Goal: Task Accomplishment & Management: Manage account settings

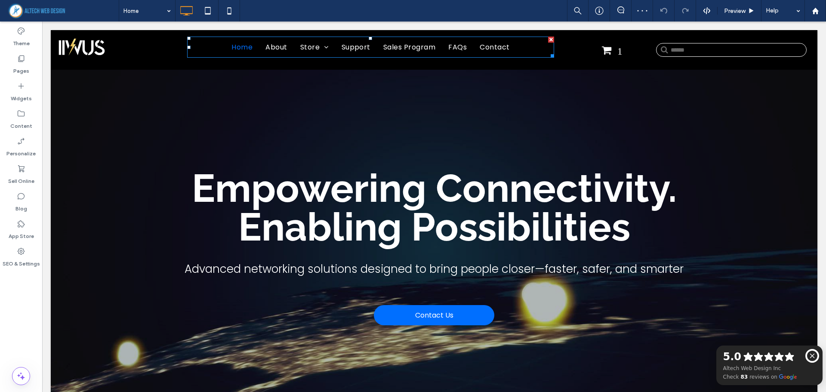
click at [401, 46] on span "Sales Program" at bounding box center [409, 47] width 52 height 11
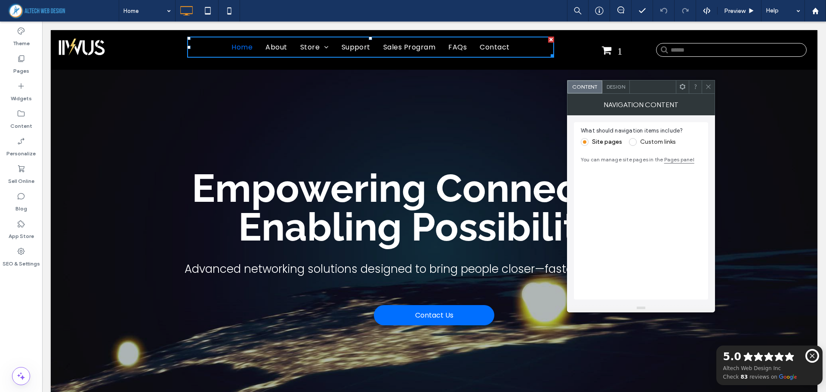
click at [709, 83] on span at bounding box center [708, 86] width 6 height 13
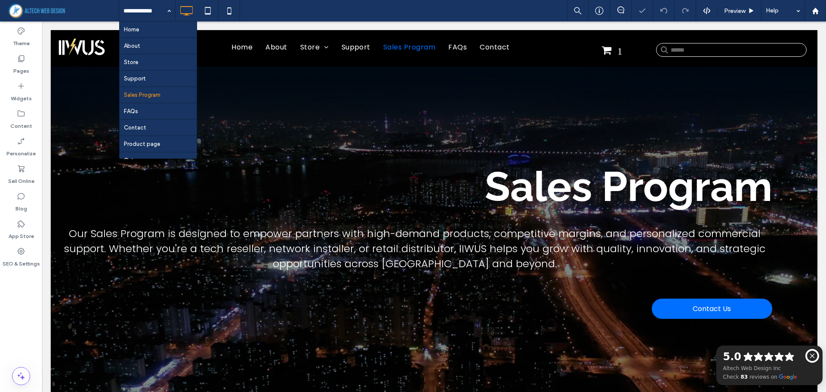
click at [164, 10] on div "Home About Store Support Sales Program FAQs Contact Product page Category page …" at bounding box center [147, 10] width 56 height 21
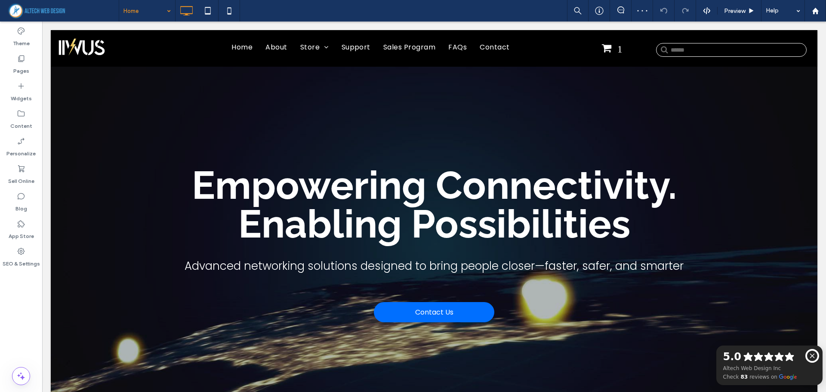
click at [164, 10] on div "Home" at bounding box center [147, 10] width 56 height 21
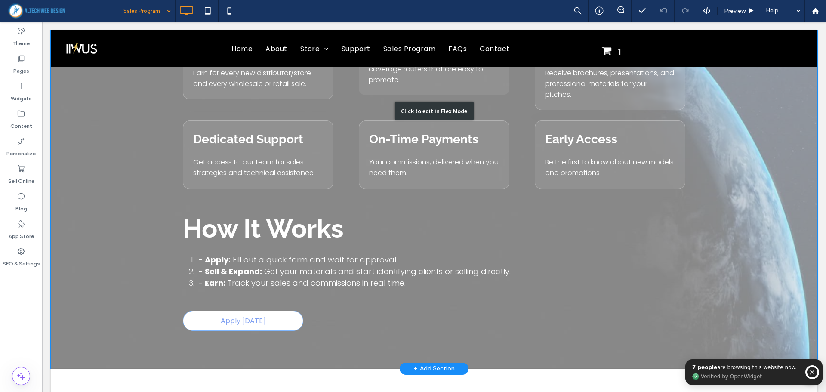
scroll to position [1201, 0]
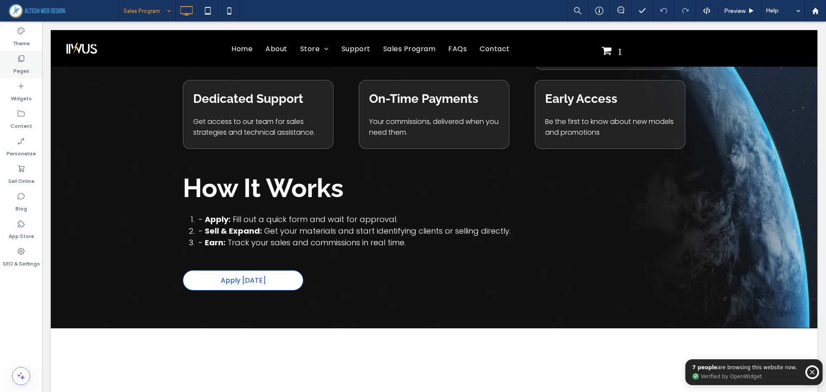
click at [26, 59] on div "Pages" at bounding box center [21, 65] width 42 height 28
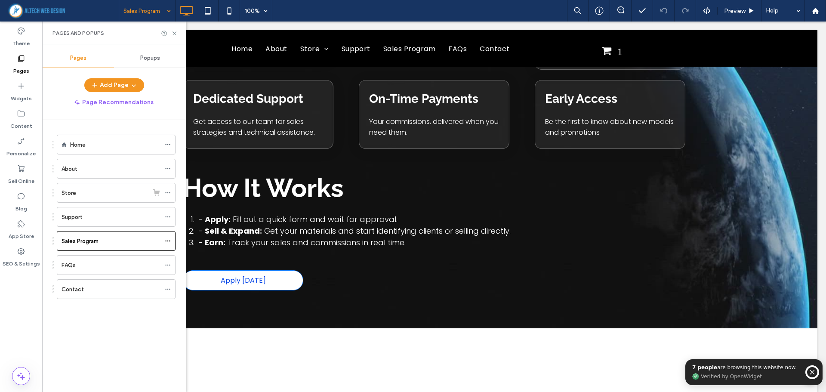
click at [152, 54] on div "Popups" at bounding box center [150, 58] width 72 height 19
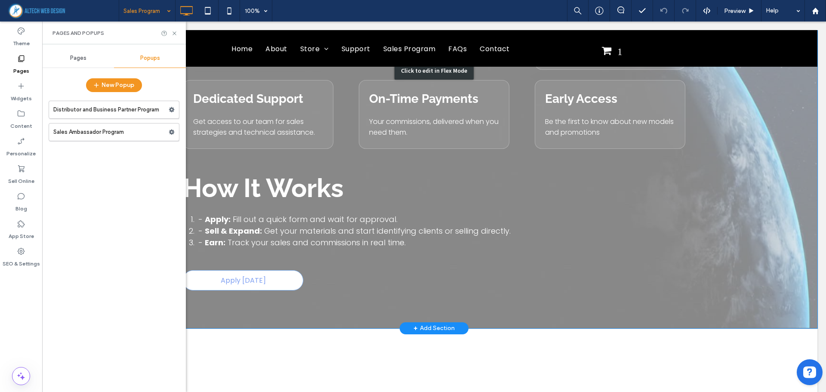
click at [434, 269] on div "Click to edit in Flex Mode" at bounding box center [434, 70] width 766 height 515
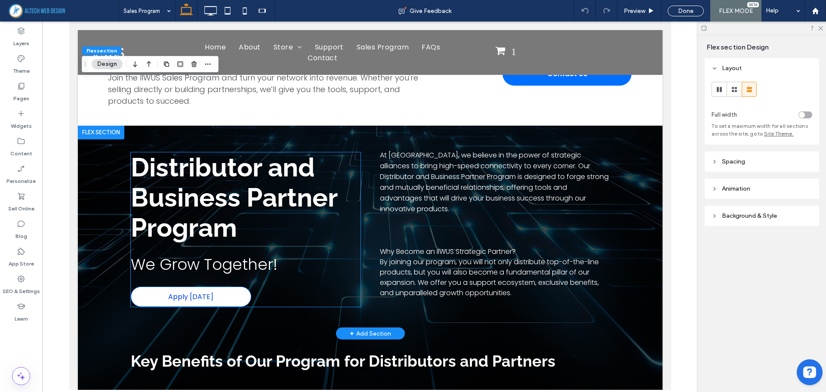
scroll to position [1477, 0]
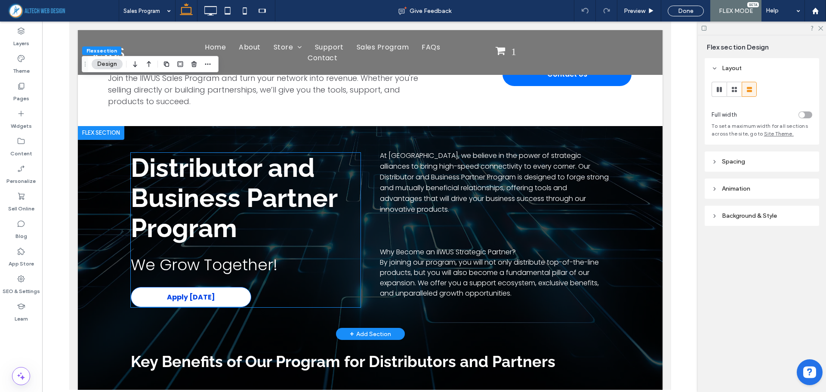
click at [209, 293] on link "Apply [DATE]" at bounding box center [190, 297] width 120 height 20
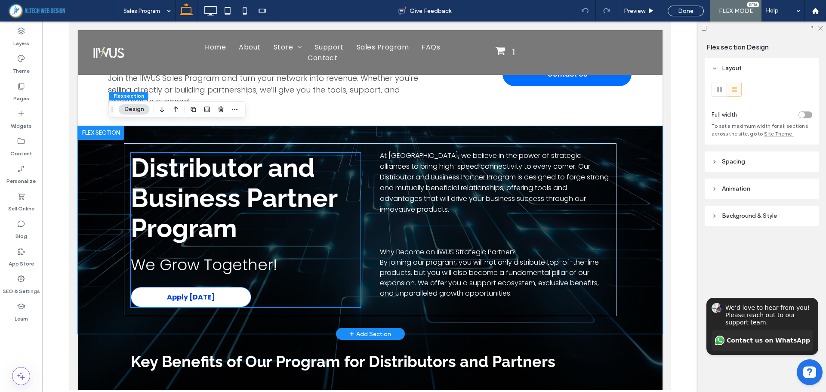
click at [216, 289] on link "Apply [DATE]" at bounding box center [190, 297] width 120 height 20
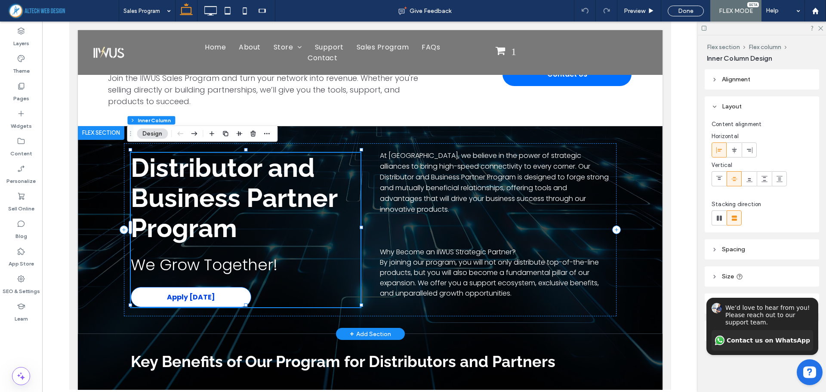
click at [216, 289] on link "Apply [DATE]" at bounding box center [190, 297] width 120 height 20
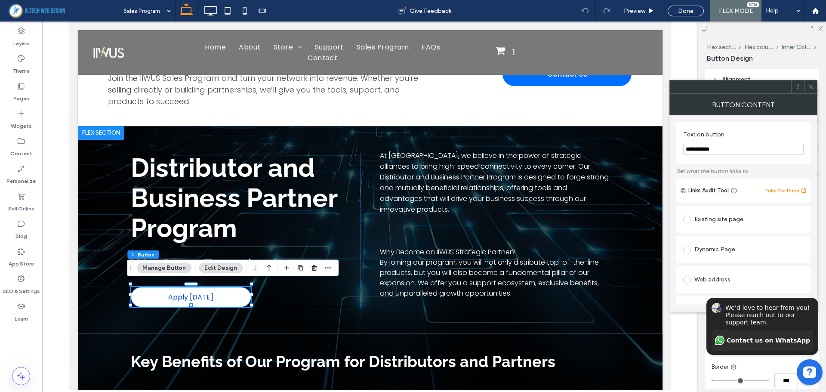
click at [166, 267] on button "Manage Button" at bounding box center [164, 268] width 55 height 10
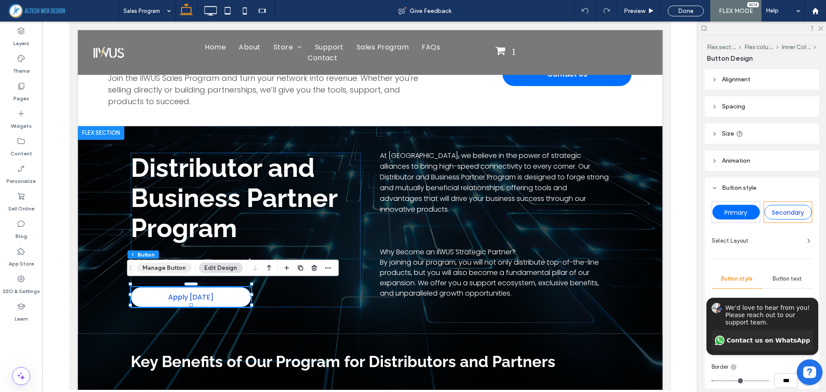
click at [170, 265] on button "Manage Button" at bounding box center [164, 268] width 55 height 10
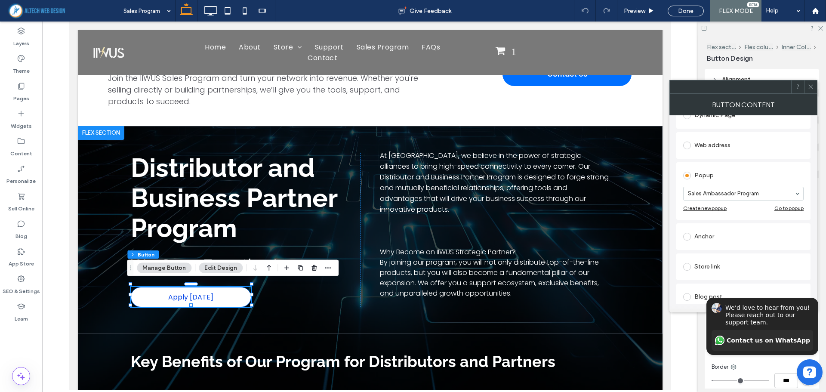
scroll to position [172, 0]
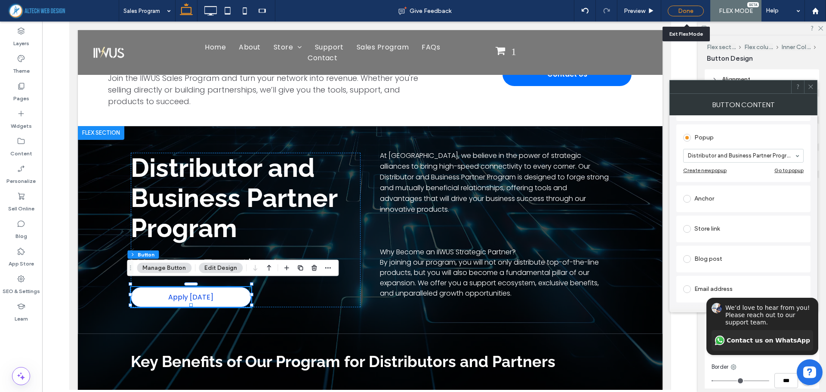
drag, startPoint x: 686, startPoint y: 11, endPoint x: 617, endPoint y: 6, distance: 69.4
click at [686, 11] on div "Done" at bounding box center [685, 11] width 36 height 11
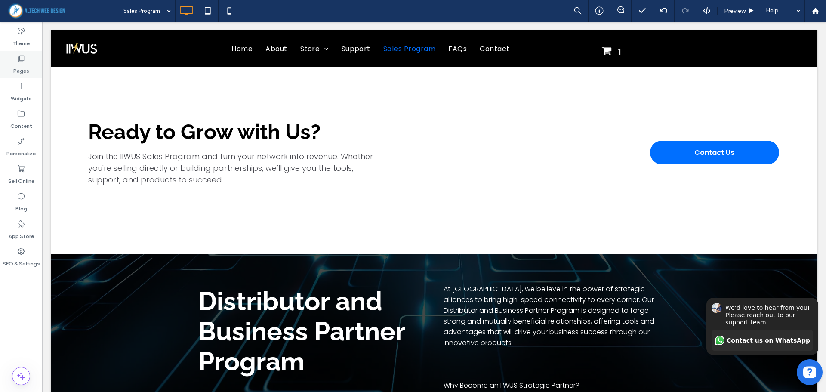
click at [16, 64] on label "Pages" at bounding box center [21, 69] width 16 height 12
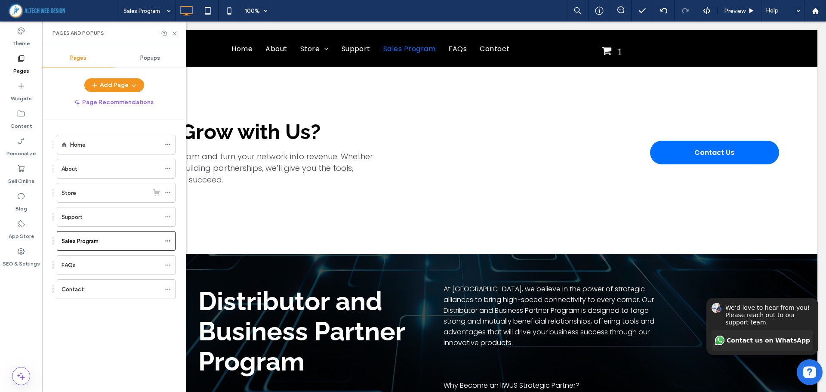
click at [18, 69] on label "Pages" at bounding box center [21, 69] width 16 height 12
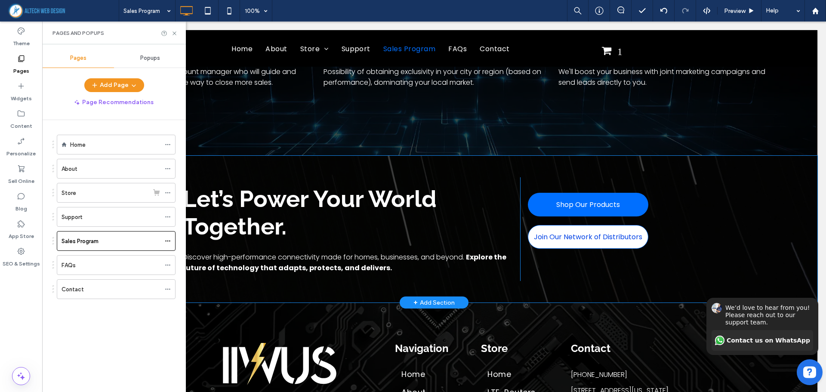
scroll to position [2036, 0]
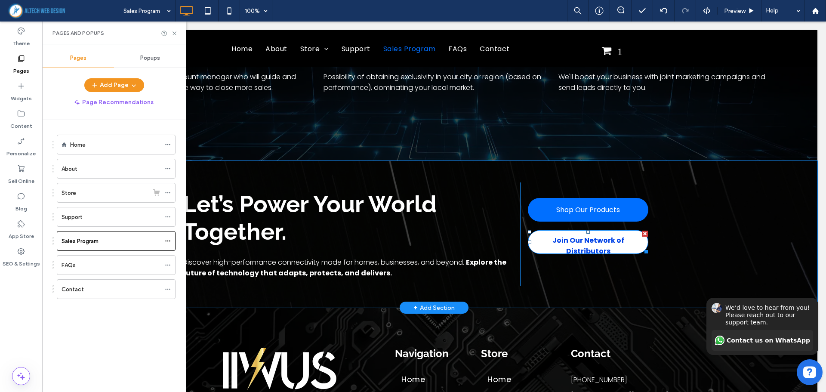
click at [642, 230] on div at bounding box center [645, 233] width 6 height 6
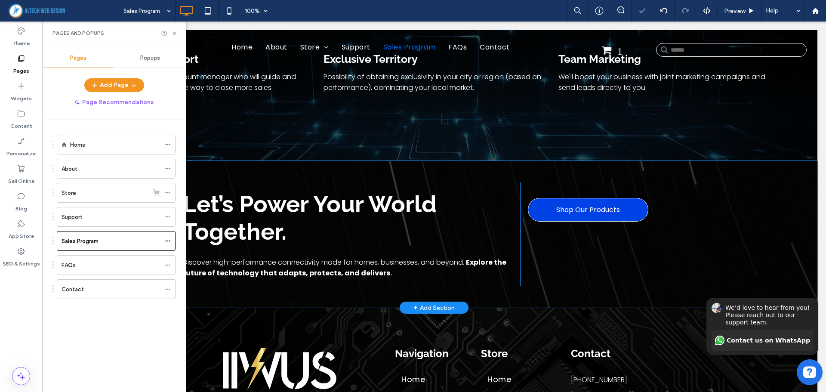
scroll to position [2039, 0]
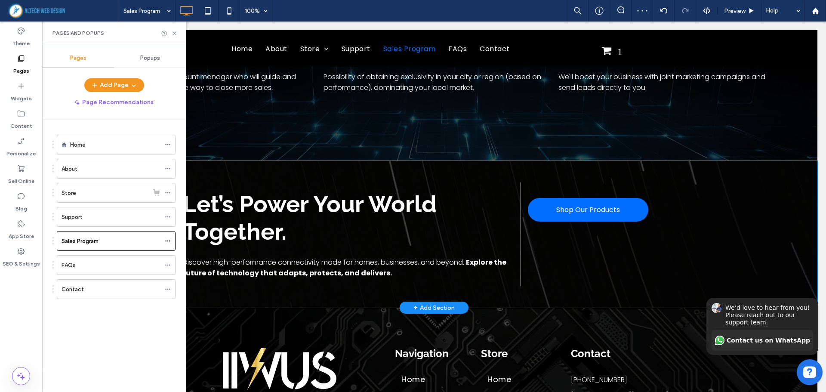
click at [584, 246] on div "Shop Our Products Click To Paste Click To Paste Click To Paste Click To Paste C…" at bounding box center [606, 234] width 172 height 104
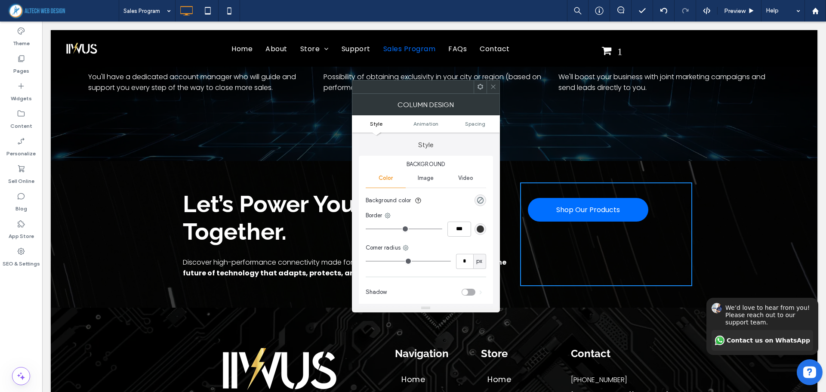
click at [493, 84] on icon at bounding box center [493, 86] width 6 height 6
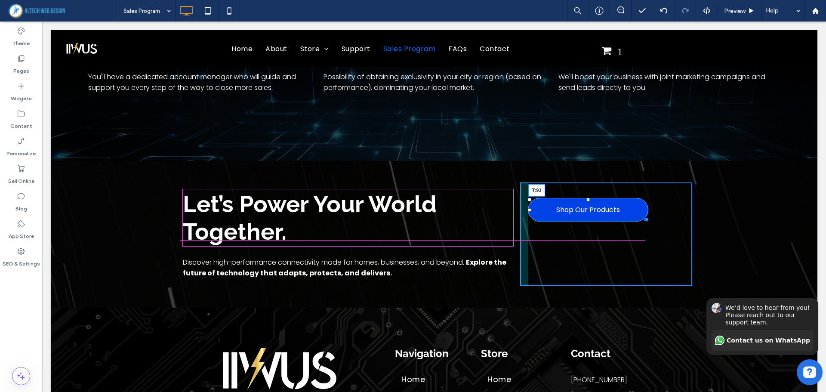
drag, startPoint x: 583, startPoint y: 193, endPoint x: 579, endPoint y: 219, distance: 25.8
click at [579, 219] on div "Shop Our Products T:93 Click To Paste Click To Paste Click To Paste Click To Pa…" at bounding box center [606, 234] width 172 height 104
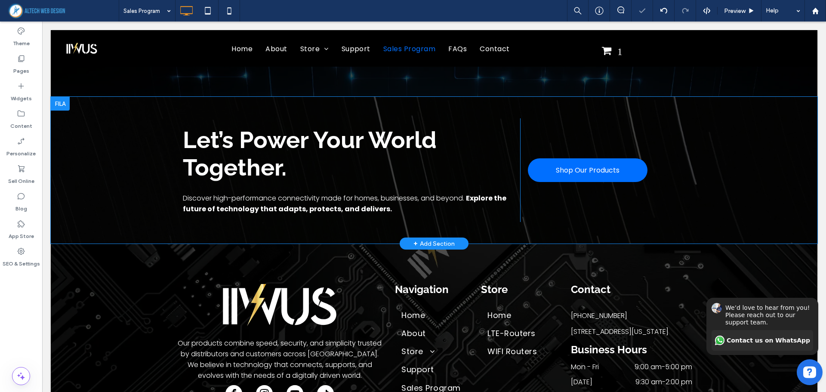
scroll to position [2182, 0]
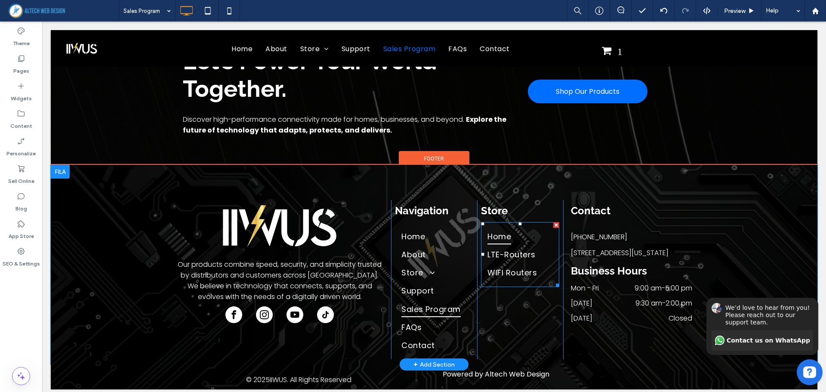
click at [534, 227] on link "Home" at bounding box center [519, 236] width 65 height 18
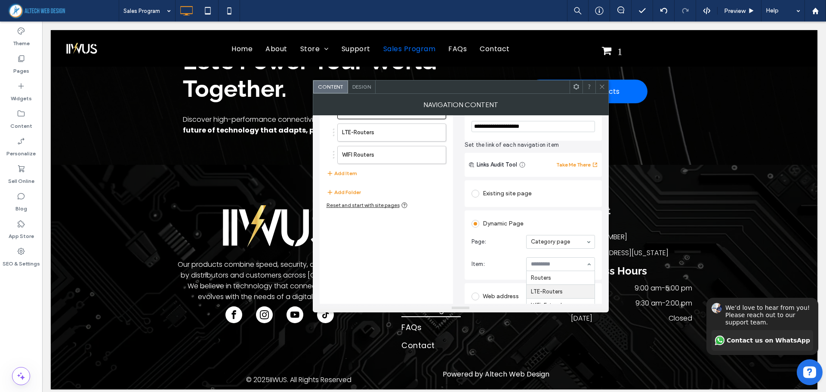
scroll to position [40, 0]
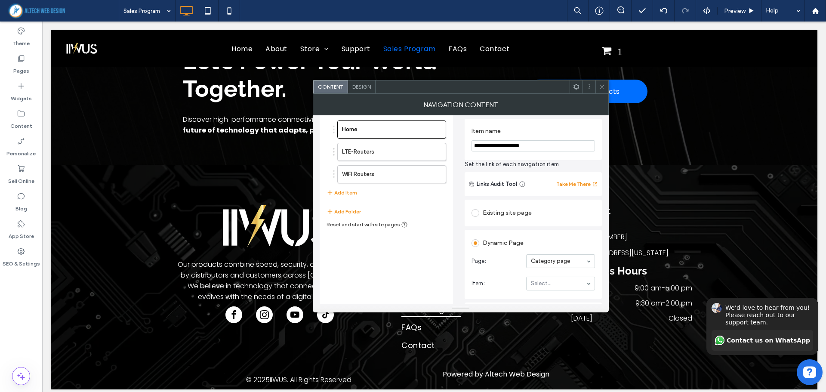
click at [427, 252] on div "Home LTE-Routers WIFI Routers Add Item Add Folder Reset and start with site pag…" at bounding box center [385, 250] width 133 height 277
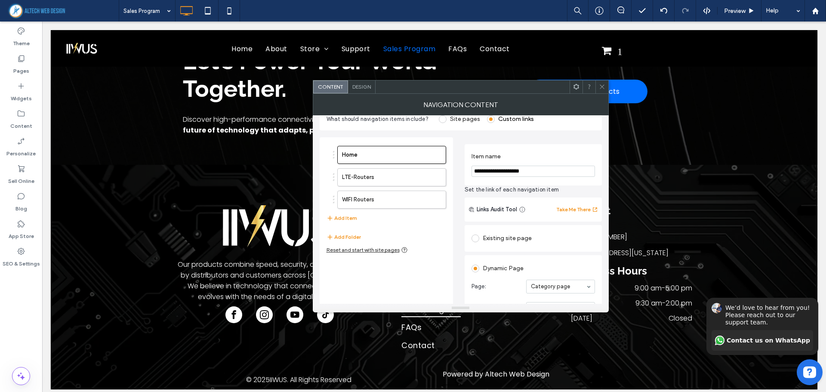
scroll to position [0, 0]
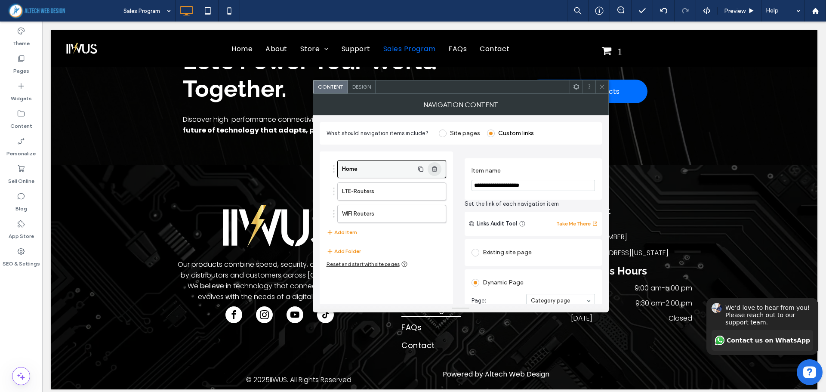
click at [437, 166] on icon "button" at bounding box center [434, 169] width 7 height 7
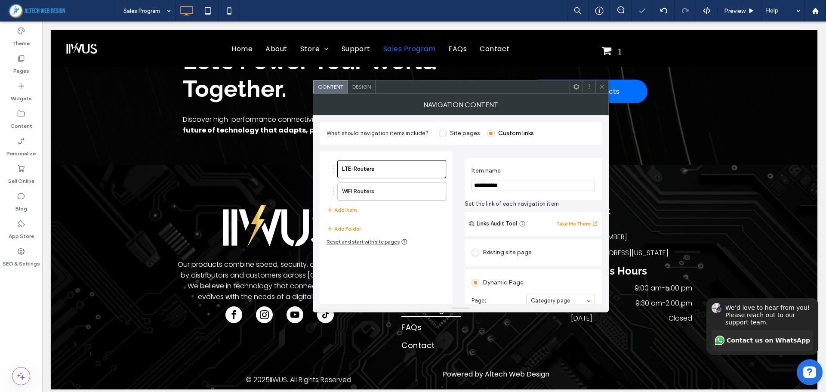
click at [602, 84] on icon at bounding box center [602, 86] width 6 height 6
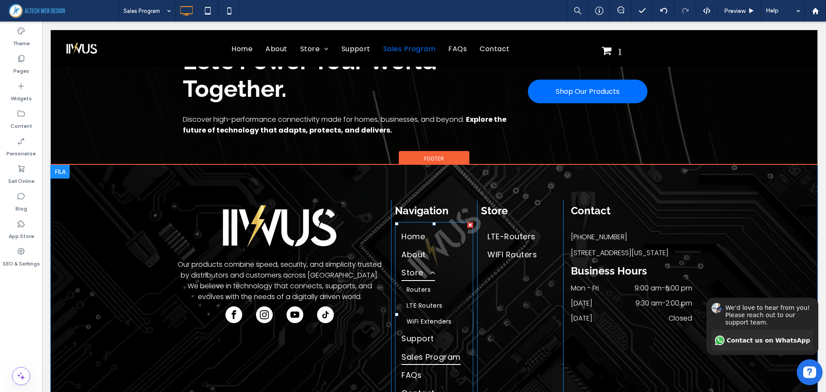
click at [430, 269] on span at bounding box center [429, 273] width 12 height 8
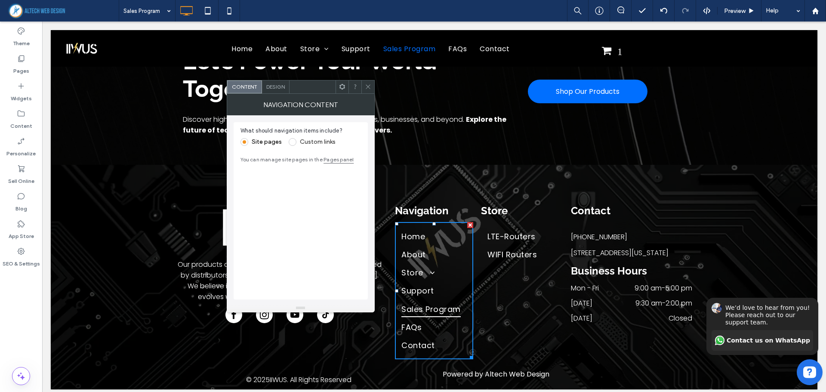
click at [365, 88] on icon at bounding box center [368, 86] width 6 height 6
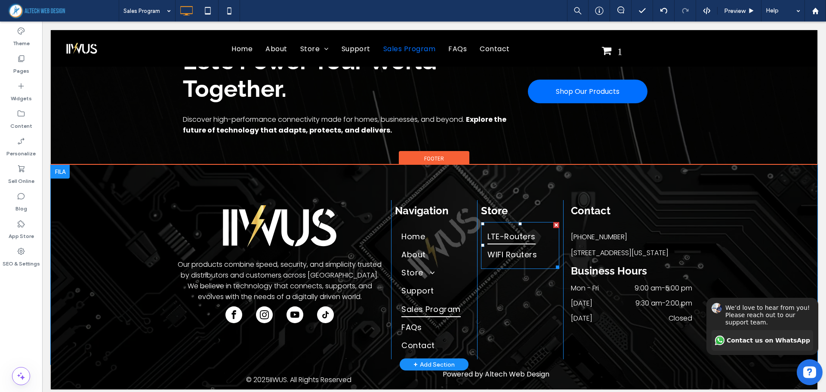
click at [546, 233] on link "LTE-Routers" at bounding box center [519, 236] width 65 height 18
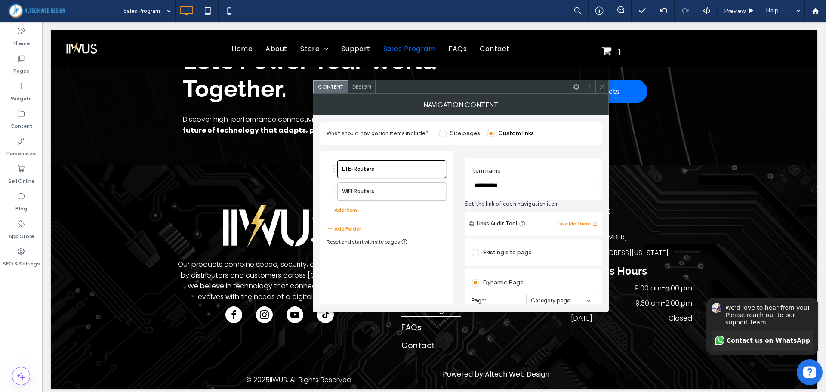
click at [352, 209] on button "Add Item" at bounding box center [341, 210] width 31 height 10
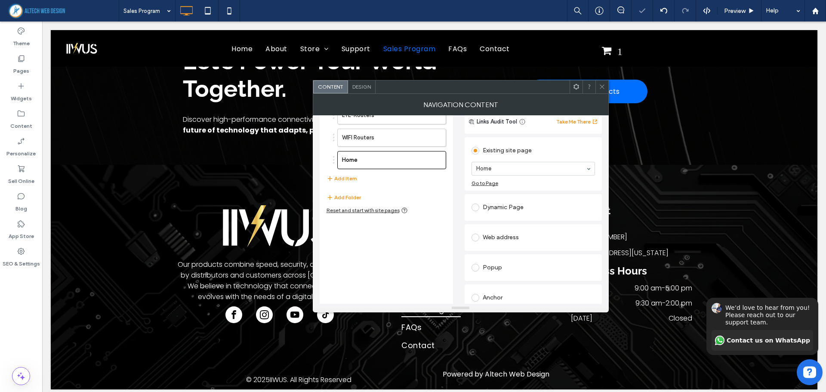
scroll to position [61, 0]
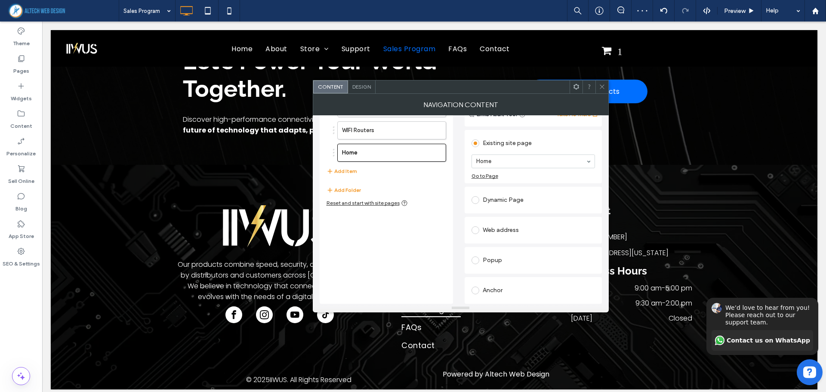
click at [496, 260] on div "Popup" at bounding box center [532, 260] width 123 height 14
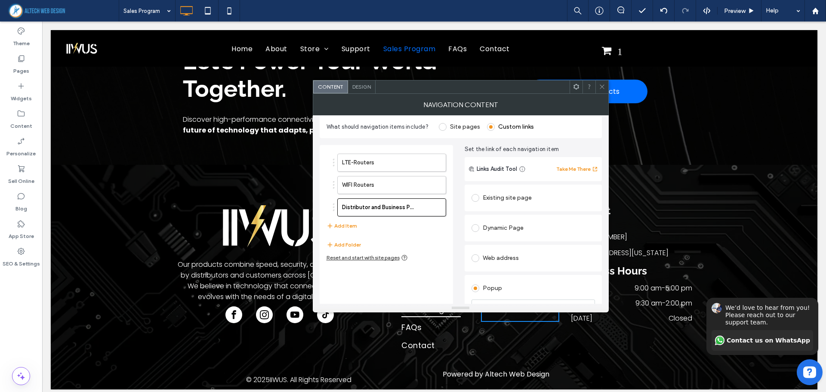
scroll to position [0, 0]
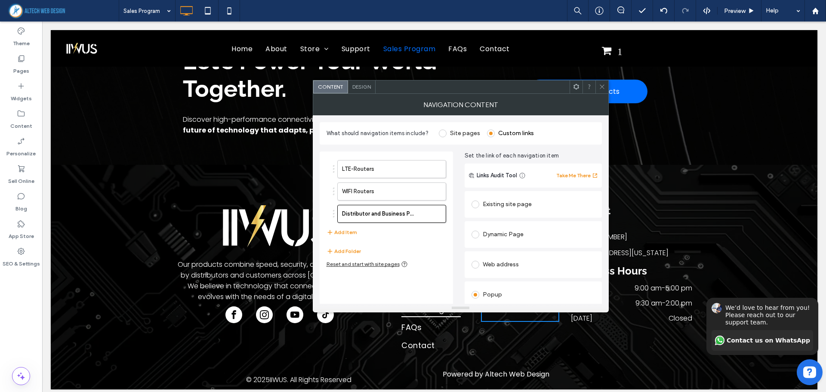
click at [493, 237] on div "Dynamic Page" at bounding box center [532, 234] width 123 height 14
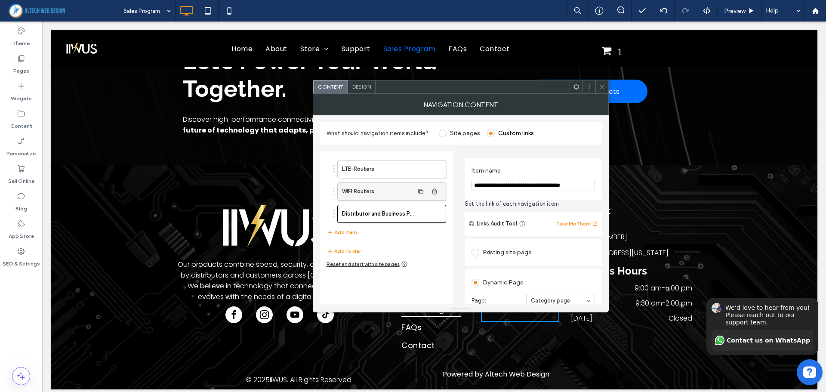
drag, startPoint x: 583, startPoint y: 187, endPoint x: 422, endPoint y: 200, distance: 161.3
click at [422, 200] on div "**********" at bounding box center [460, 286] width 282 height 284
type input "*******"
click at [382, 289] on div "LTE-Routers WIFI Routers Routers Add Item Add Folder Reset and start with site …" at bounding box center [385, 289] width 133 height 277
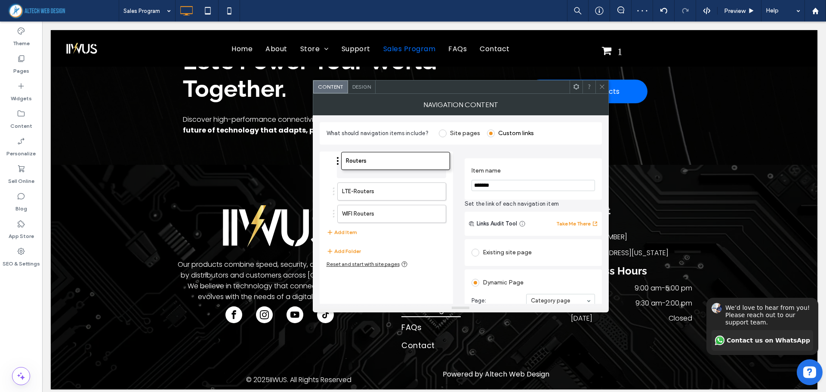
drag, startPoint x: 333, startPoint y: 213, endPoint x: 337, endPoint y: 160, distance: 53.0
click at [600, 87] on icon at bounding box center [602, 86] width 6 height 6
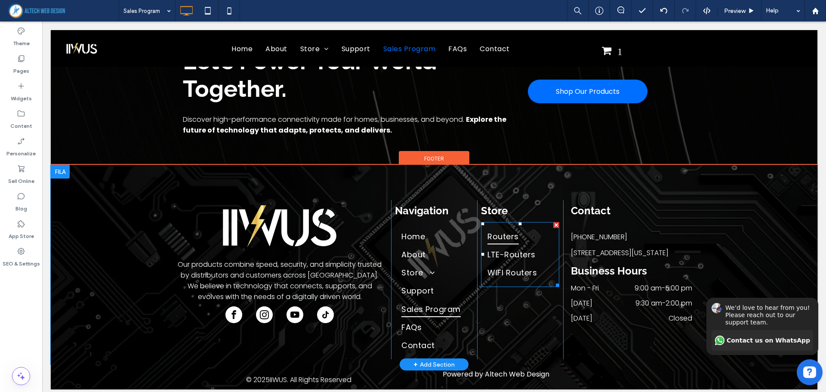
click at [544, 228] on link "Routers" at bounding box center [519, 236] width 65 height 18
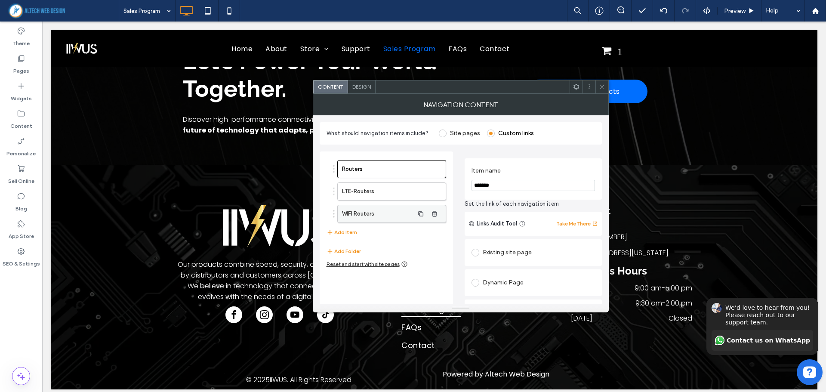
click at [381, 217] on label "WIFI Routers" at bounding box center [378, 213] width 72 height 17
drag, startPoint x: 509, startPoint y: 184, endPoint x: 486, endPoint y: 186, distance: 22.9
click at [486, 186] on input "**********" at bounding box center [532, 185] width 123 height 11
type input "**********"
click at [605, 85] on icon at bounding box center [602, 86] width 6 height 6
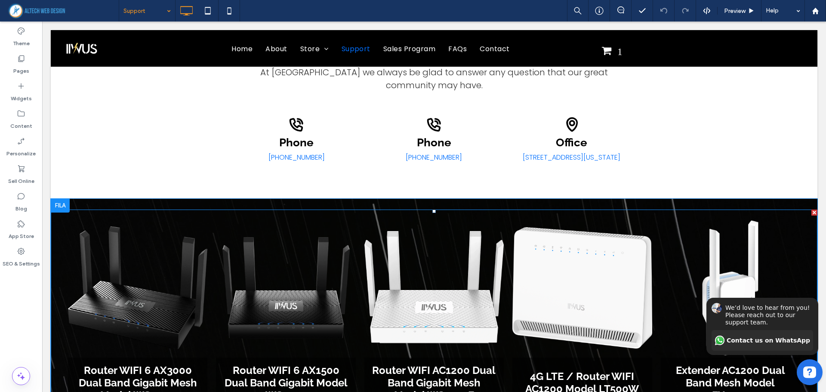
scroll to position [430, 0]
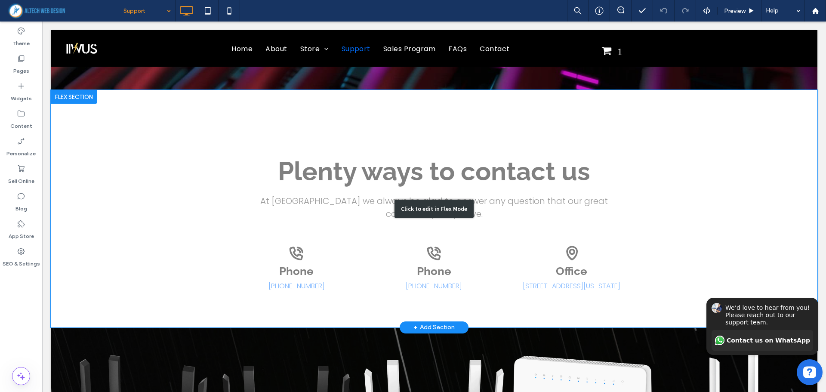
click at [225, 258] on div "Click to edit in Flex Mode" at bounding box center [434, 208] width 766 height 237
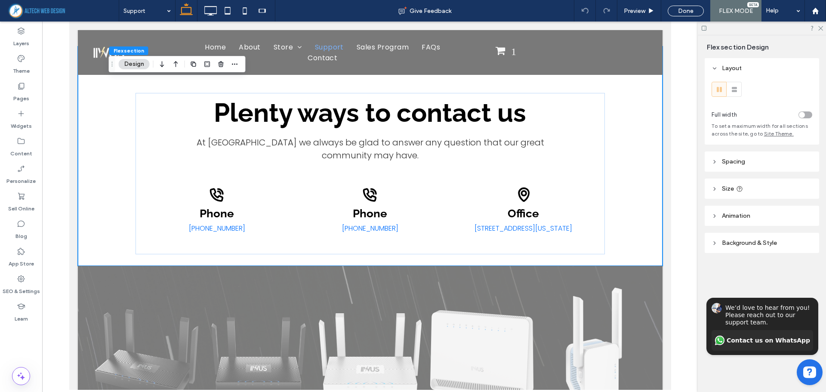
click at [740, 162] on span "Spacing" at bounding box center [732, 161] width 23 height 7
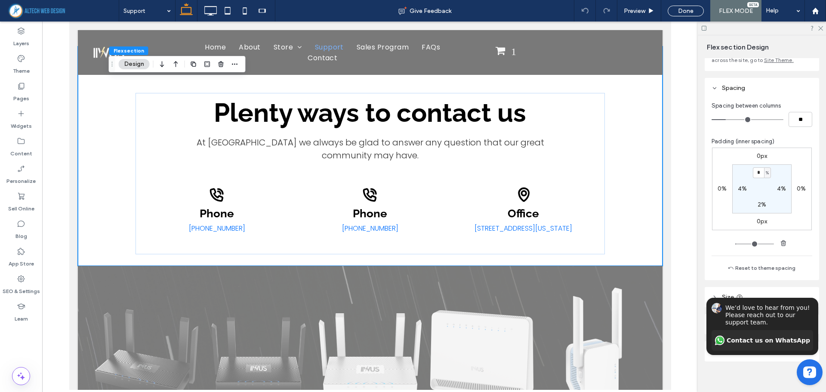
scroll to position [81, 0]
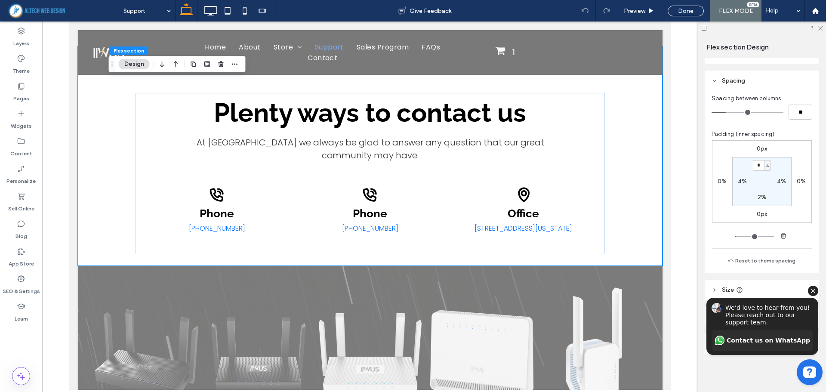
click at [812, 291] on icon "Hide invitation" at bounding box center [812, 290] width 5 height 5
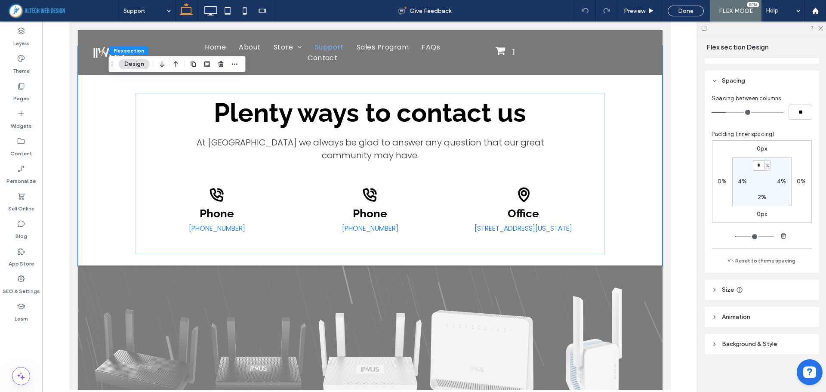
click at [757, 164] on input "*" at bounding box center [757, 165] width 11 height 11
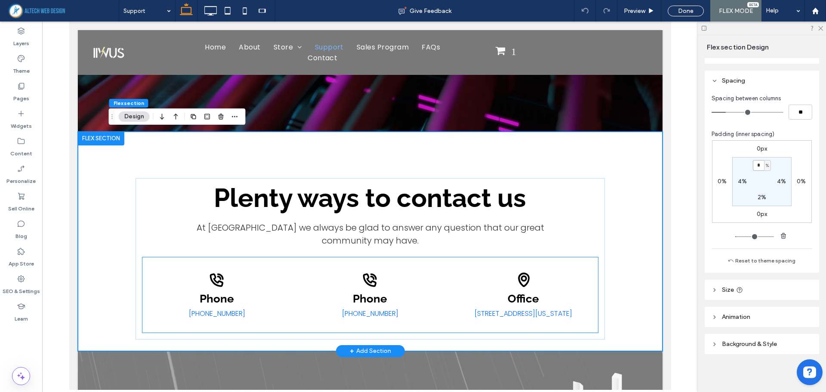
scroll to position [344, 0]
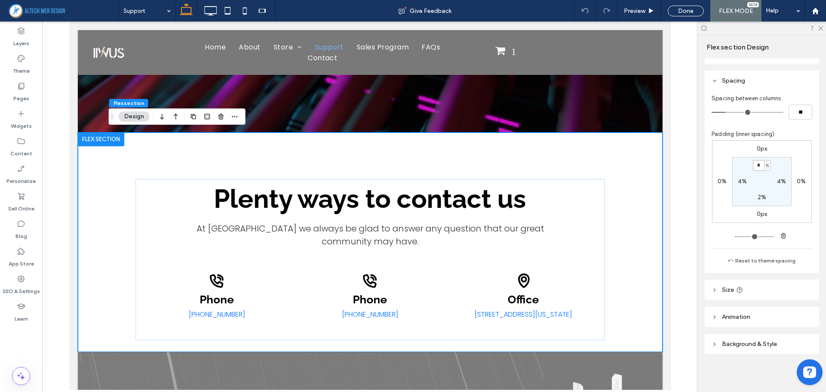
type input "*"
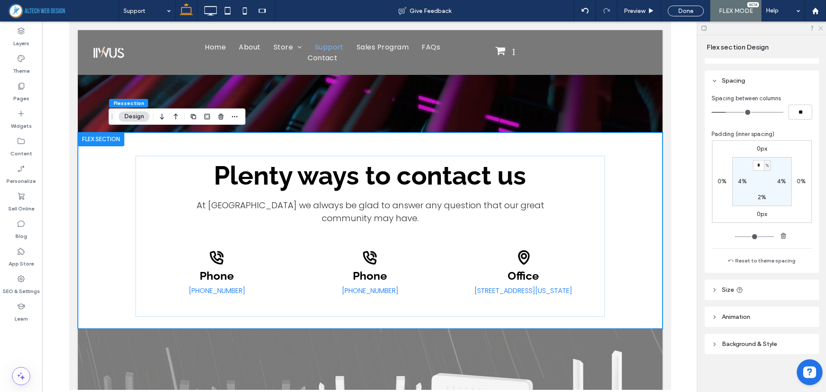
click at [820, 29] on icon at bounding box center [820, 28] width 6 height 6
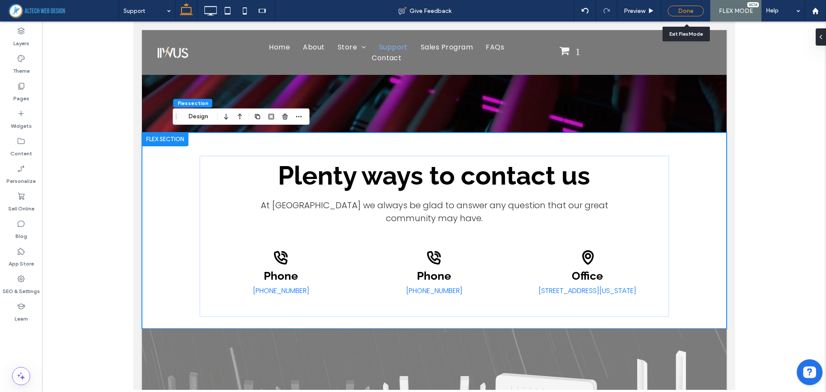
drag, startPoint x: 693, startPoint y: 12, endPoint x: 579, endPoint y: 198, distance: 218.6
click at [693, 12] on div "Done" at bounding box center [685, 11] width 36 height 11
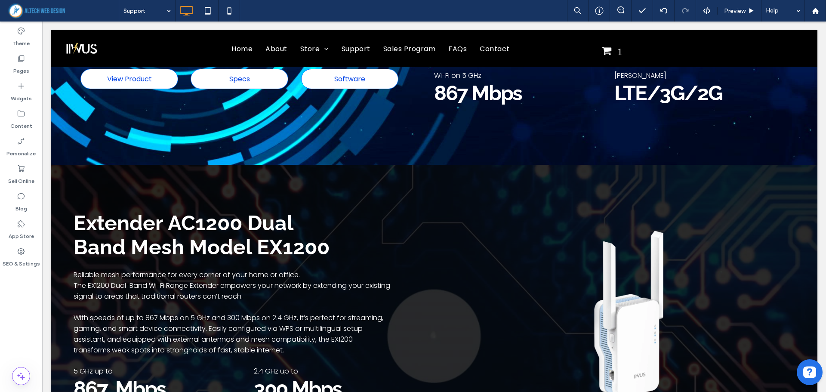
scroll to position [2322, 0]
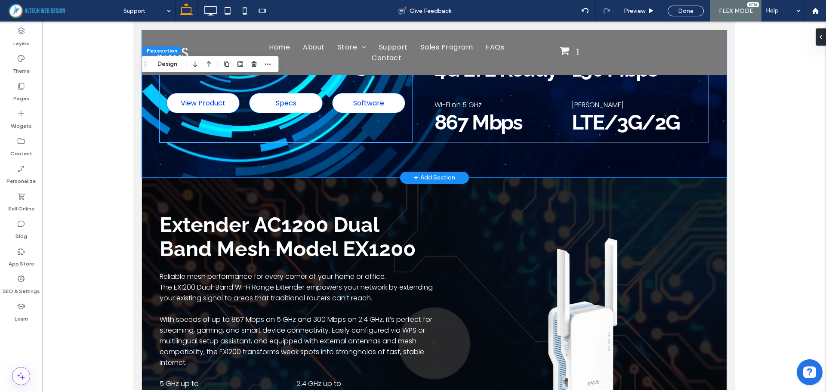
scroll to position [2104, 0]
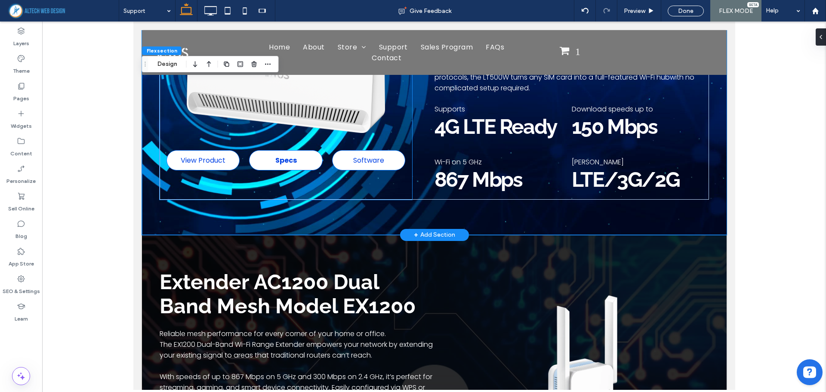
click at [289, 156] on span "Specs" at bounding box center [285, 160] width 21 height 11
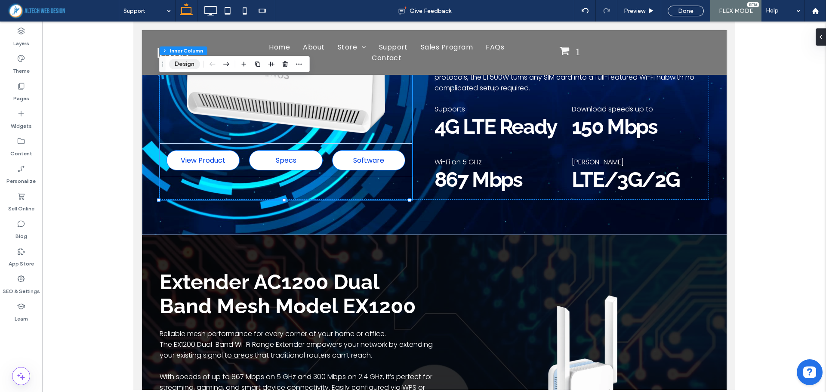
click at [190, 63] on button "Design" at bounding box center [184, 64] width 31 height 10
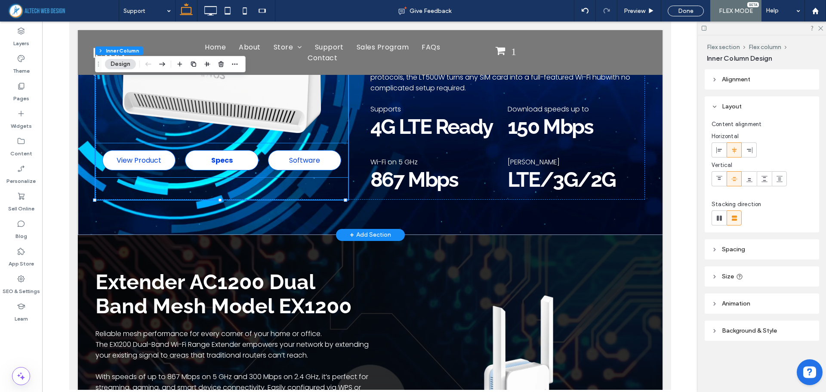
click at [220, 155] on span "Specs" at bounding box center [221, 160] width 21 height 11
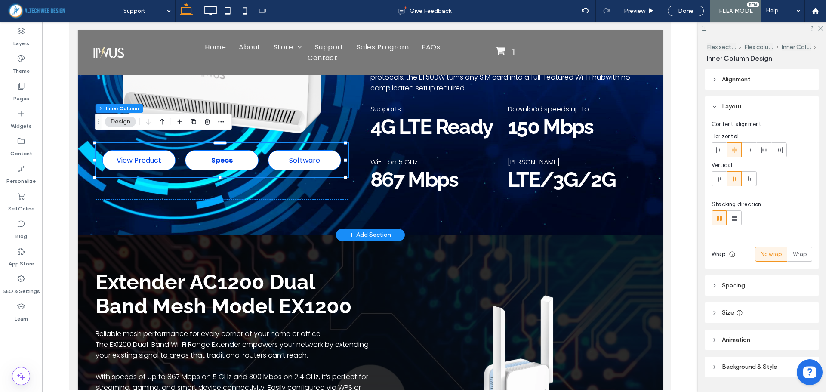
click at [220, 155] on span "Specs" at bounding box center [221, 160] width 21 height 11
click at [220, 154] on div "Specs" at bounding box center [220, 160] width 73 height 20
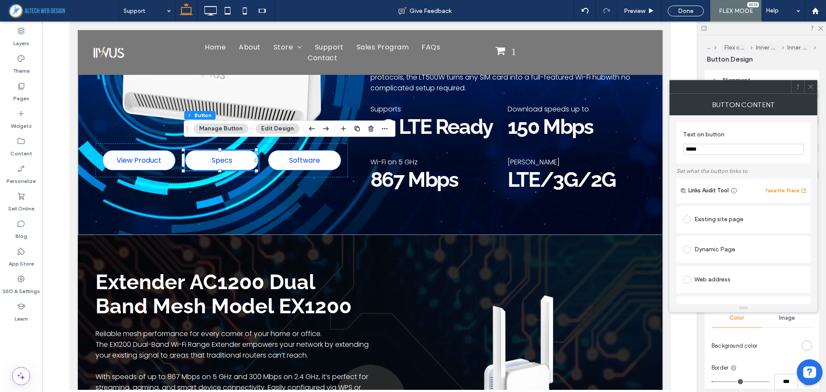
click at [219, 126] on button "Manage Button" at bounding box center [220, 128] width 55 height 10
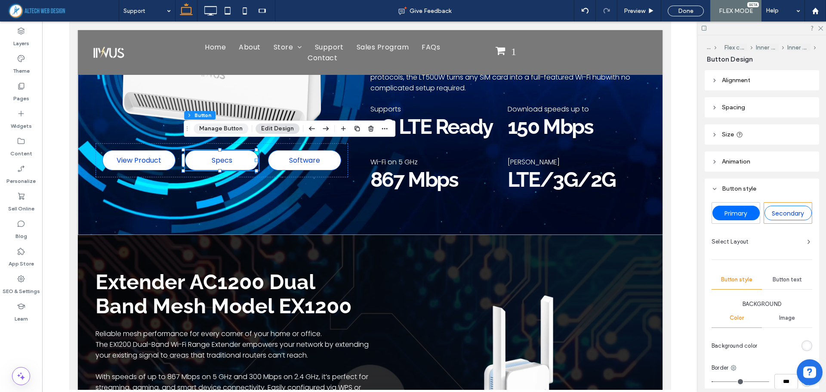
click at [219, 126] on button "Manage Button" at bounding box center [220, 128] width 55 height 10
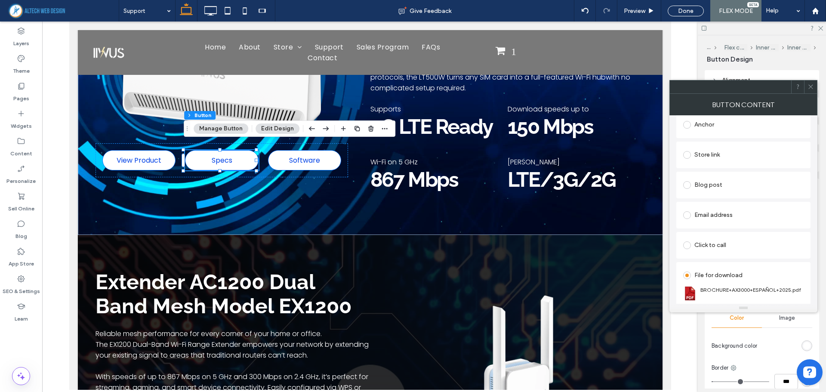
scroll to position [227, 0]
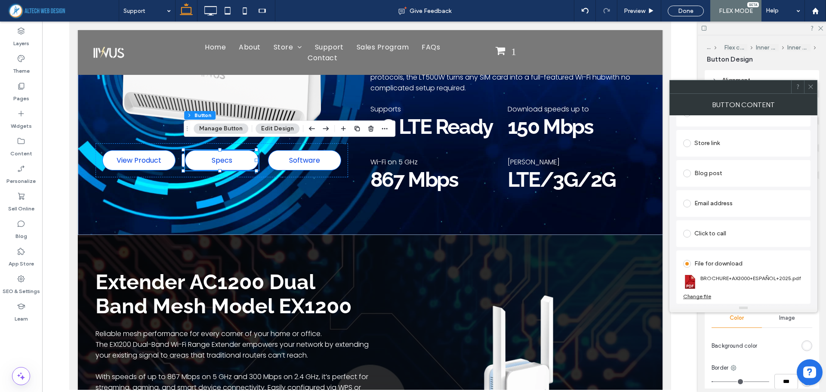
click at [810, 86] on icon at bounding box center [810, 86] width 6 height 6
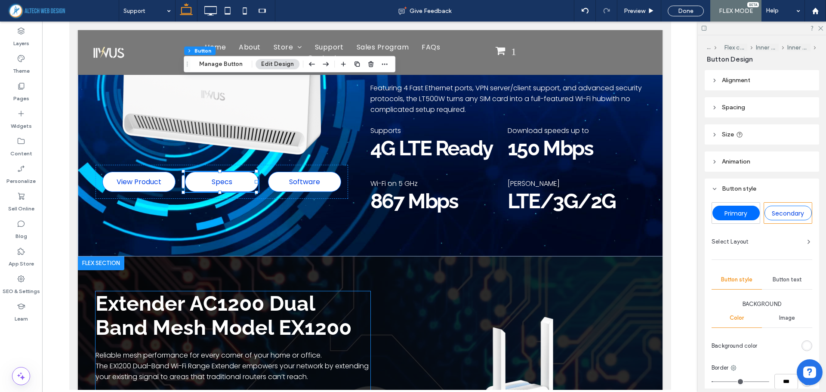
scroll to position [1984, 0]
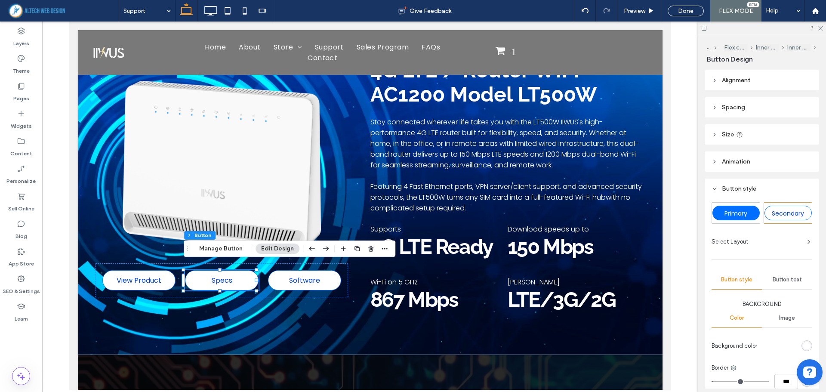
click at [790, 147] on div "Alignment Spacing Set margins and padding 0px 0% 0px 0% ** px 0px 10px 0px Clea…" at bounding box center [764, 229] width 120 height 318
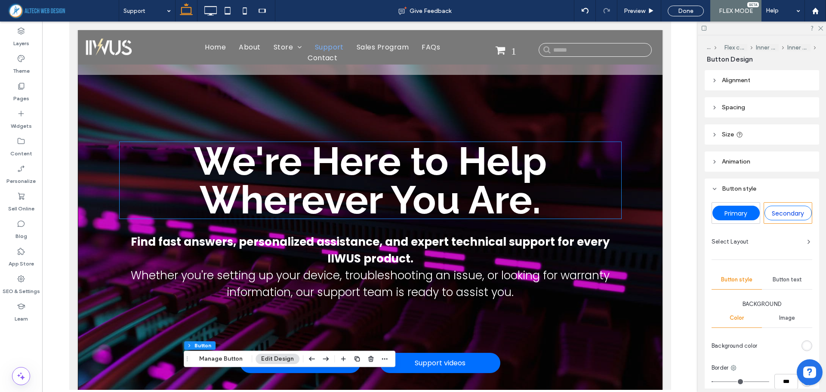
scroll to position [0, 0]
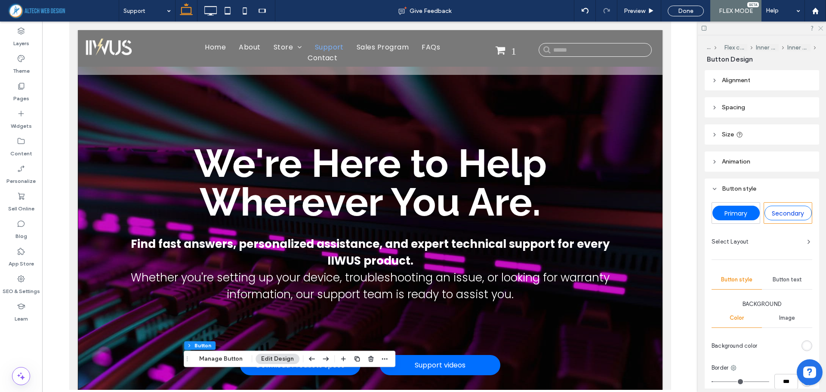
click at [817, 29] on icon at bounding box center [820, 28] width 6 height 6
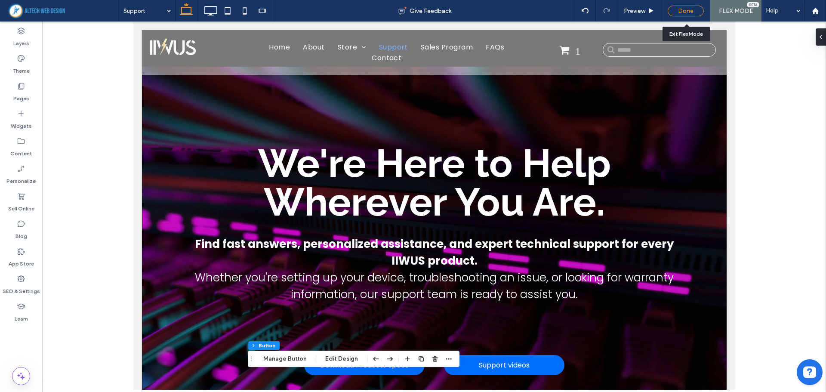
click at [687, 10] on div "Done" at bounding box center [685, 11] width 36 height 11
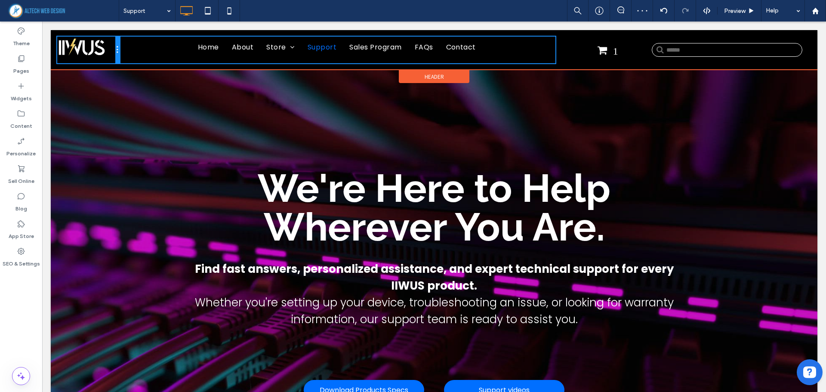
drag, startPoint x: 177, startPoint y: 48, endPoint x: 172, endPoint y: 73, distance: 25.3
click at [130, 51] on div "Click To Paste Click To Paste Click To Paste Click To Paste Click To Paste Clic…" at bounding box center [433, 50] width 753 height 27
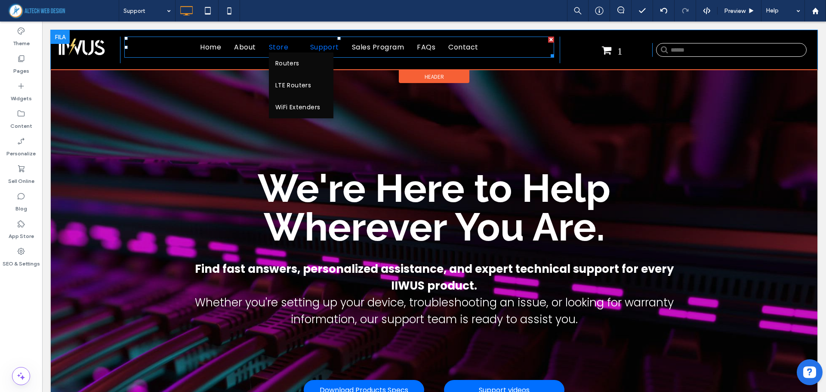
click at [275, 47] on span "Store" at bounding box center [283, 52] width 28 height 11
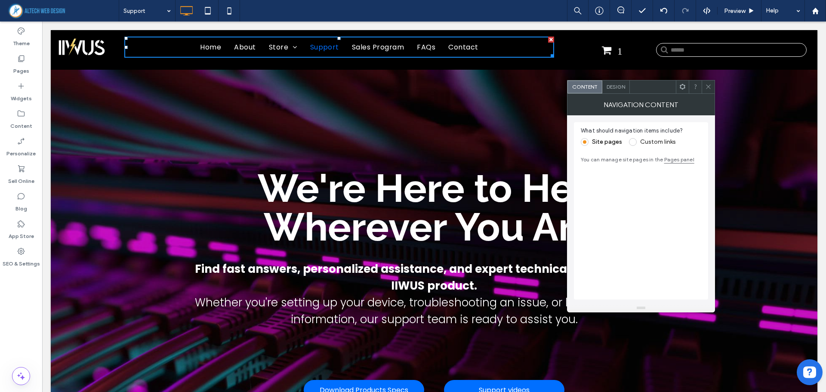
click at [707, 83] on icon at bounding box center [708, 86] width 6 height 6
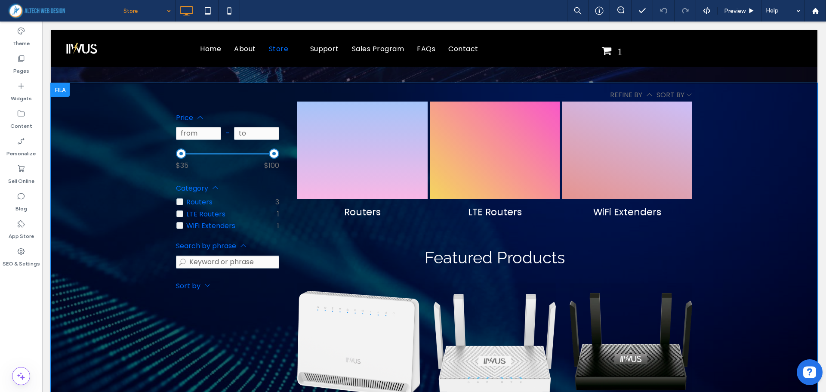
scroll to position [172, 0]
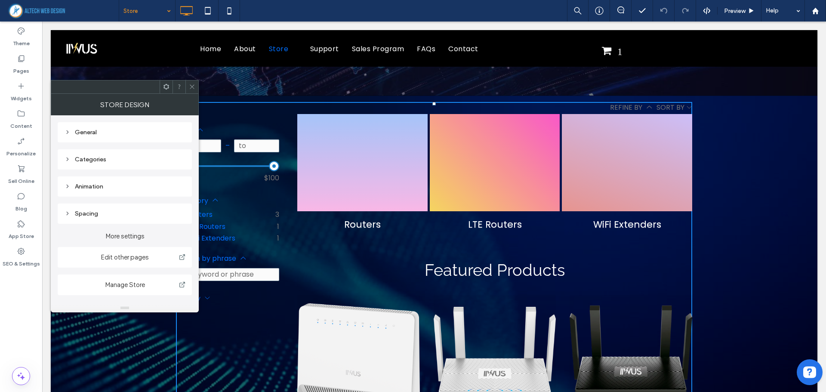
click at [190, 91] on span at bounding box center [192, 86] width 6 height 13
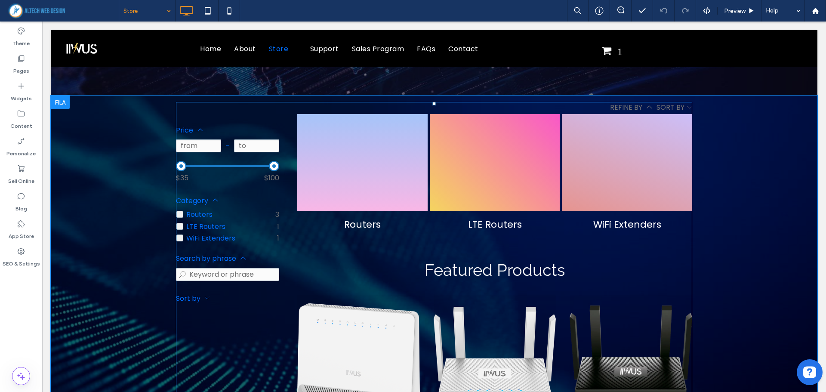
click at [235, 334] on div "Filters Clear all Filters Clear all Price Clear Price Clear from – to $35 $100 …" at bounding box center [236, 379] width 121 height 533
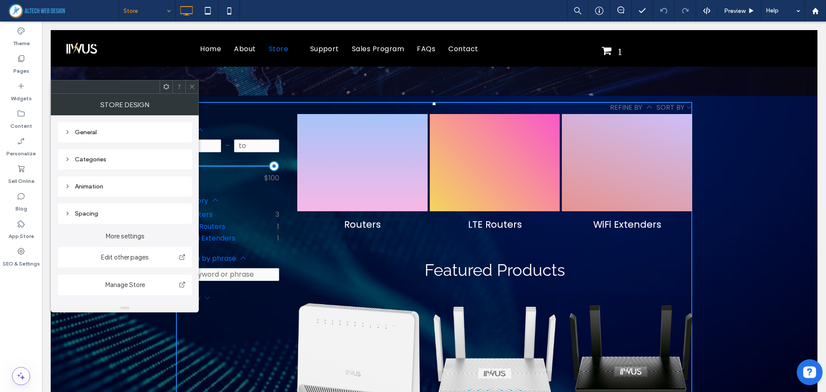
click at [86, 130] on div "General" at bounding box center [124, 132] width 120 height 7
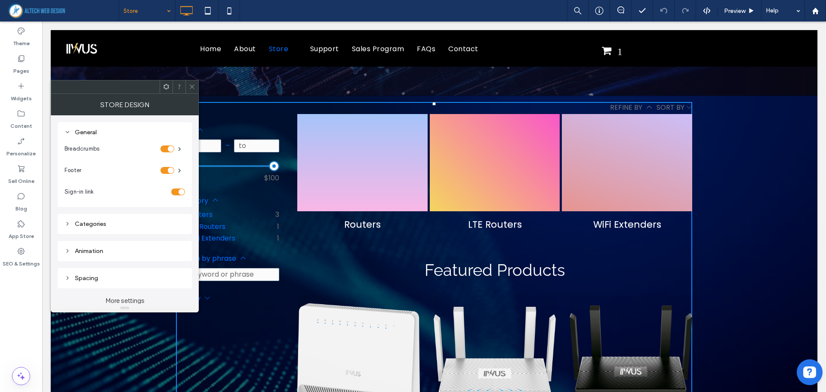
click at [86, 130] on div "General" at bounding box center [124, 132] width 120 height 7
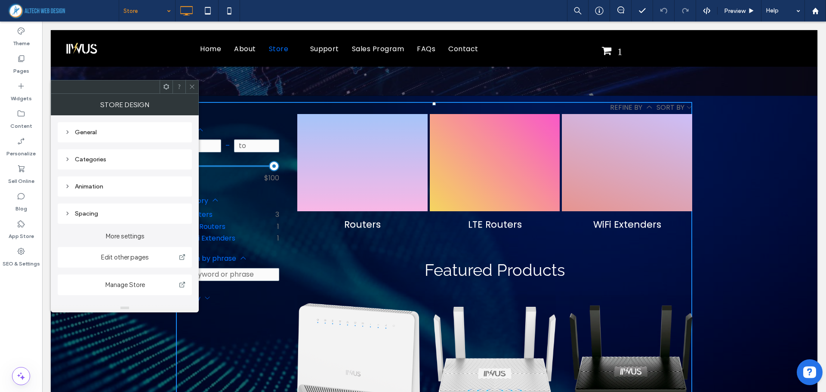
click at [97, 161] on div "Categories" at bounding box center [124, 159] width 120 height 7
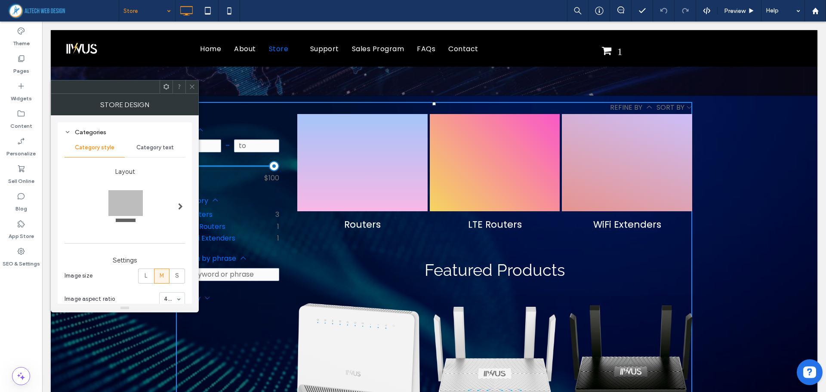
scroll to position [43, 0]
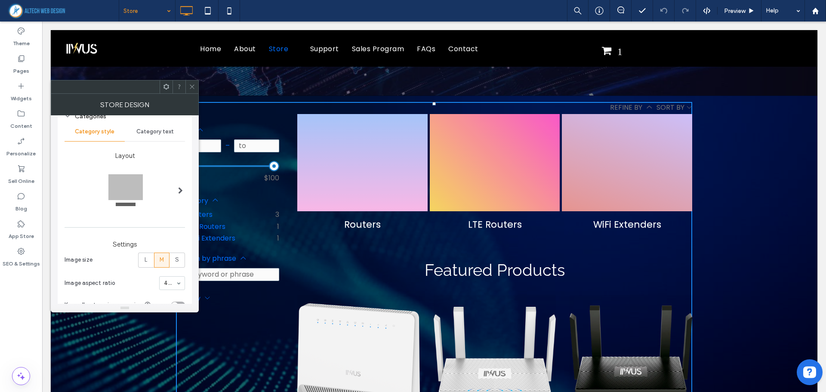
click at [151, 186] on div at bounding box center [125, 190] width 122 height 53
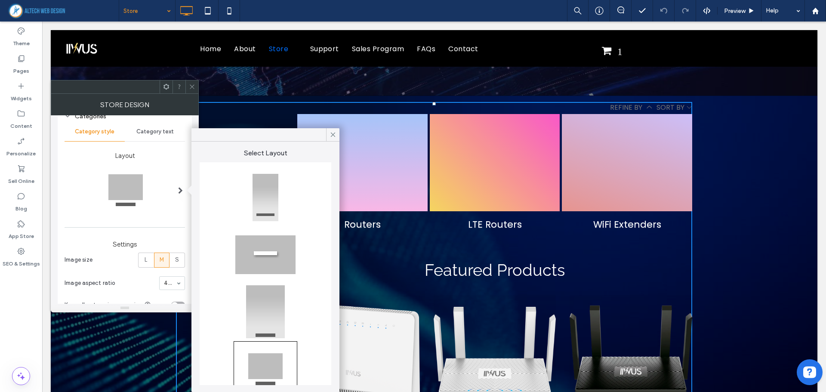
click at [151, 186] on div at bounding box center [125, 190] width 122 height 53
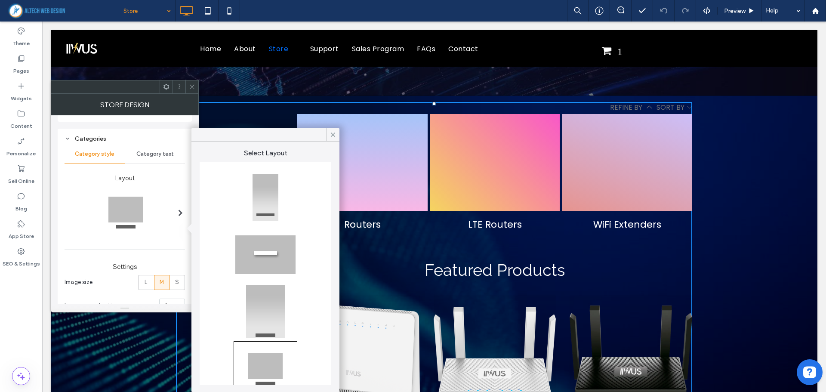
scroll to position [0, 0]
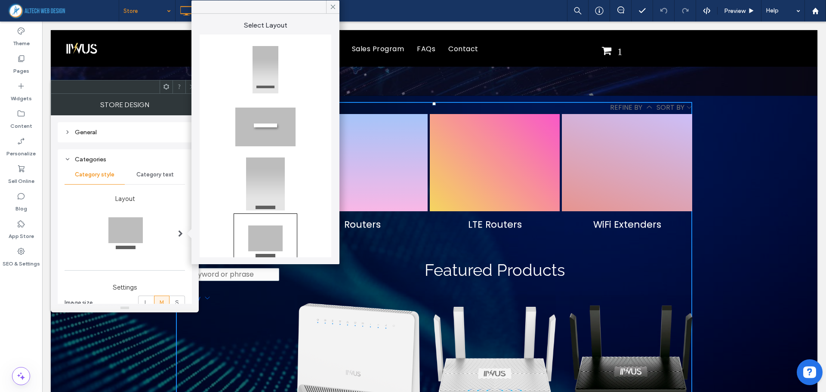
click at [142, 175] on span "Category text" at bounding box center [154, 174] width 37 height 7
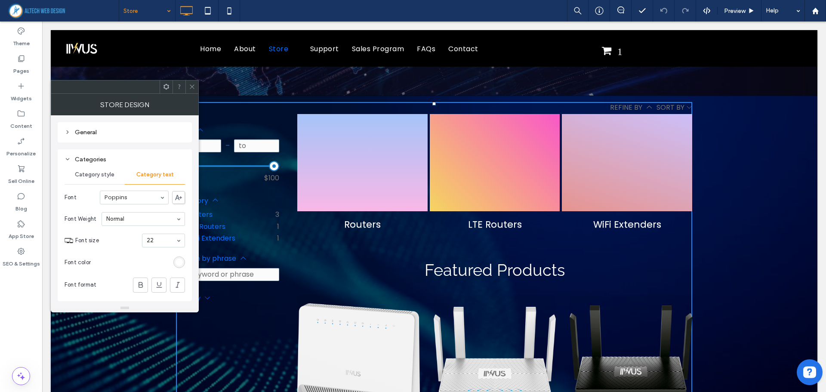
click at [97, 178] on span "Category style" at bounding box center [95, 174] width 40 height 7
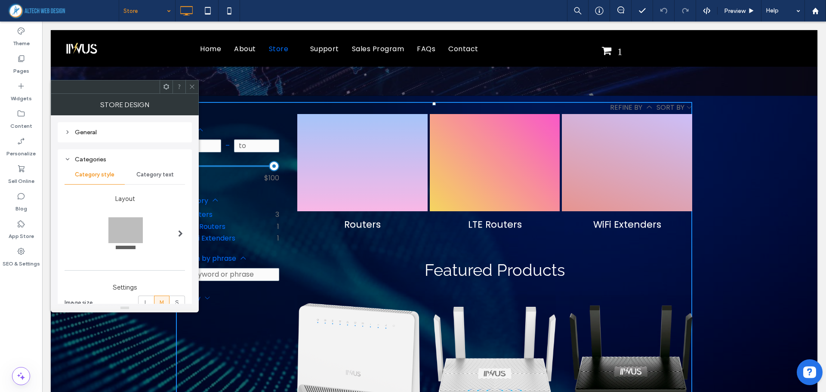
click at [87, 160] on div "Categories" at bounding box center [124, 159] width 120 height 7
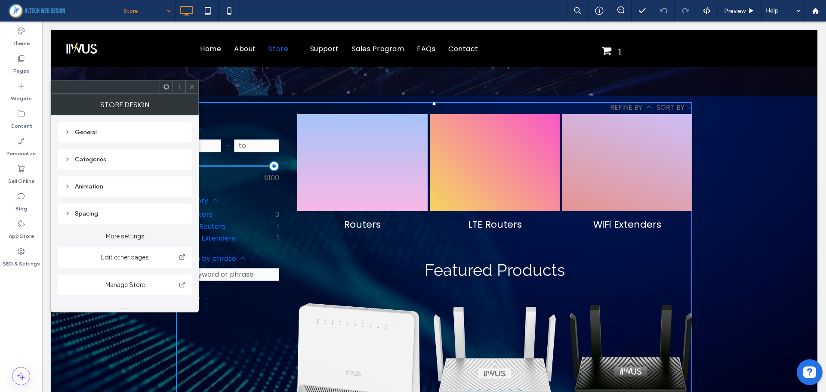
click at [85, 130] on div "General" at bounding box center [124, 132] width 120 height 7
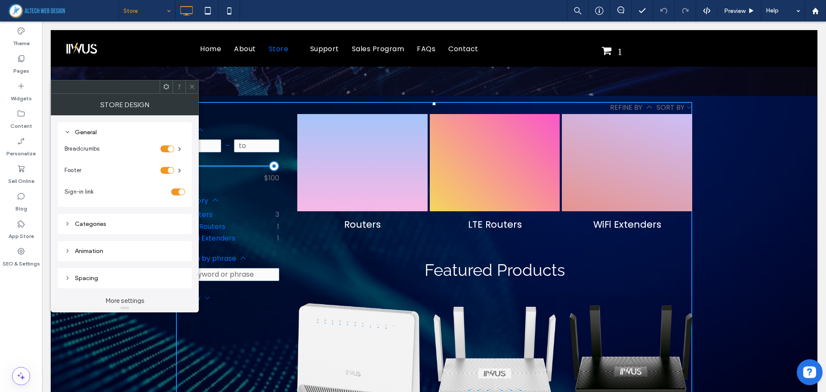
click at [135, 146] on label "Breadcrumbs" at bounding box center [112, 148] width 96 height 17
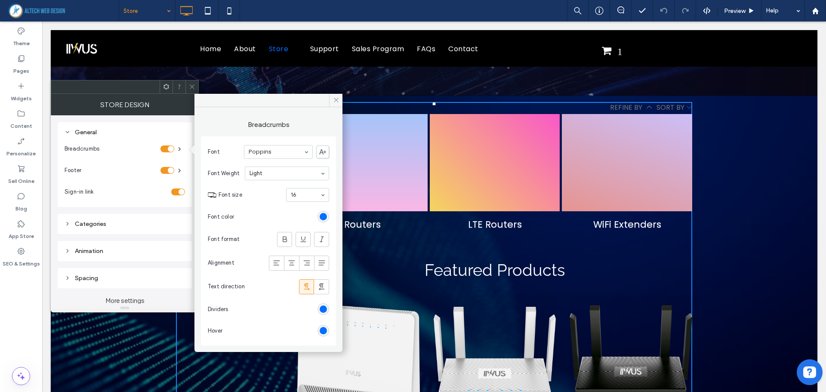
click at [135, 146] on label "Breadcrumbs" at bounding box center [112, 148] width 96 height 17
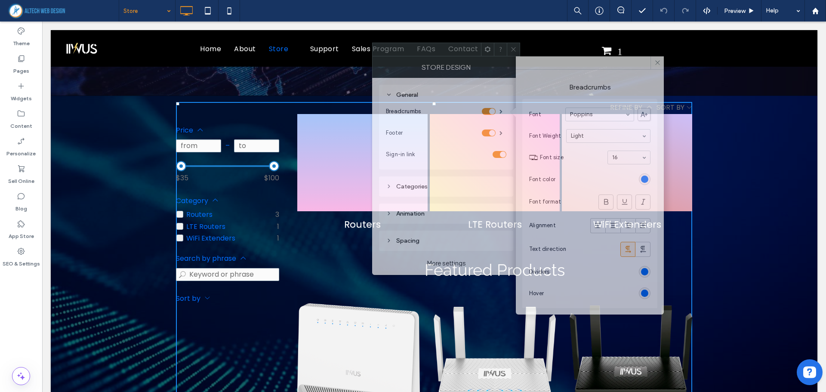
drag, startPoint x: 141, startPoint y: 88, endPoint x: 462, endPoint y: 50, distance: 323.4
click at [462, 50] on div at bounding box center [426, 49] width 108 height 13
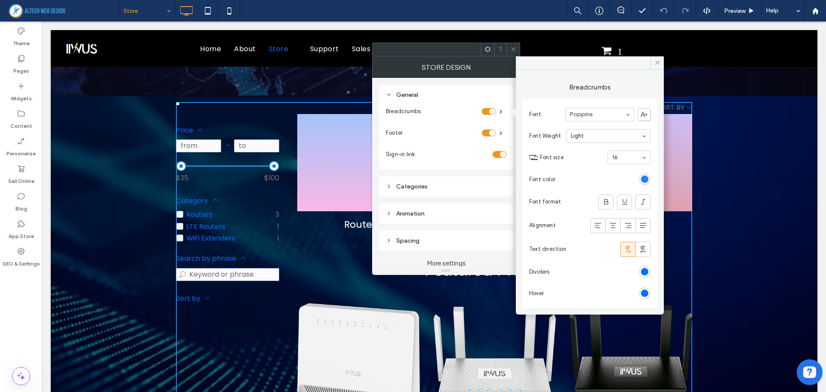
click at [642, 177] on div "rgb(0, 111, 255)" at bounding box center [644, 178] width 7 height 7
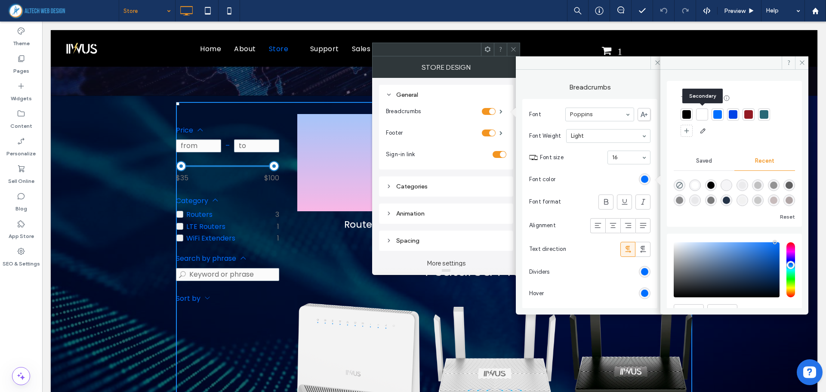
click at [705, 111] on div at bounding box center [701, 114] width 9 height 9
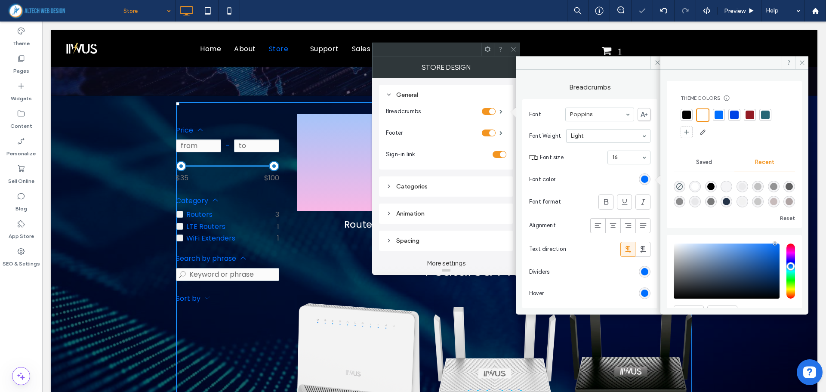
click at [620, 280] on section "Dividers" at bounding box center [589, 271] width 121 height 21
click at [414, 183] on div "Categories" at bounding box center [446, 186] width 120 height 7
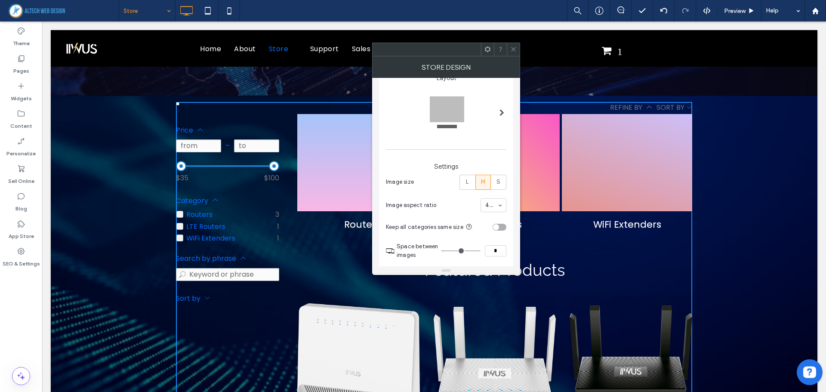
scroll to position [86, 0]
click at [495, 181] on label "S" at bounding box center [498, 179] width 15 height 15
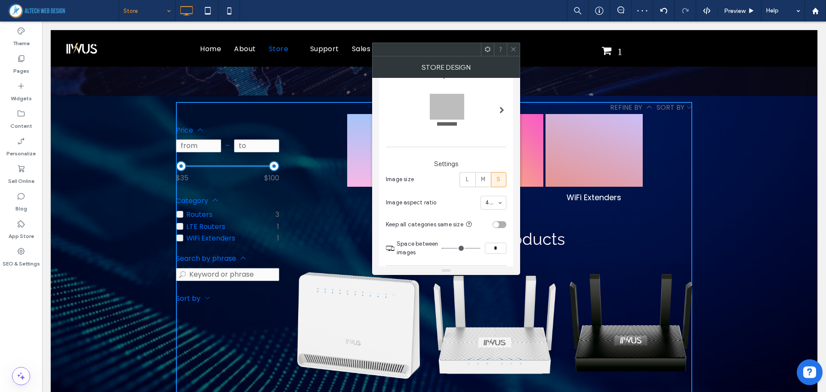
click at [501, 203] on div "4:3" at bounding box center [493, 203] width 26 height 14
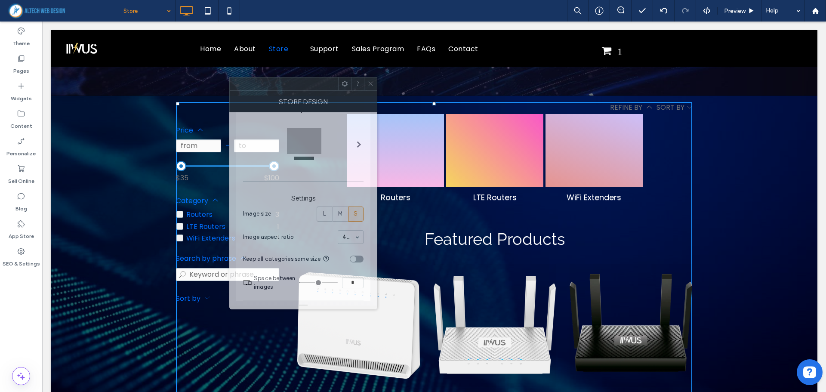
drag, startPoint x: 415, startPoint y: 55, endPoint x: 271, endPoint y: 89, distance: 147.4
click at [272, 89] on div at bounding box center [284, 83] width 108 height 13
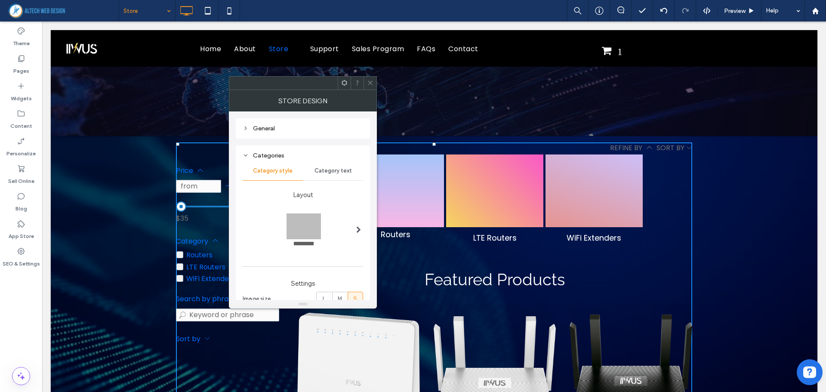
scroll to position [129, 0]
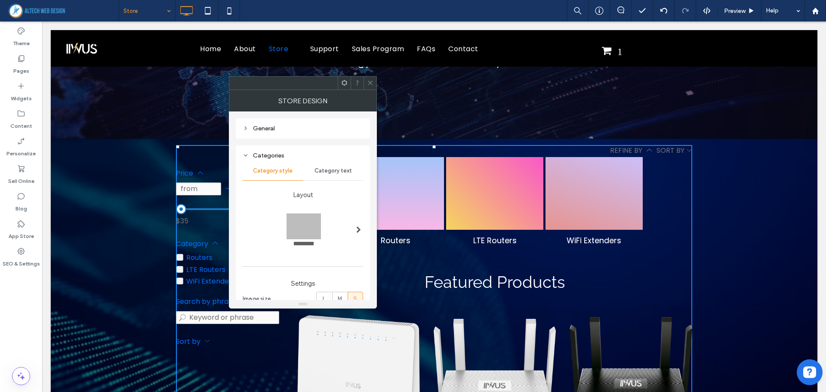
click at [351, 230] on div at bounding box center [359, 229] width 18 height 66
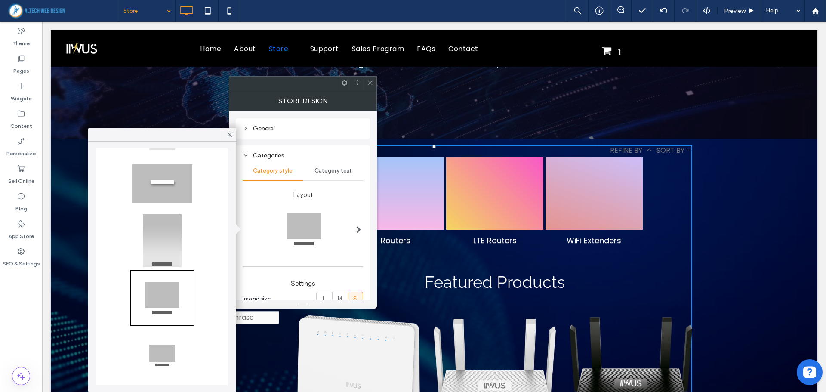
scroll to position [0, 0]
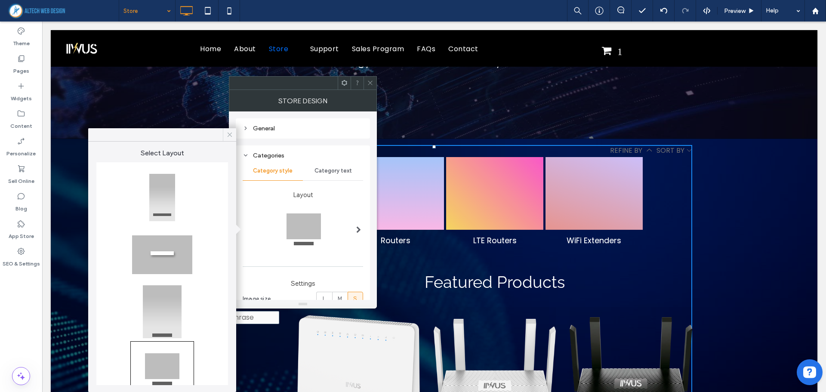
click at [226, 134] on icon at bounding box center [230, 135] width 8 height 8
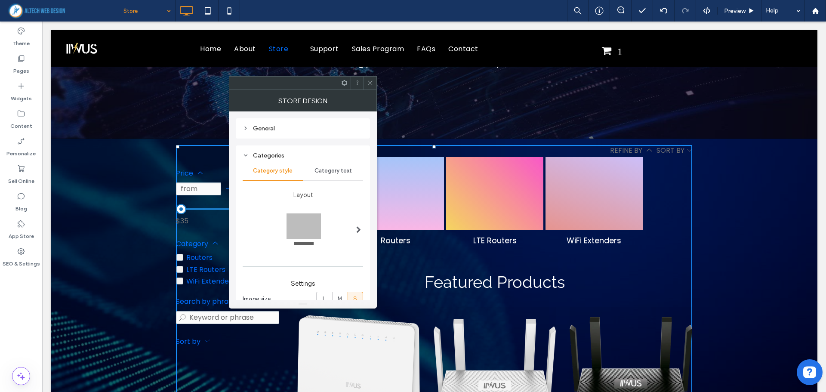
click at [266, 130] on div "General" at bounding box center [302, 128] width 120 height 7
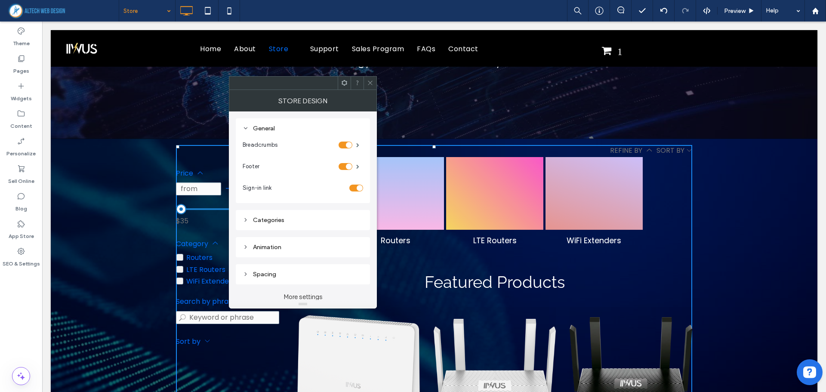
click at [282, 221] on div "Categories" at bounding box center [302, 219] width 120 height 7
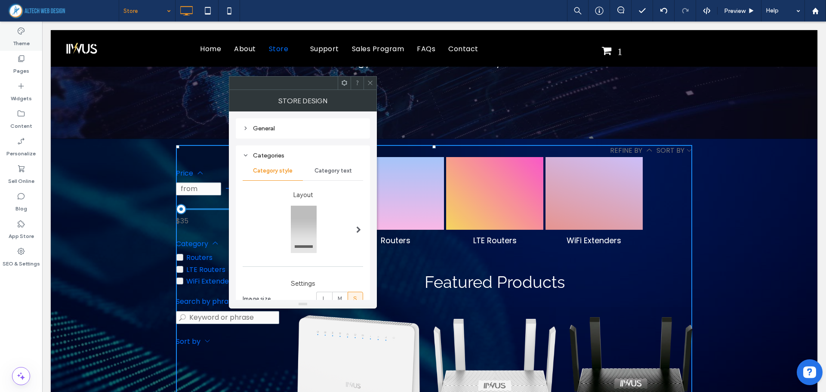
click at [28, 40] on label "Theme" at bounding box center [21, 41] width 17 height 12
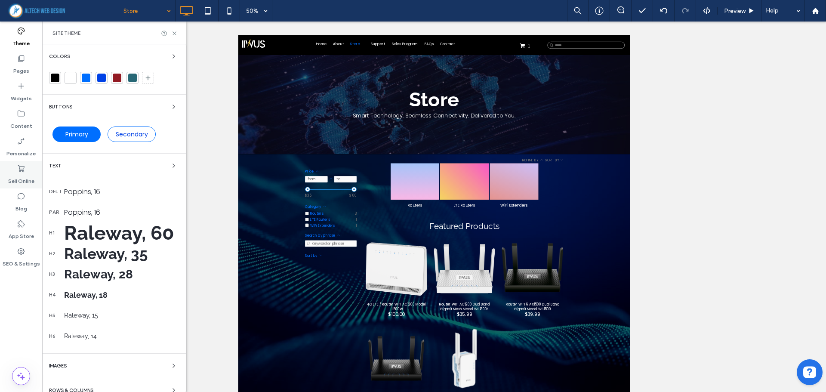
click at [23, 173] on label "Sell Online" at bounding box center [21, 179] width 26 height 12
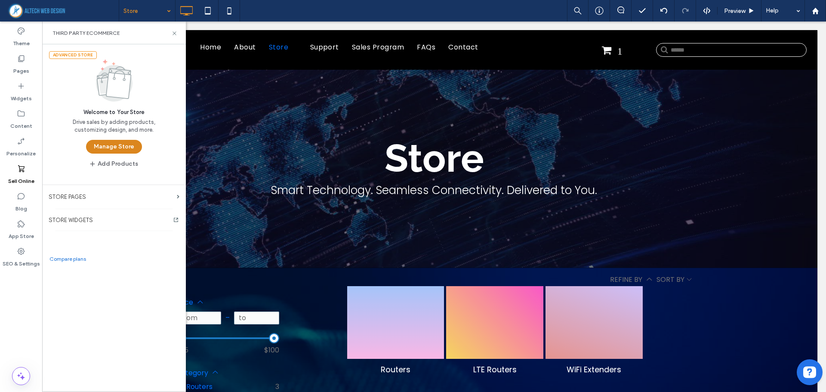
click at [112, 147] on button "Manage Store" at bounding box center [114, 147] width 56 height 14
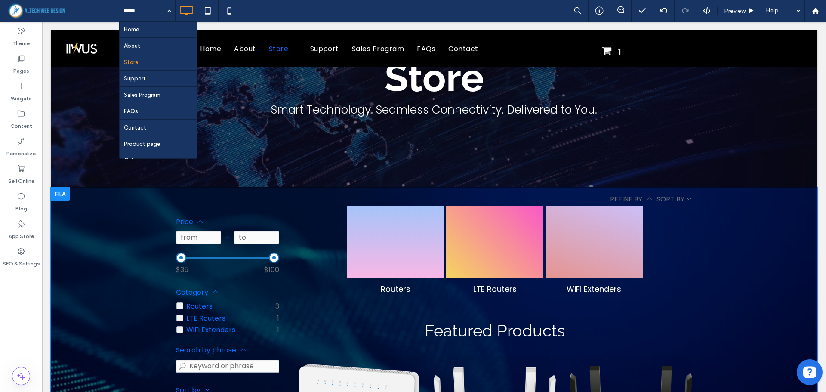
scroll to position [86, 0]
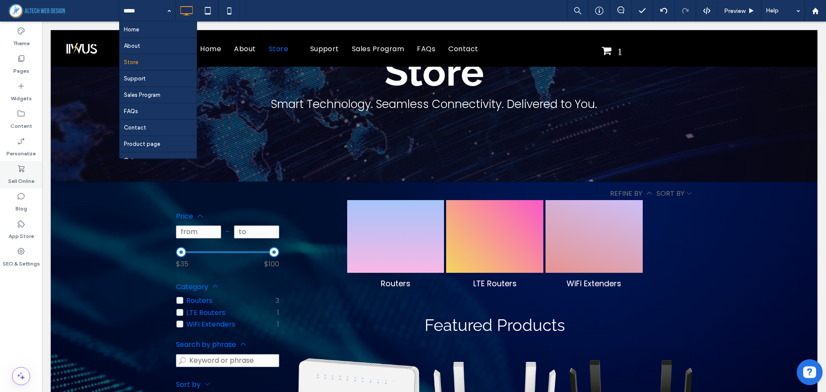
click at [14, 173] on label "Sell Online" at bounding box center [21, 179] width 26 height 12
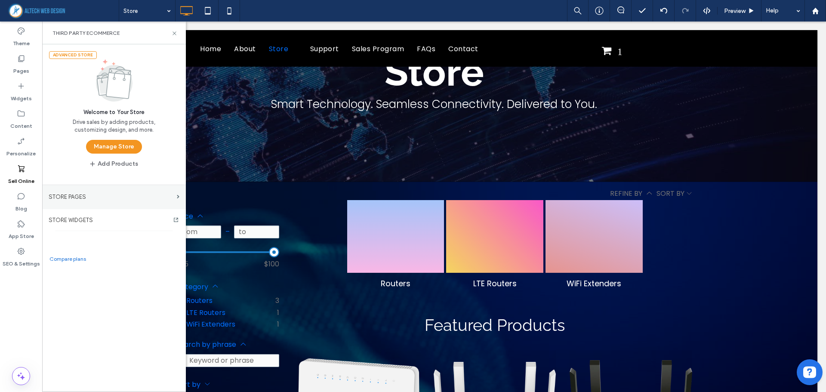
click at [82, 196] on label "STORE PAGES" at bounding box center [111, 196] width 125 height 15
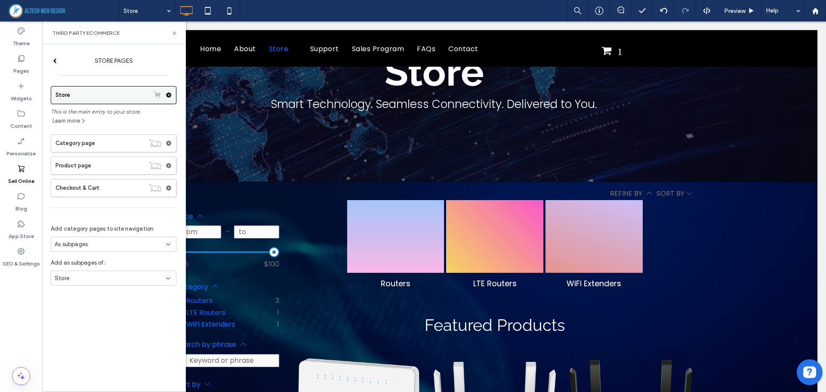
click at [91, 93] on label "Store" at bounding box center [102, 94] width 94 height 17
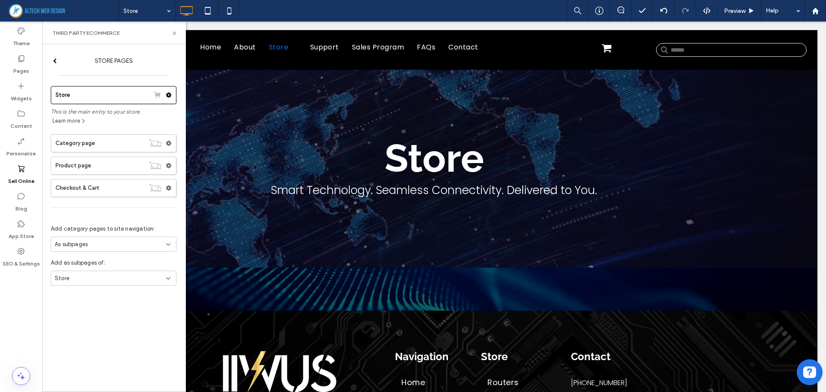
scroll to position [0, 0]
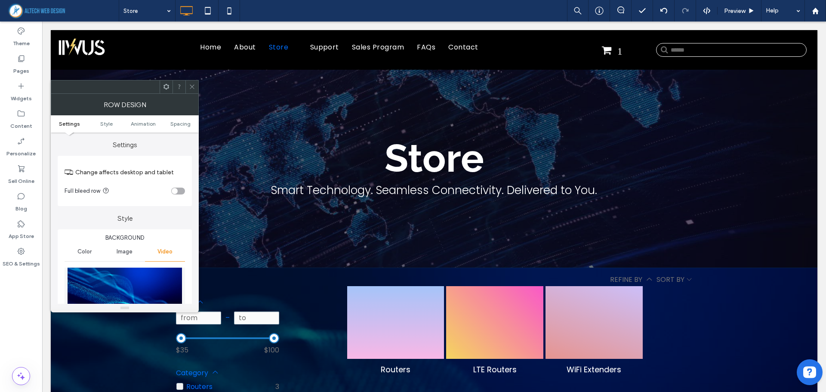
drag, startPoint x: 195, startPoint y: 85, endPoint x: 224, endPoint y: 104, distance: 34.6
click at [195, 85] on div at bounding box center [191, 86] width 13 height 13
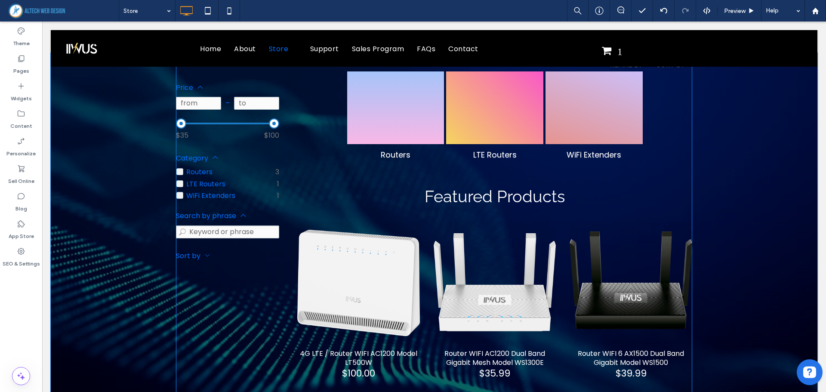
scroll to position [215, 0]
click at [507, 161] on span at bounding box center [434, 351] width 516 height 584
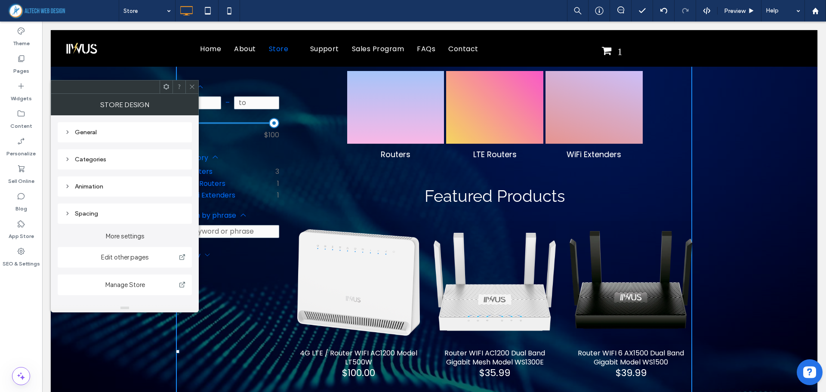
click at [192, 86] on icon at bounding box center [192, 86] width 6 height 6
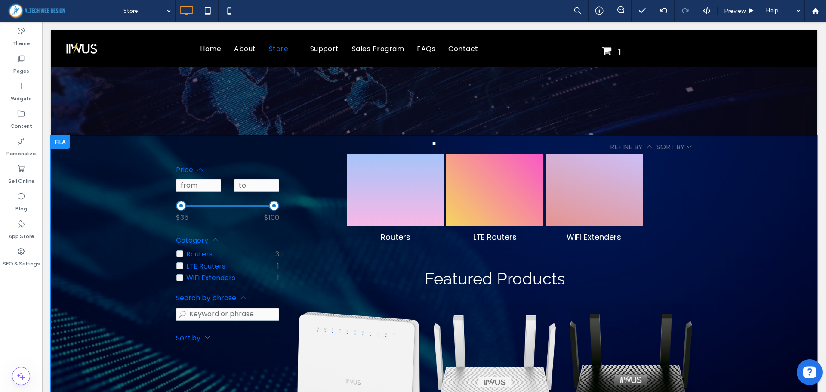
scroll to position [129, 0]
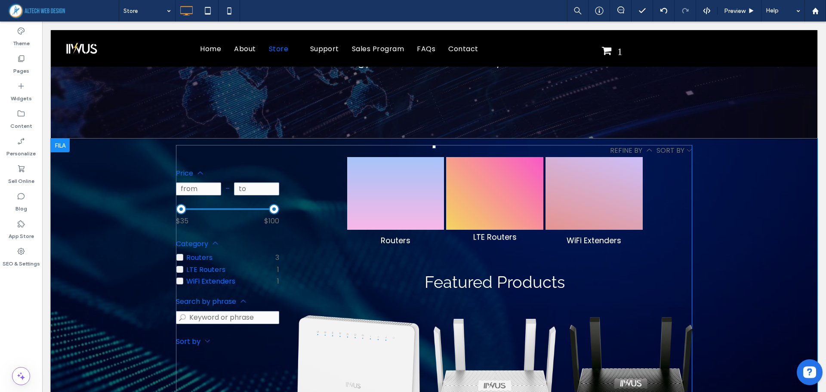
click div "LTE Routers"
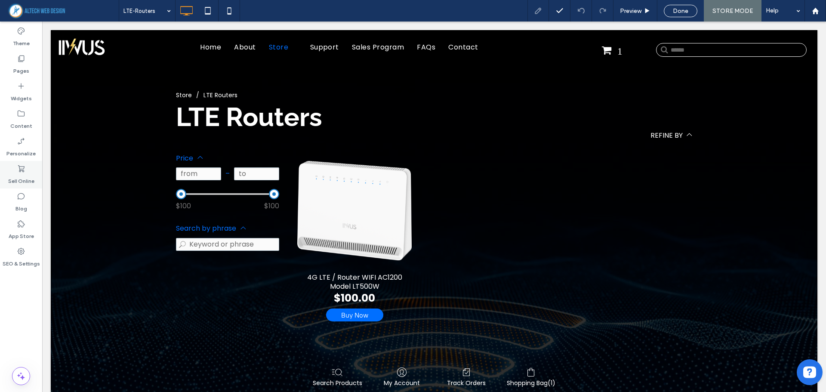
click at [24, 175] on label "Sell Online" at bounding box center [21, 179] width 26 height 12
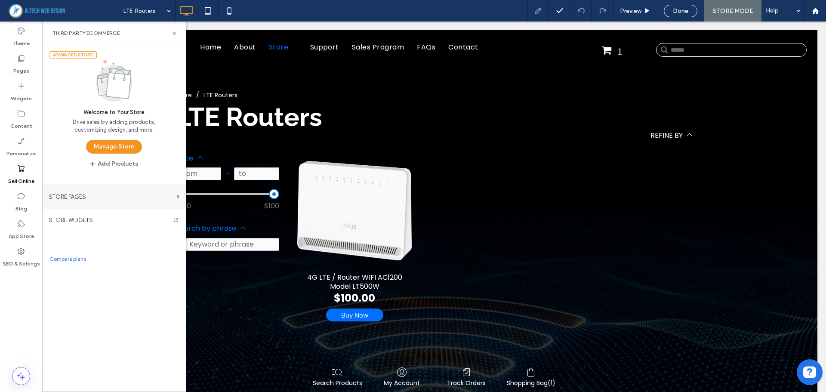
click at [124, 191] on label "STORE PAGES" at bounding box center [111, 196] width 125 height 15
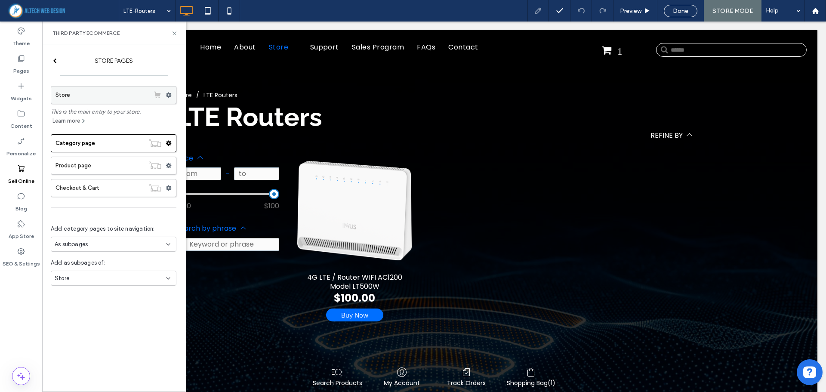
click at [97, 92] on label "Store" at bounding box center [102, 94] width 94 height 17
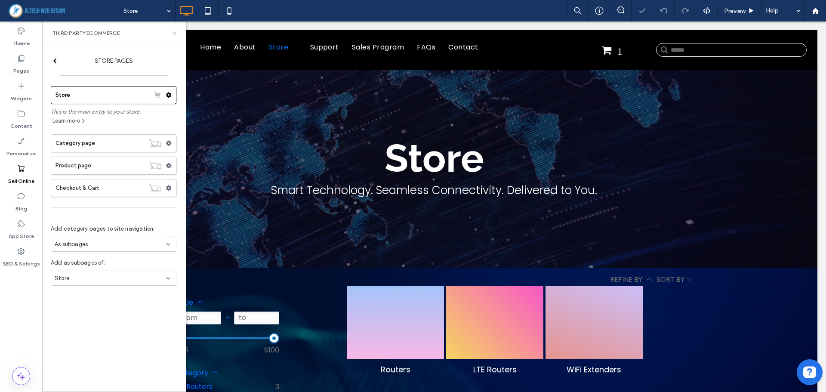
click at [176, 34] on icon at bounding box center [174, 33] width 6 height 6
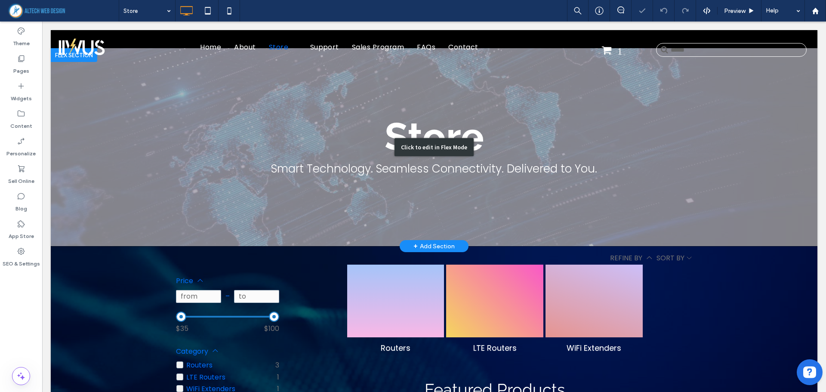
scroll to position [172, 0]
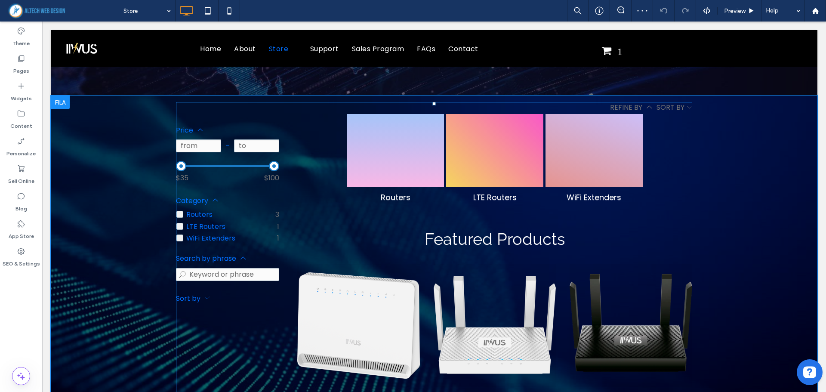
click at [322, 164] on span at bounding box center [434, 394] width 516 height 584
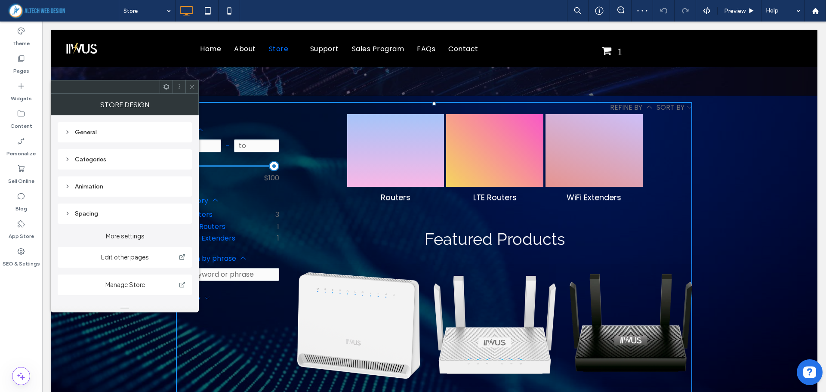
click at [95, 164] on div "Categories" at bounding box center [124, 159] width 120 height 12
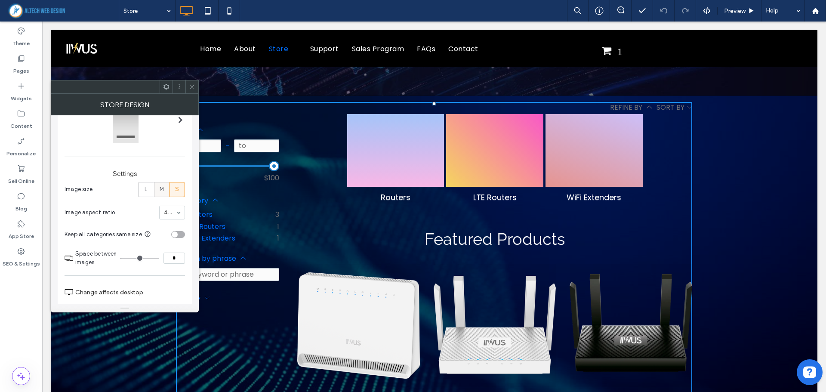
scroll to position [129, 0]
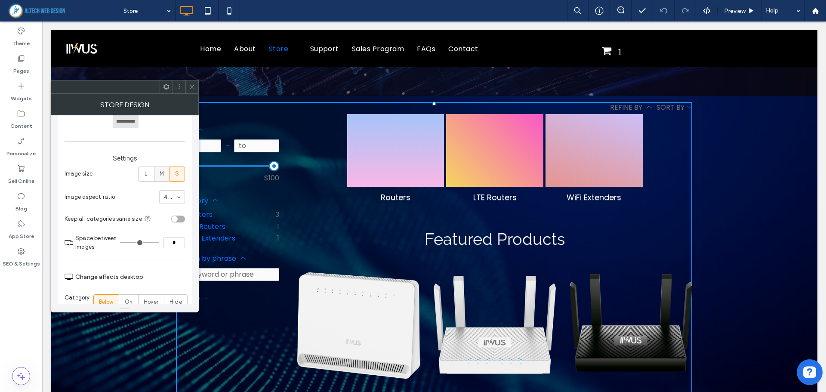
click at [160, 171] on span "M" at bounding box center [162, 173] width 4 height 9
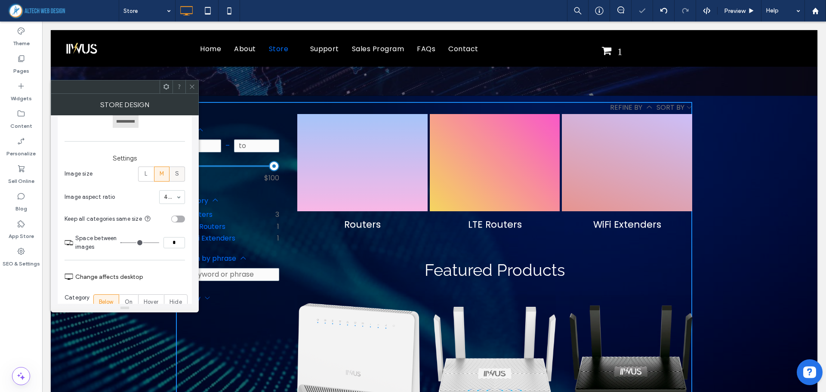
click at [181, 173] on label "S" at bounding box center [176, 173] width 15 height 15
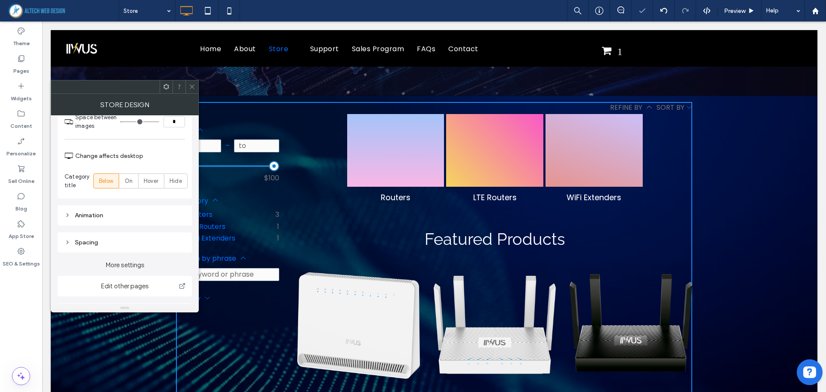
scroll to position [258, 0]
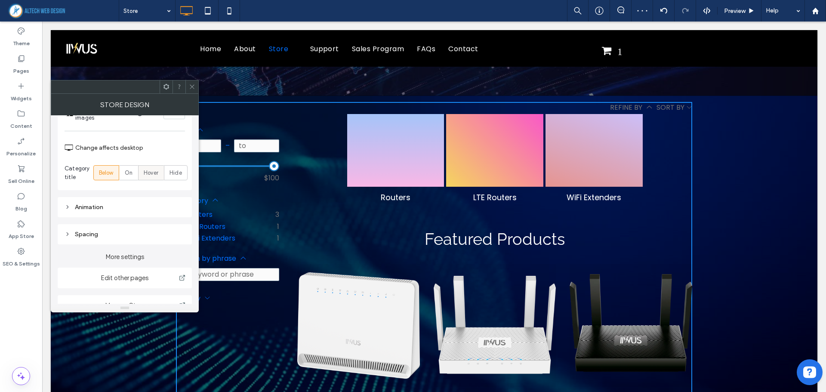
click at [155, 173] on span "Hover" at bounding box center [151, 173] width 15 height 9
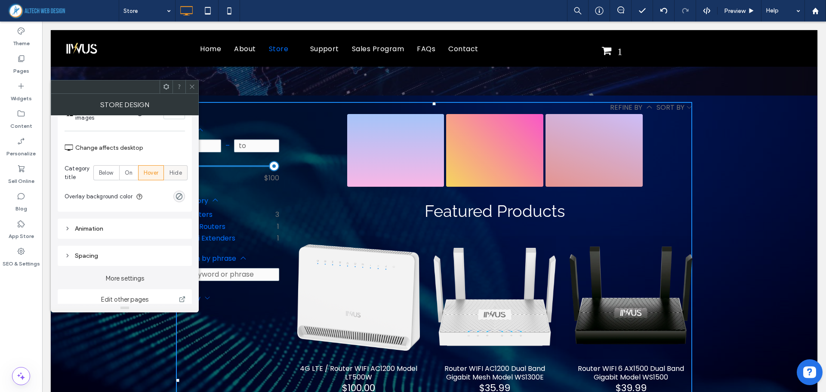
click at [182, 174] on span "Hide" at bounding box center [175, 173] width 12 height 9
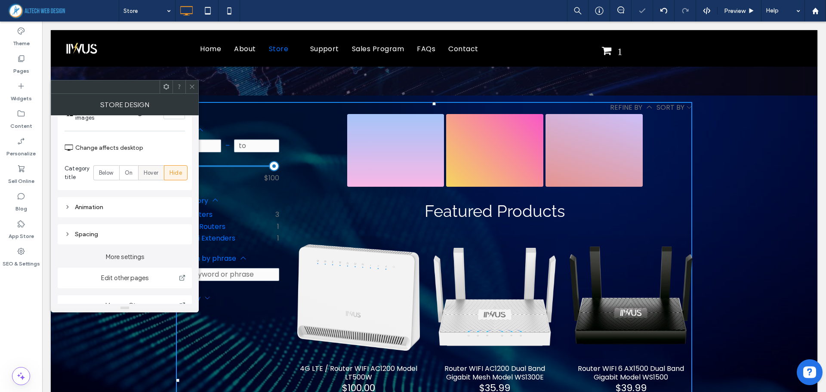
click at [154, 174] on span "Hover" at bounding box center [151, 173] width 15 height 9
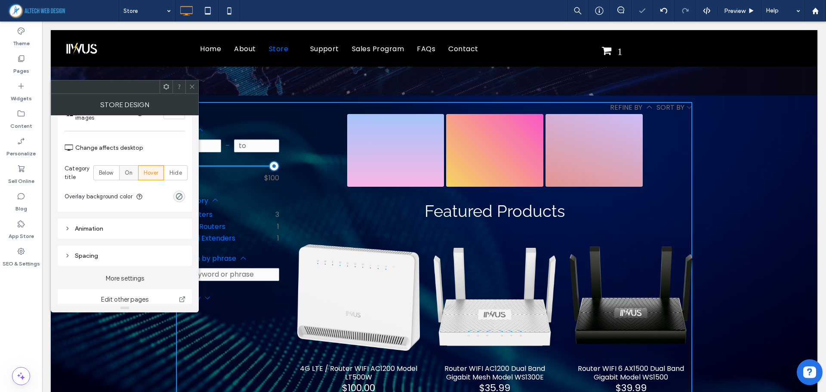
click at [126, 168] on div "On" at bounding box center [129, 173] width 8 height 14
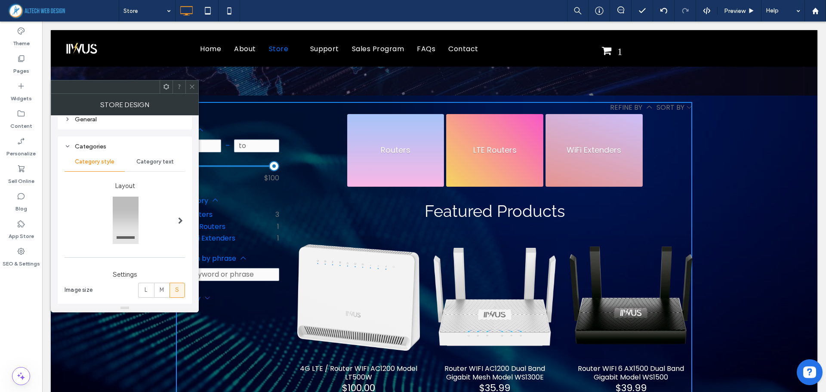
scroll to position [12, 0]
click at [178, 214] on span at bounding box center [180, 221] width 5 height 53
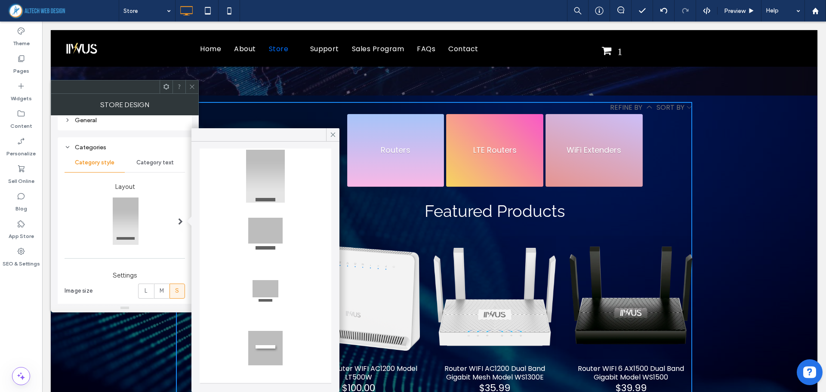
scroll to position [0, 0]
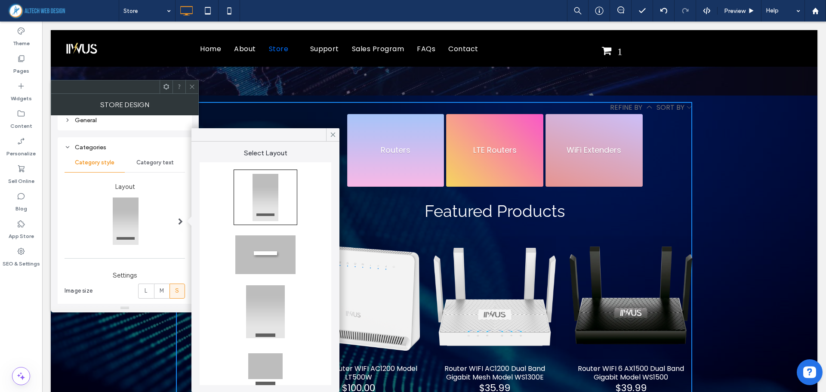
click at [162, 162] on span "Category text" at bounding box center [154, 162] width 37 height 7
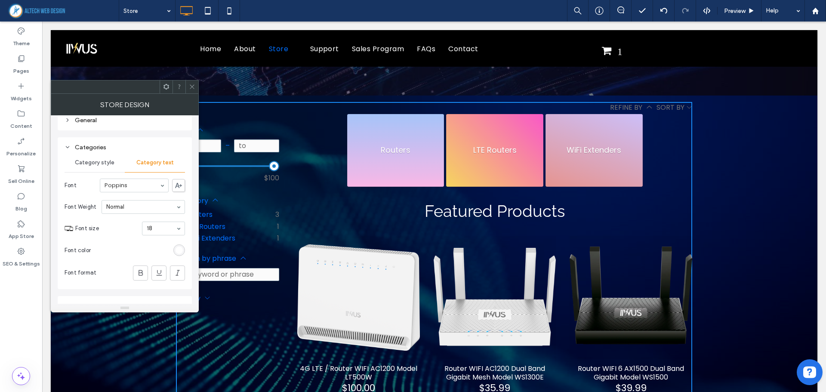
click at [196, 83] on div at bounding box center [191, 86] width 13 height 13
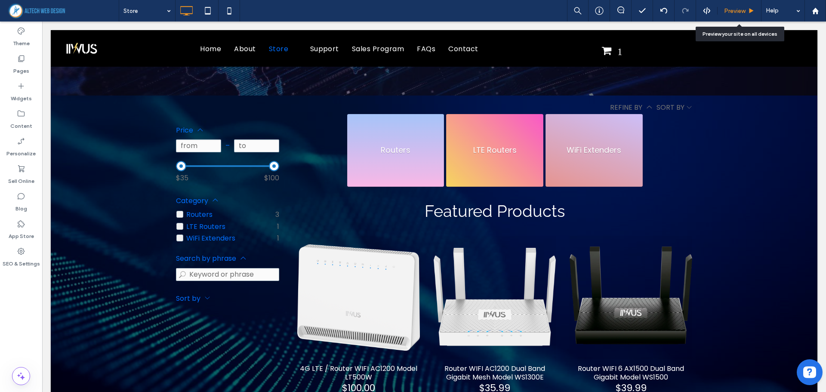
click at [741, 10] on span "Preview" at bounding box center [734, 10] width 21 height 7
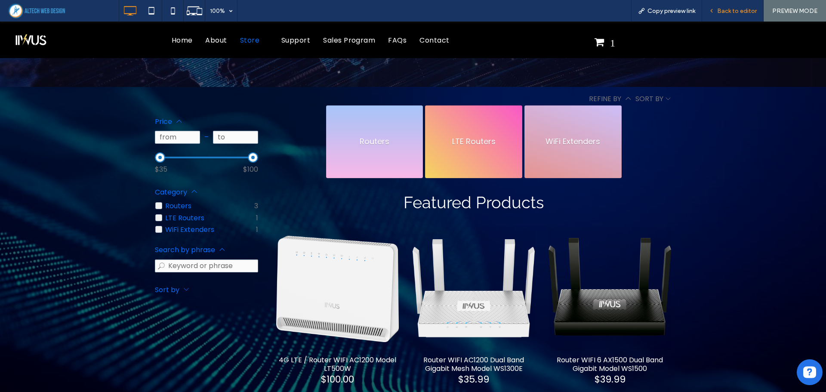
click at [739, 9] on span "Back to editor" at bounding box center [737, 10] width 40 height 7
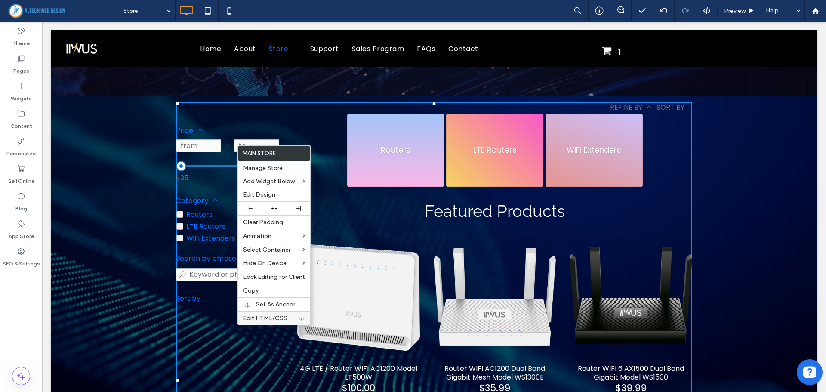
click at [272, 318] on span "Edit HTML/CSS" at bounding box center [265, 317] width 44 height 7
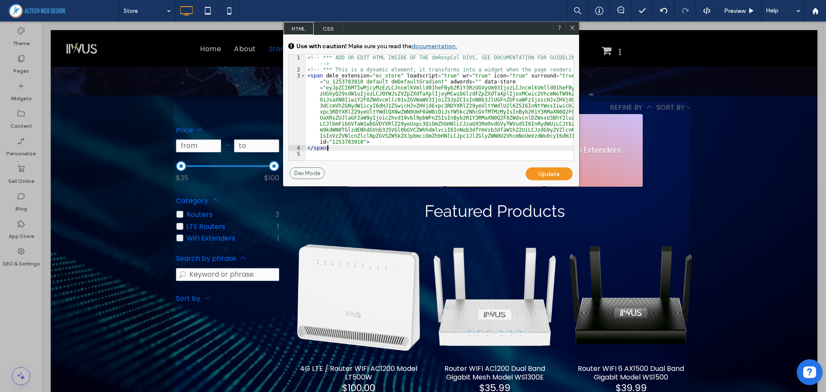
click at [359, 147] on div "<!-- *** ADD OR EDIT HTML INSIDE OF THE dmRespCol DIVS, SEE DOCUMENTATION FOR G…" at bounding box center [439, 117] width 267 height 124
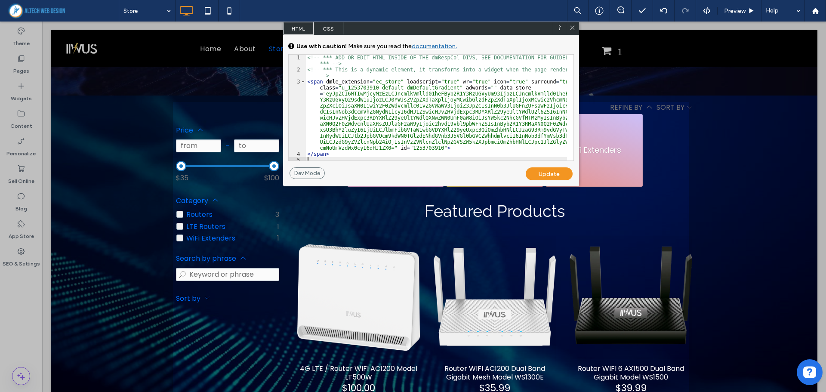
scroll to position [9, 0]
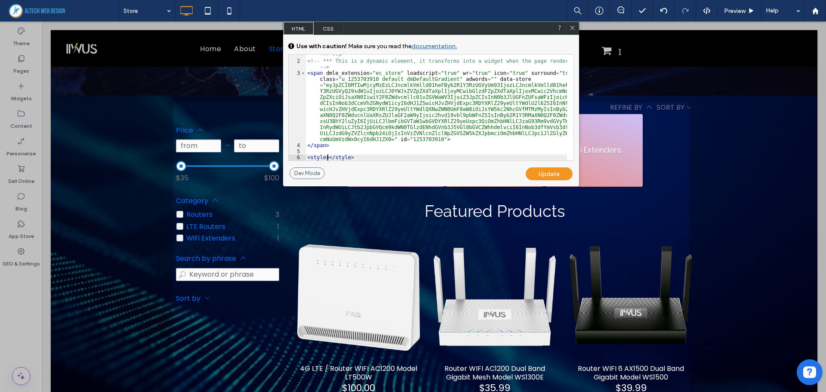
type textarea "**"
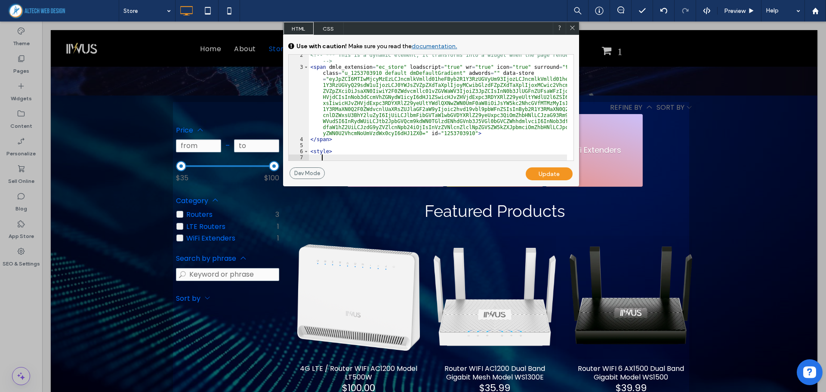
scroll to position [27, 0]
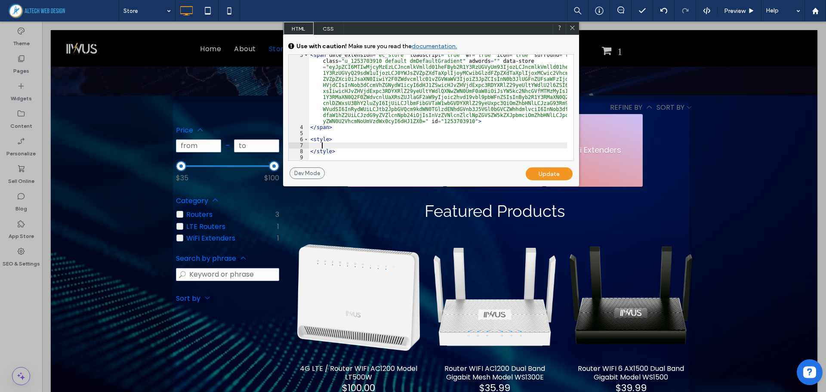
click at [336, 143] on div "< span dmle_extension = "ec_store" loadscript = "true" wr = "true" icon = "true…" at bounding box center [438, 144] width 258 height 184
click at [332, 144] on div "< span dmle_extension = "ec_store" loadscript = "true" wr = "true" icon = "true…" at bounding box center [438, 144] width 258 height 184
click at [530, 177] on div "Update" at bounding box center [548, 173] width 47 height 13
click at [140, 216] on div at bounding box center [86, 196] width 173 height 392
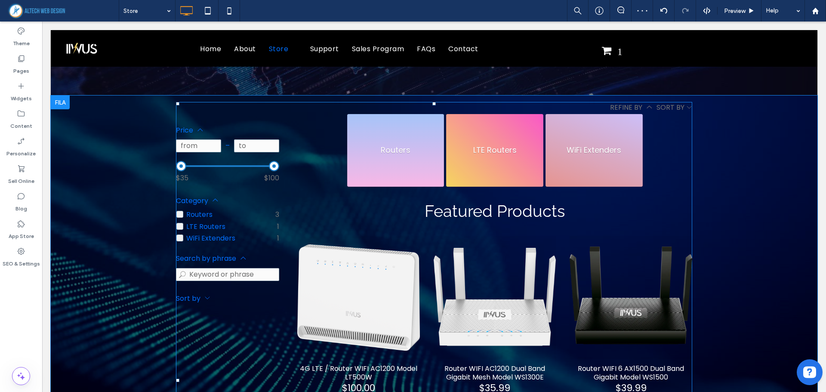
click at [320, 199] on span at bounding box center [434, 380] width 516 height 557
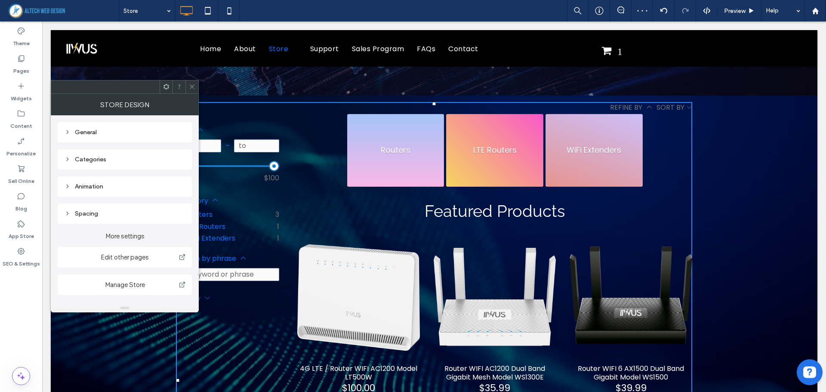
click at [282, 199] on div "Filters Clear all Filters Clear all Price Clear Price Clear from – to $35 $100 …" at bounding box center [236, 350] width 121 height 474
click at [193, 85] on icon at bounding box center [192, 86] width 6 height 6
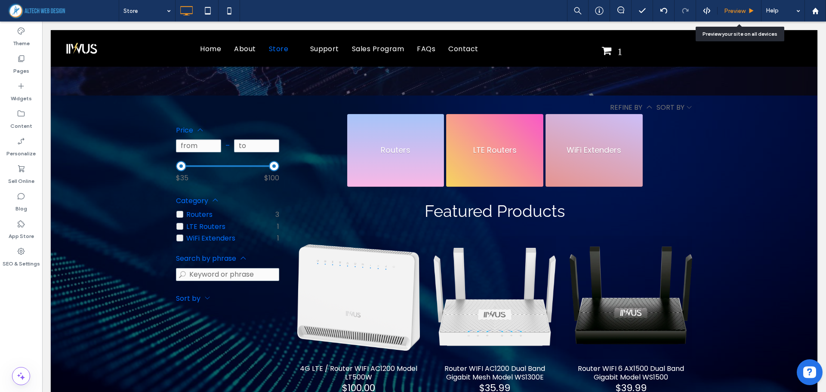
click at [731, 9] on span "Preview" at bounding box center [734, 10] width 21 height 7
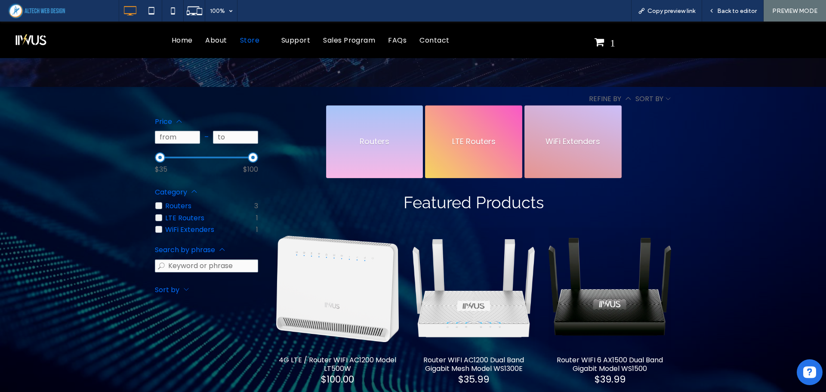
click div "Routers Routers LTE Routers LTE Routers WiFi Extenders WiFi Extenders"
click at [52, 214] on div at bounding box center [413, 372] width 826 height 570
click at [726, 10] on span "Back to editor" at bounding box center [737, 10] width 40 height 7
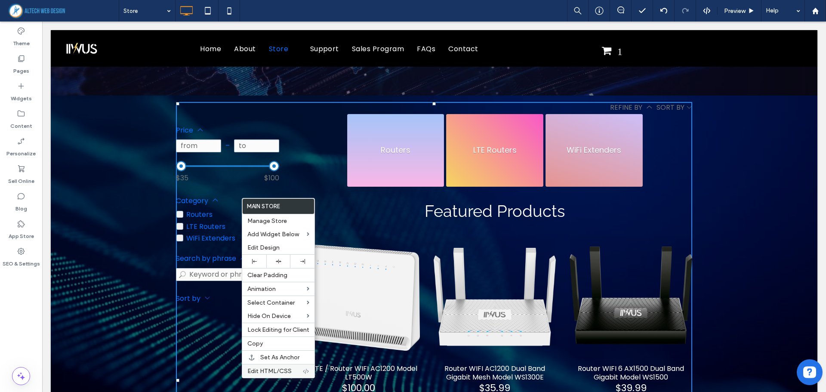
click at [266, 369] on span "Edit HTML/CSS" at bounding box center [269, 370] width 44 height 7
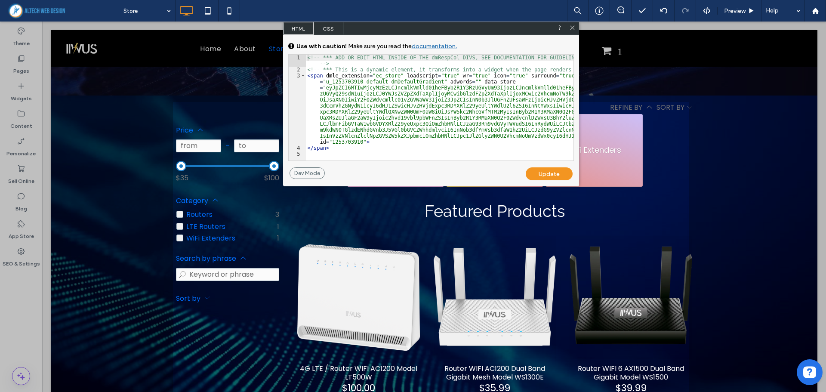
click at [341, 151] on div "<!-- *** ADD OR EDIT HTML INSIDE OF THE dmRespCol DIVS, SEE DOCUMENTATION FOR G…" at bounding box center [439, 117] width 267 height 124
click at [326, 31] on span "CSS" at bounding box center [328, 28] width 30 height 13
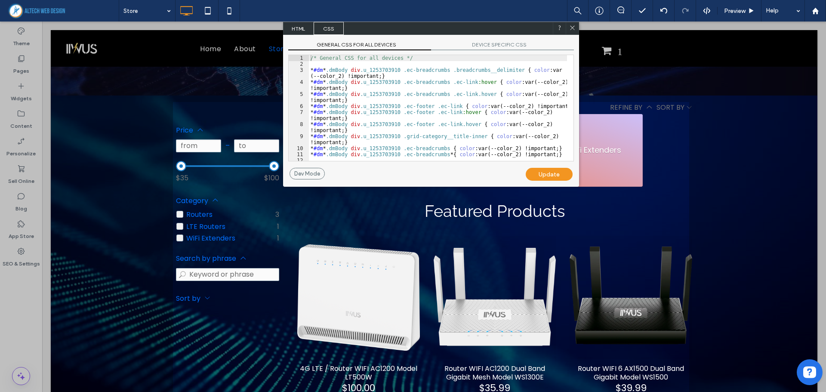
scroll to position [3, 0]
click at [565, 154] on div at bounding box center [569, 106] width 9 height 108
click at [541, 112] on div "/* General CSS for all devices */ * #dm * .dmBody div .u_1253703910 .ec-breadcr…" at bounding box center [438, 111] width 258 height 118
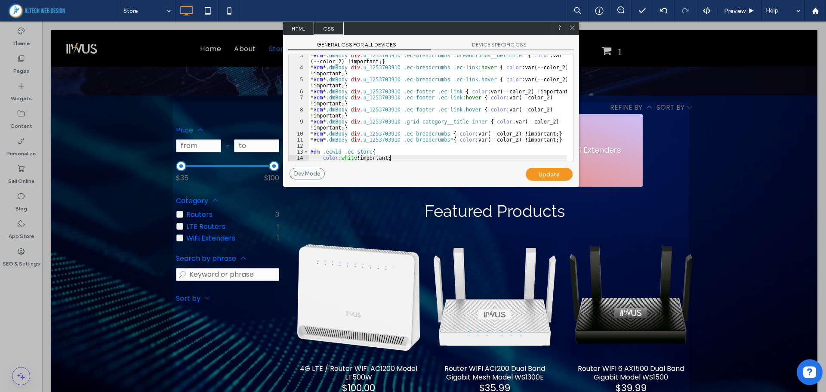
scroll to position [21, 0]
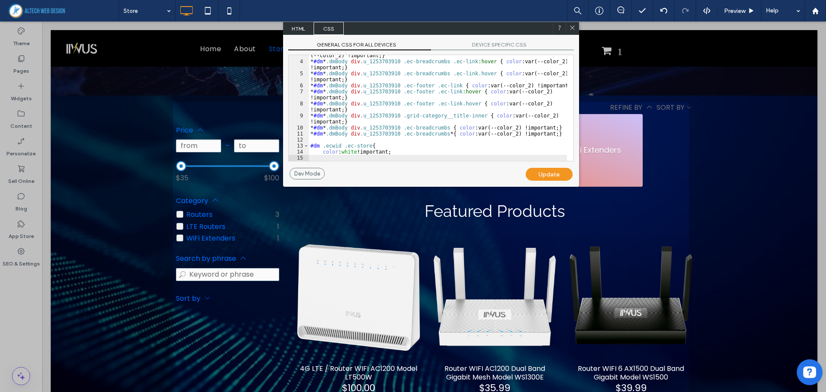
type textarea "**"
click at [558, 172] on div "Update" at bounding box center [548, 174] width 47 height 13
click at [551, 175] on div "Update" at bounding box center [548, 174] width 47 height 13
click at [569, 30] on icon at bounding box center [572, 28] width 6 height 6
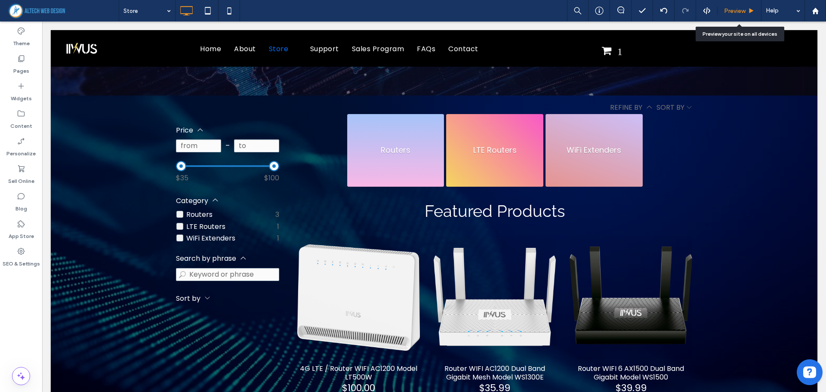
click at [735, 8] on span "Preview" at bounding box center [734, 10] width 21 height 7
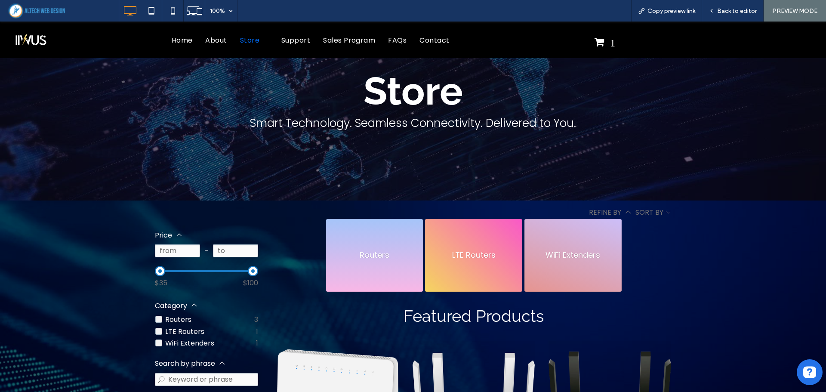
scroll to position [43, 0]
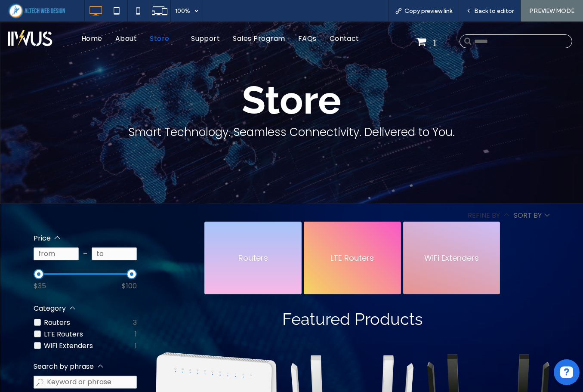
click at [504, 215] on div "Refine by" at bounding box center [488, 215] width 42 height 11
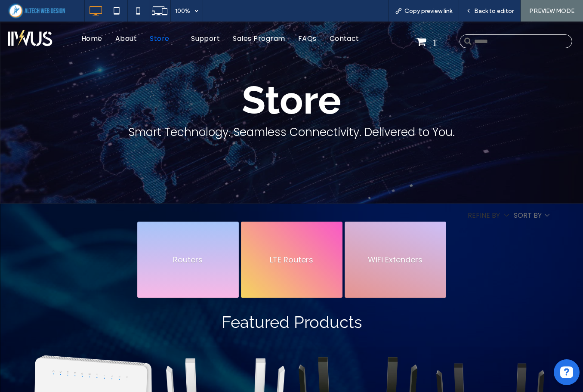
click at [504, 215] on div "Refine by" at bounding box center [488, 215] width 42 height 11
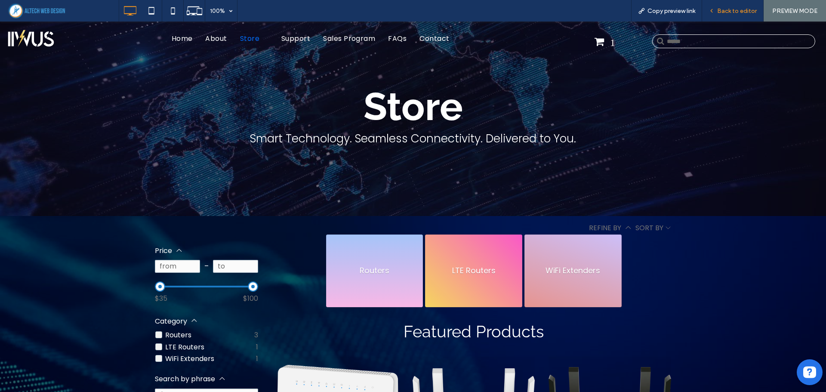
click at [737, 10] on span "Back to editor" at bounding box center [737, 10] width 40 height 7
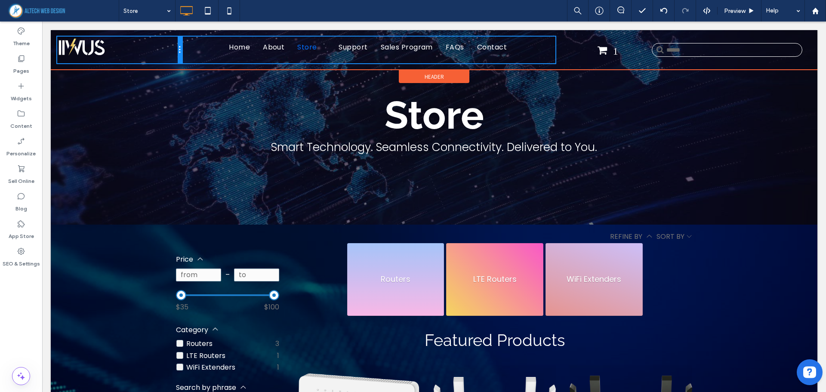
drag, startPoint x: 117, startPoint y: 50, endPoint x: 156, endPoint y: 49, distance: 38.7
click at [156, 49] on div "Click To Paste" at bounding box center [119, 50] width 125 height 27
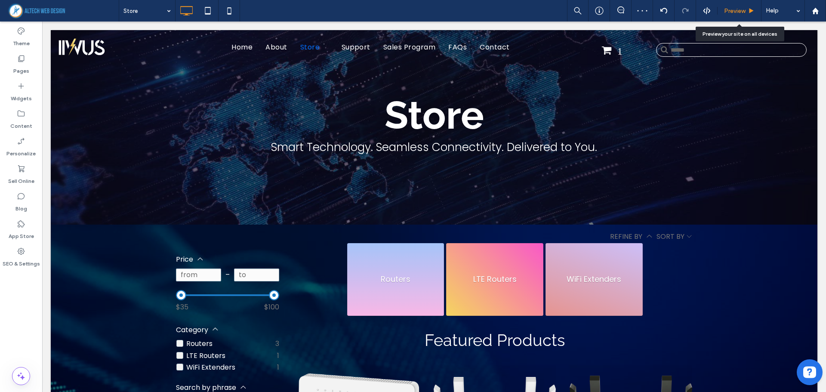
click at [735, 9] on span "Preview" at bounding box center [734, 10] width 21 height 7
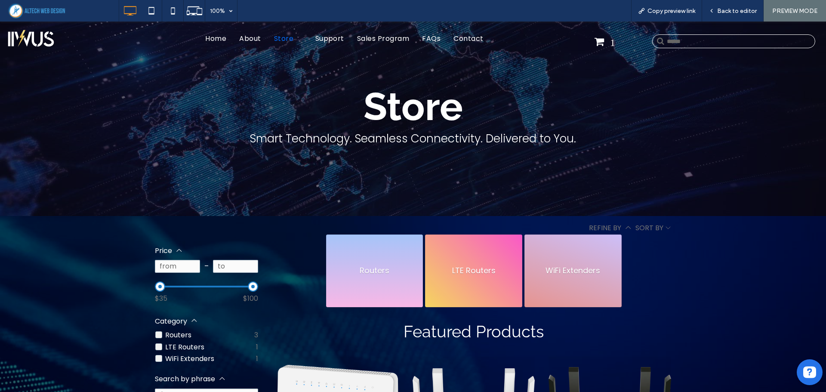
click at [735, 9] on span "Back to editor" at bounding box center [737, 10] width 40 height 7
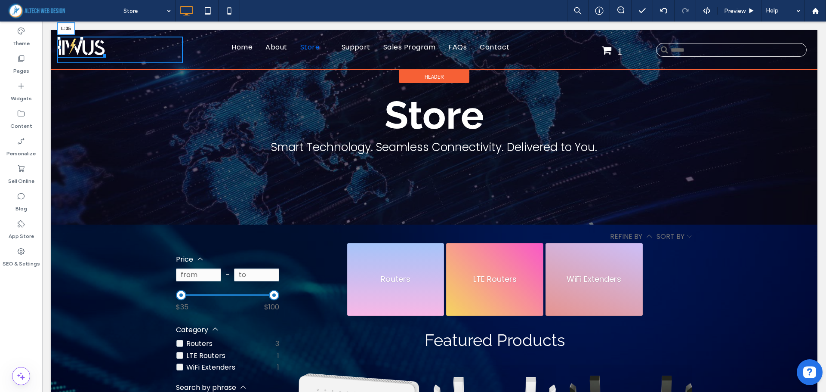
drag, startPoint x: 58, startPoint y: 49, endPoint x: 118, endPoint y: 70, distance: 63.1
click at [61, 49] on div at bounding box center [58, 47] width 3 height 3
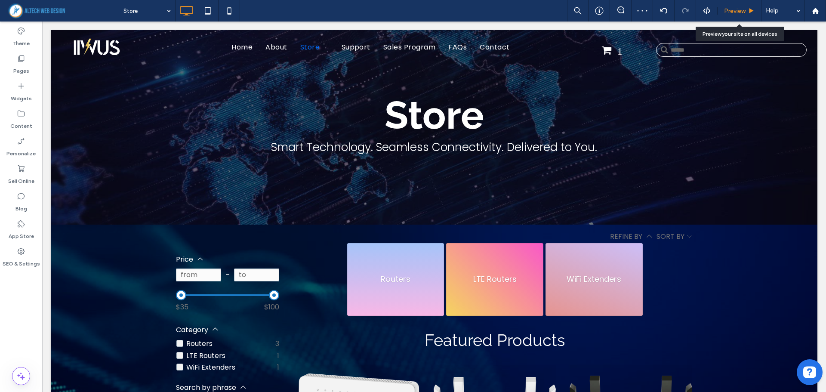
click at [738, 11] on span "Preview" at bounding box center [734, 10] width 21 height 7
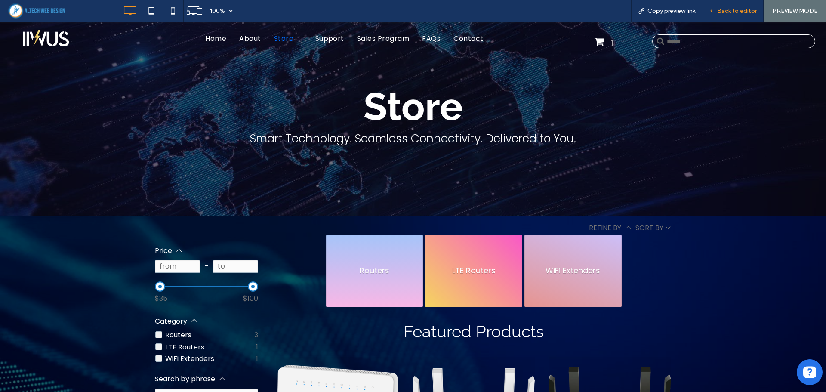
click at [737, 14] on span "Back to editor" at bounding box center [737, 10] width 40 height 7
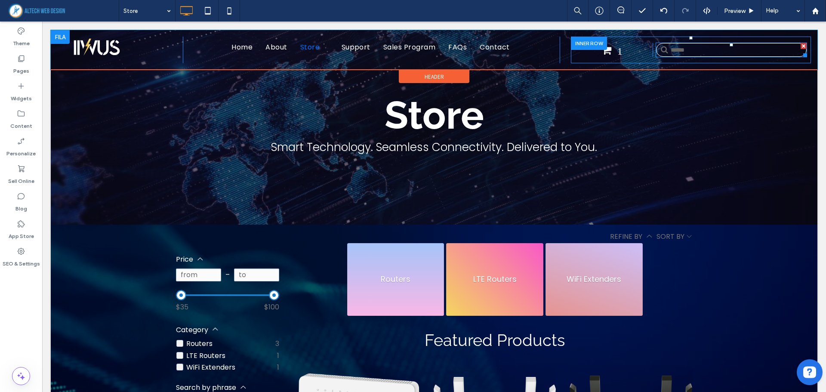
click at [716, 47] on input "Search" at bounding box center [731, 50] width 150 height 14
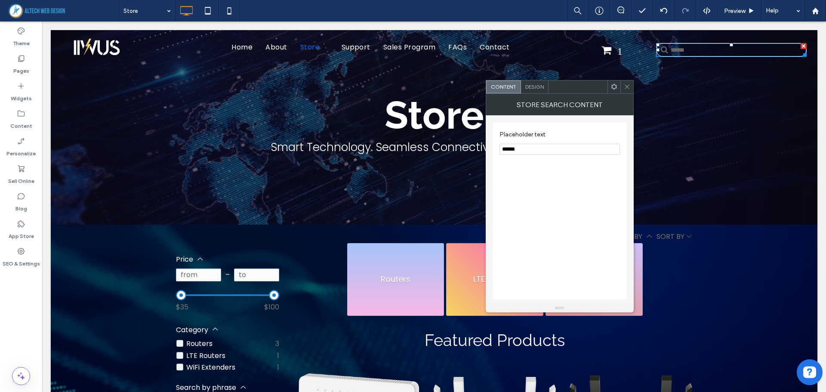
click at [538, 95] on div "Store Search Content" at bounding box center [559, 104] width 148 height 21
click at [538, 88] on span "Design" at bounding box center [534, 86] width 18 height 6
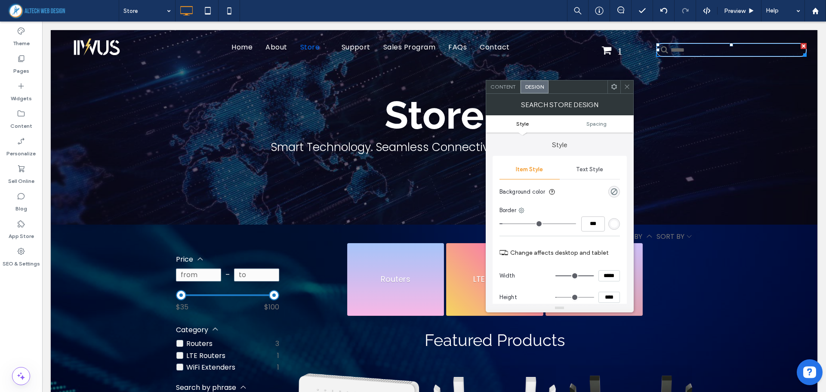
click at [598, 170] on span "Text Style" at bounding box center [589, 169] width 27 height 7
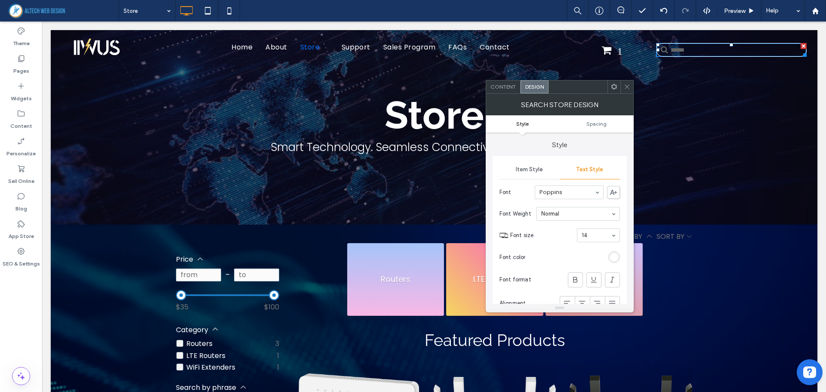
click at [614, 253] on div "rgb(255, 255, 255)" at bounding box center [613, 256] width 7 height 7
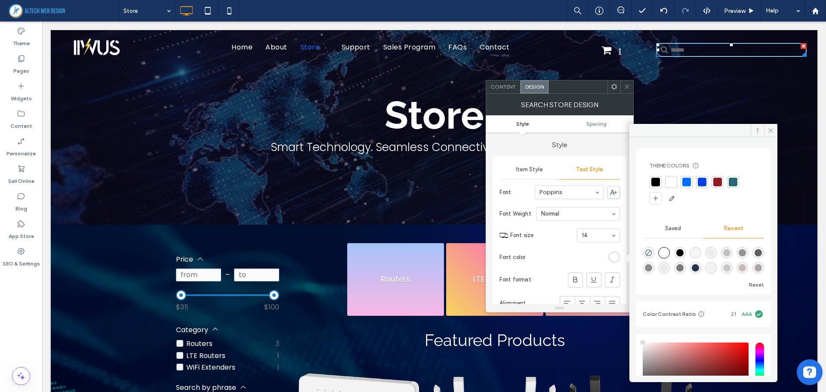
click at [669, 180] on div at bounding box center [670, 182] width 9 height 9
click at [553, 230] on section "Font size 14" at bounding box center [565, 235] width 110 height 22
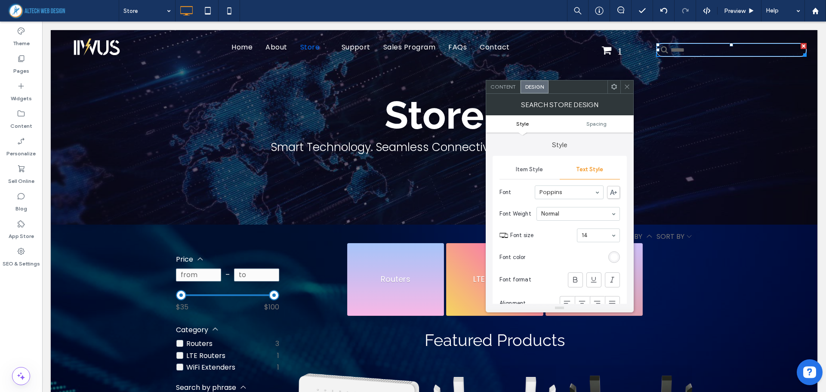
click at [528, 173] on div "Item Style" at bounding box center [529, 169] width 60 height 19
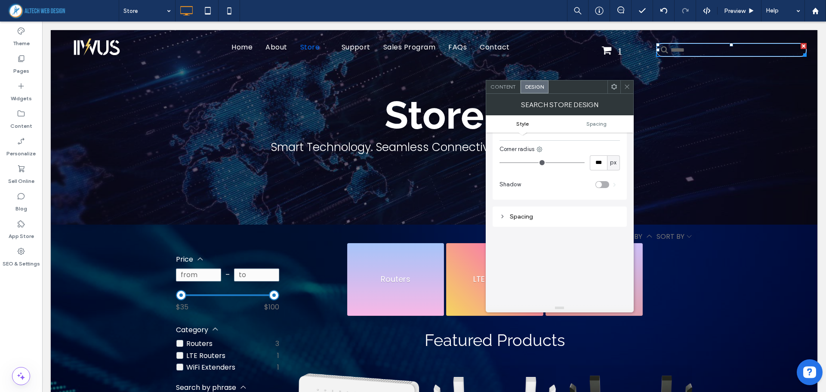
scroll to position [129, 0]
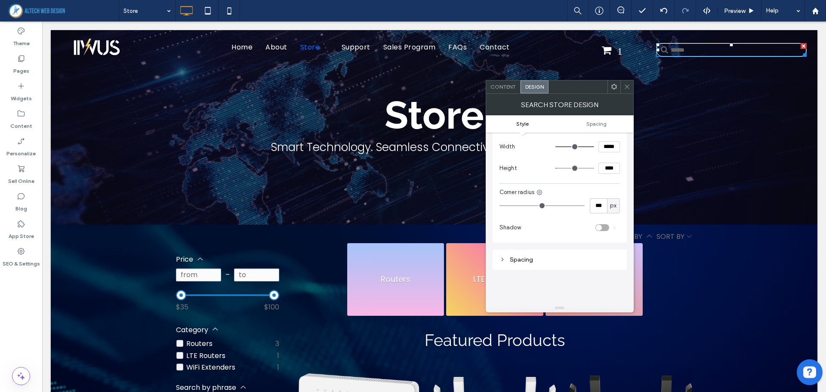
click at [627, 87] on icon at bounding box center [626, 86] width 6 height 6
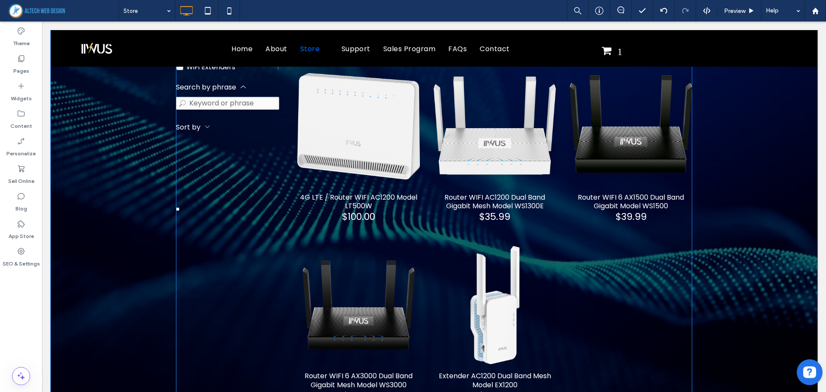
scroll to position [344, 0]
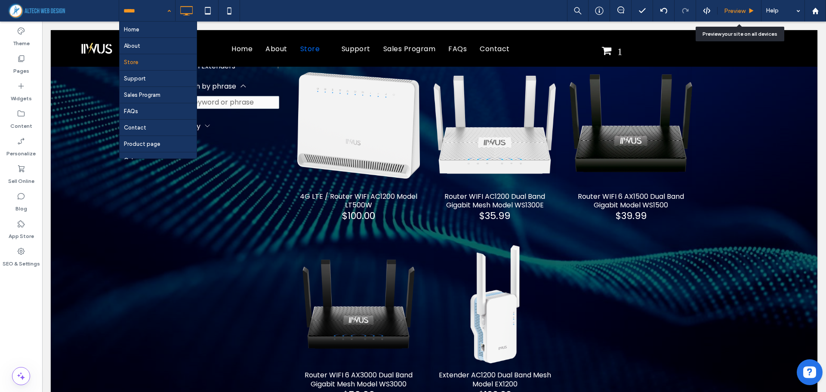
click at [731, 12] on span "Preview" at bounding box center [734, 10] width 21 height 7
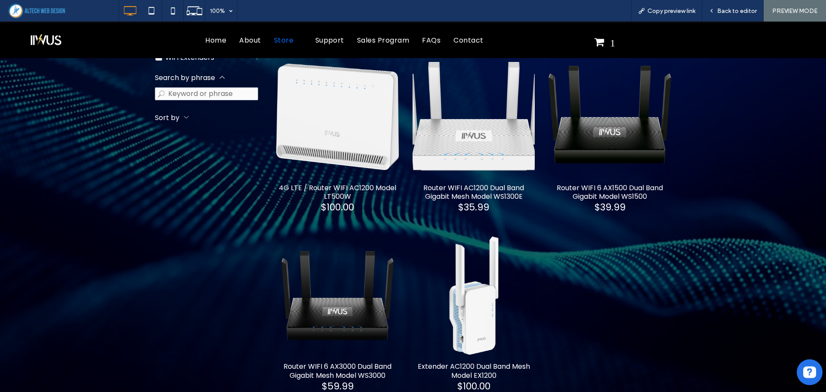
click div "Router WIFI AC1200 Dual Band Gigabit Mesh Model WS1300E"
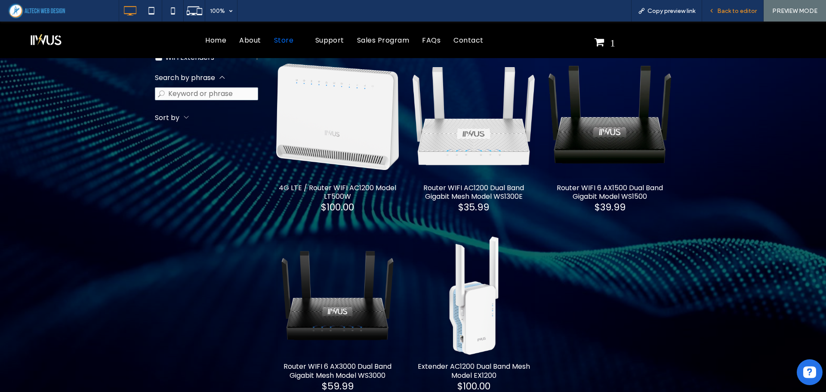
click at [726, 10] on span "Back to editor" at bounding box center [737, 10] width 40 height 7
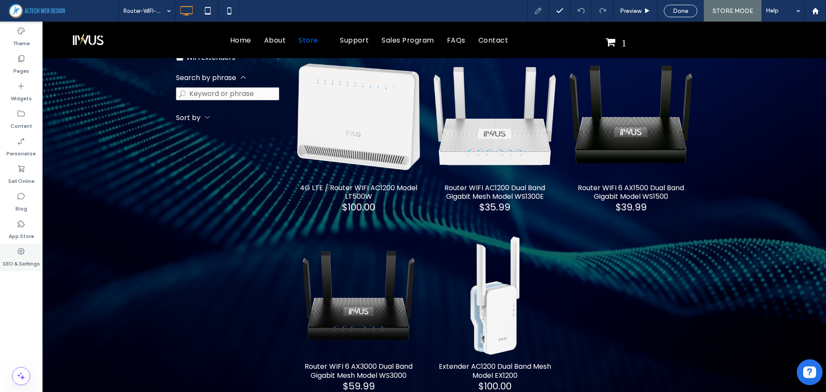
click at [18, 251] on icon at bounding box center [21, 251] width 9 height 9
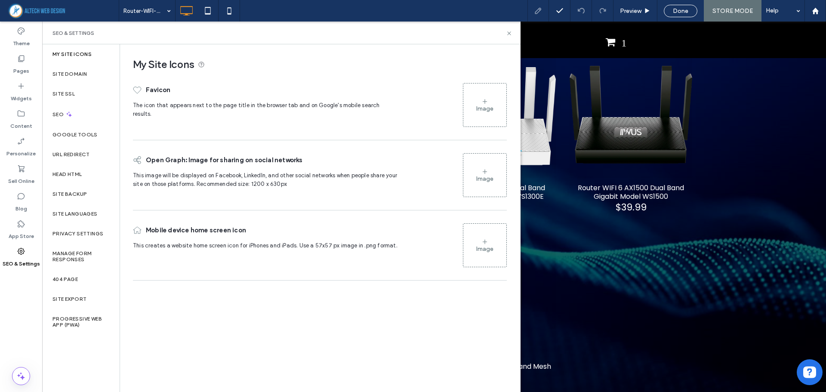
click at [19, 252] on icon at bounding box center [21, 251] width 9 height 9
click at [487, 106] on div "Image" at bounding box center [484, 108] width 17 height 7
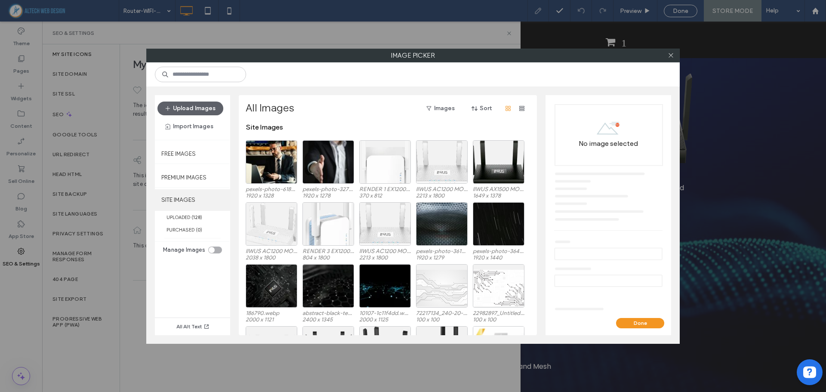
click at [172, 200] on label "SITE IMAGES" at bounding box center [192, 199] width 75 height 21
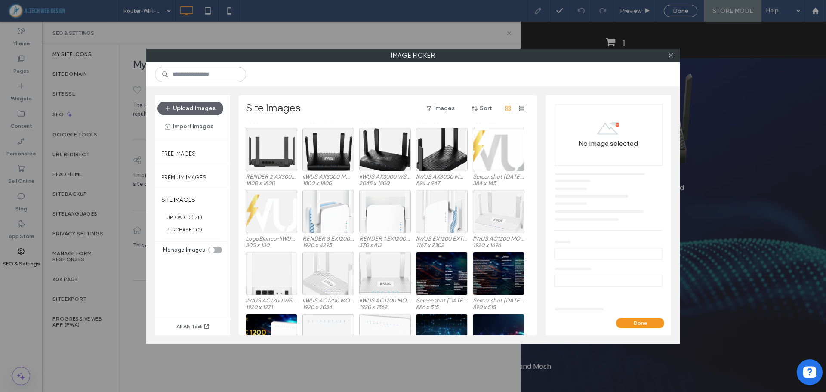
scroll to position [165, 0]
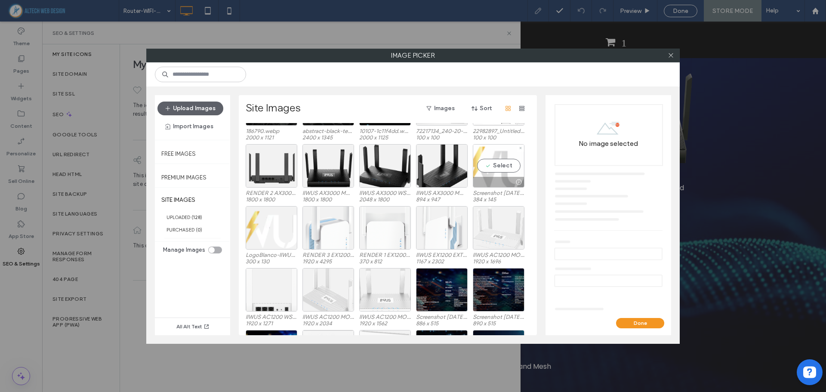
click at [497, 166] on div "Select" at bounding box center [499, 165] width 52 height 43
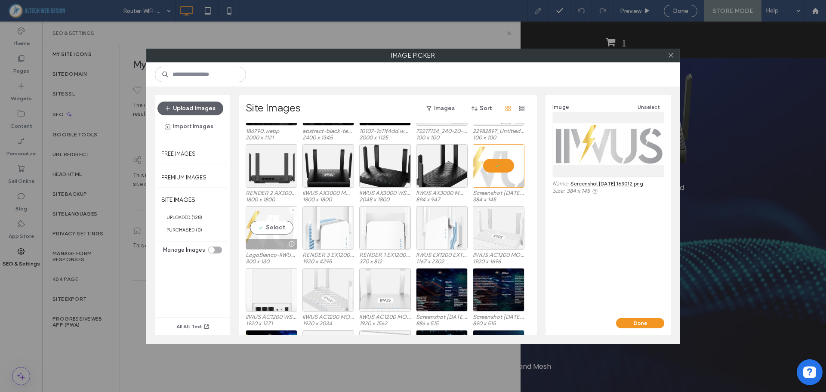
click at [280, 226] on div "Select" at bounding box center [272, 227] width 52 height 43
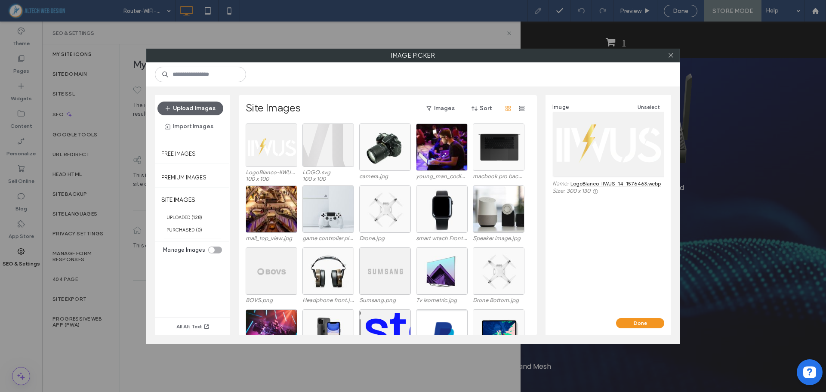
scroll to position [603, 0]
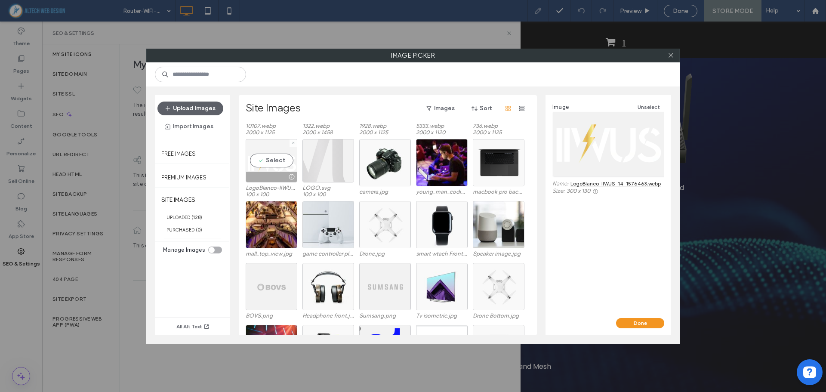
click at [277, 163] on div "Select" at bounding box center [272, 160] width 52 height 43
click at [637, 323] on button "Done" at bounding box center [640, 323] width 48 height 10
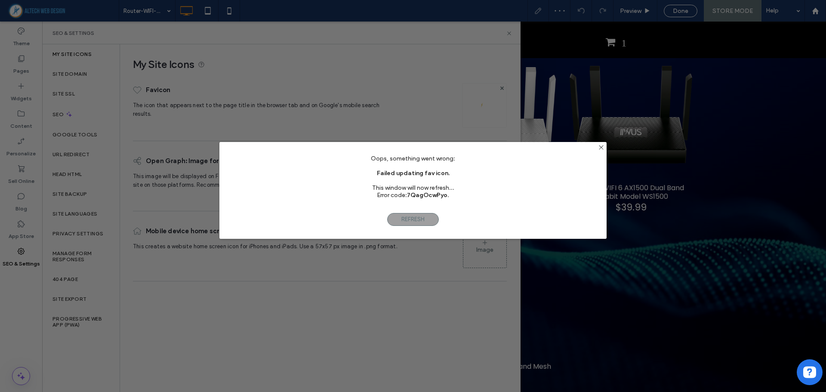
click at [430, 279] on div "Oops, something went wrong: Failed updating fav icon. This window will now refr…" at bounding box center [413, 196] width 826 height 392
click at [429, 219] on span "Refresh" at bounding box center [413, 219] width 52 height 13
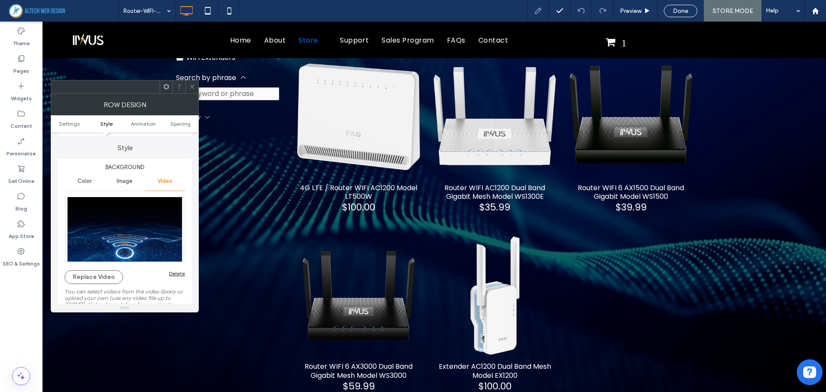
scroll to position [86, 0]
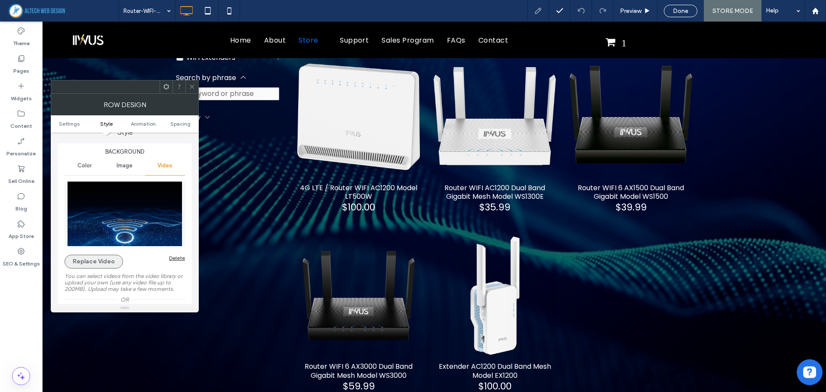
click at [97, 261] on button "Replace Video" at bounding box center [93, 262] width 58 height 14
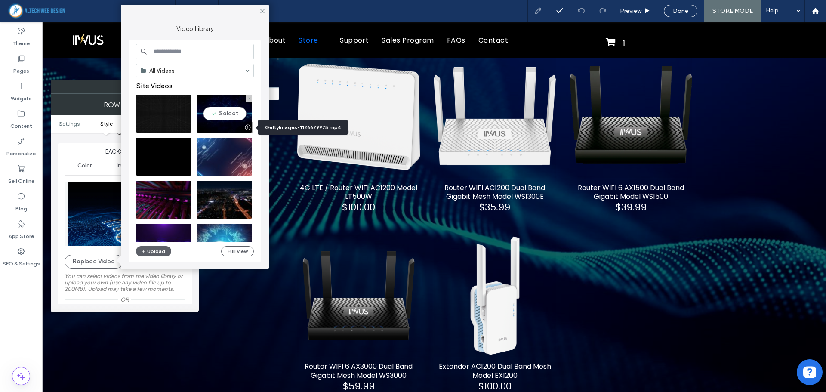
click at [248, 126] on div at bounding box center [247, 127] width 11 height 7
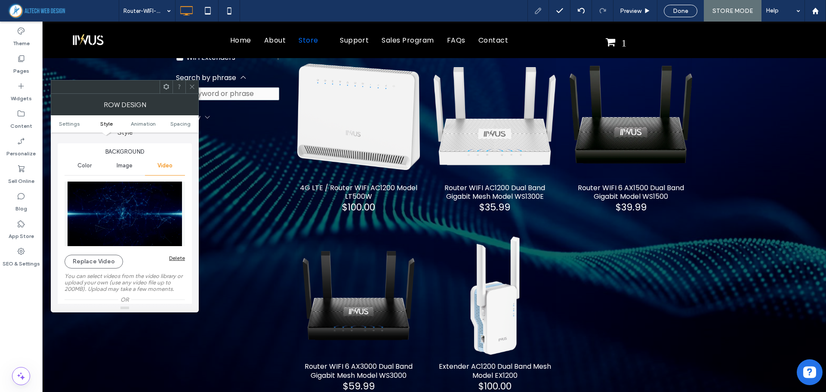
click at [115, 207] on img at bounding box center [124, 213] width 120 height 64
click at [102, 257] on button "Replace Video" at bounding box center [93, 262] width 58 height 14
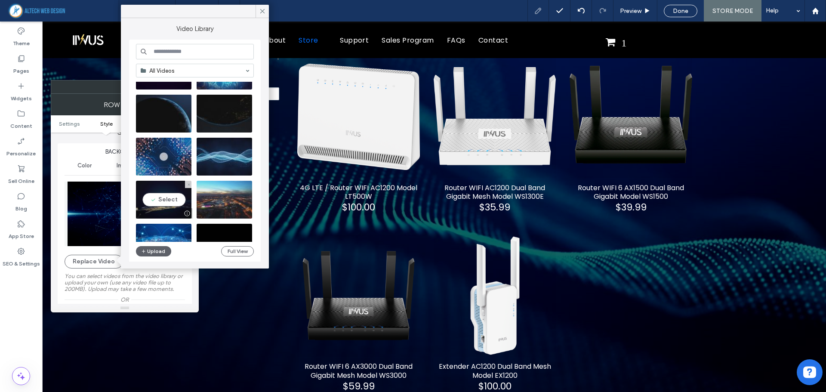
scroll to position [215, 0]
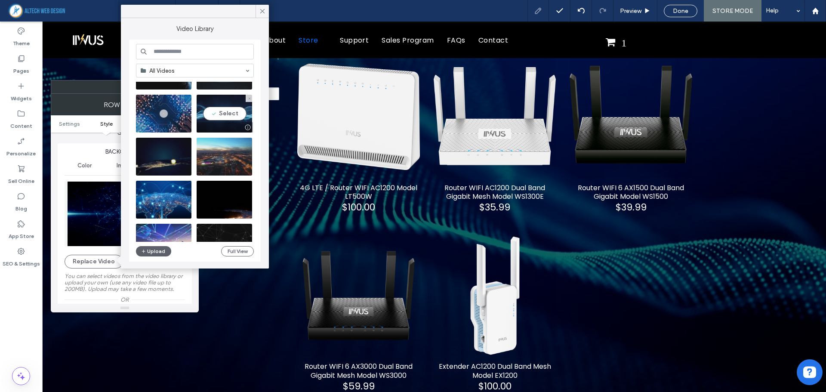
click at [228, 114] on video at bounding box center [223, 114] width 55 height 38
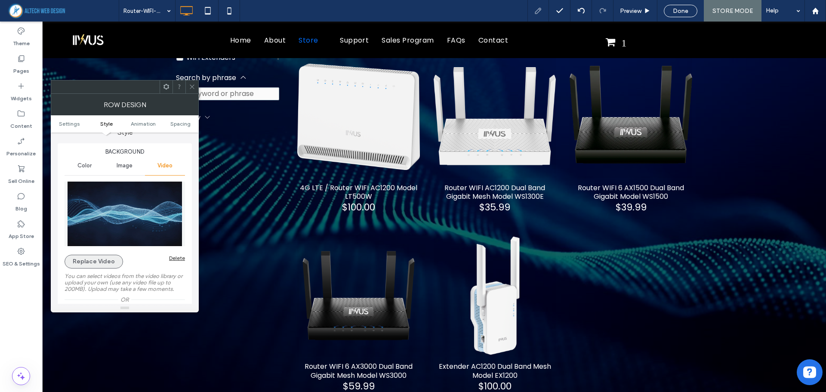
click at [105, 257] on button "Replace Video" at bounding box center [93, 262] width 58 height 14
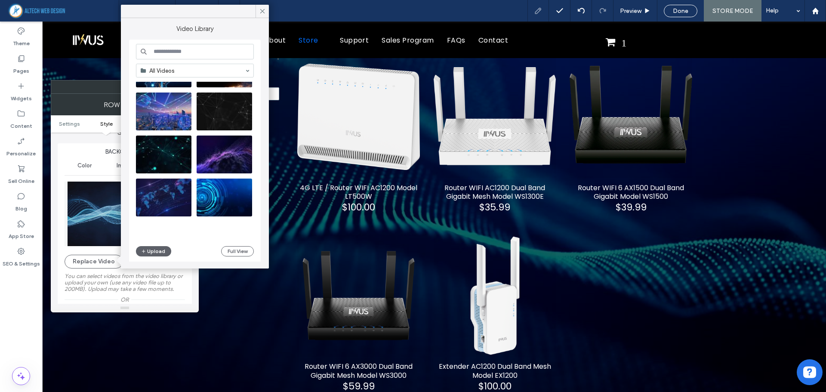
scroll to position [326, 0]
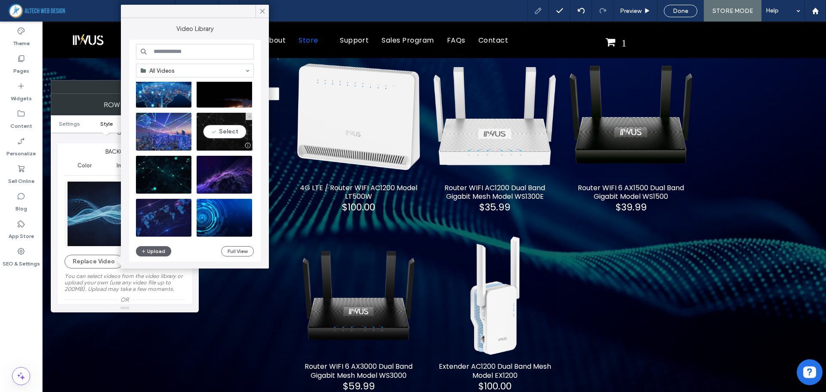
click at [223, 129] on video at bounding box center [223, 132] width 55 height 38
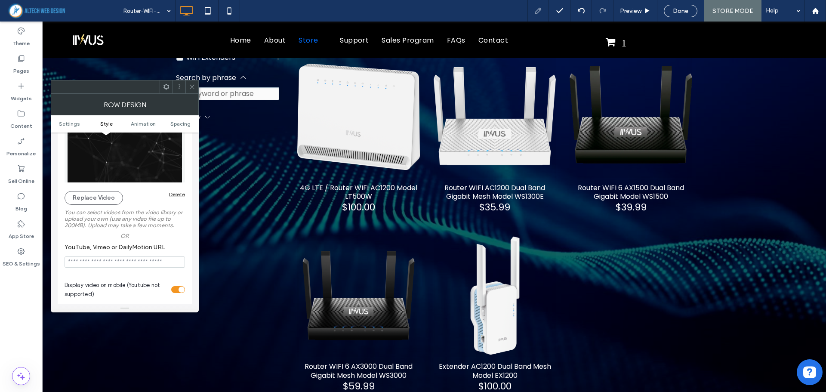
scroll to position [129, 0]
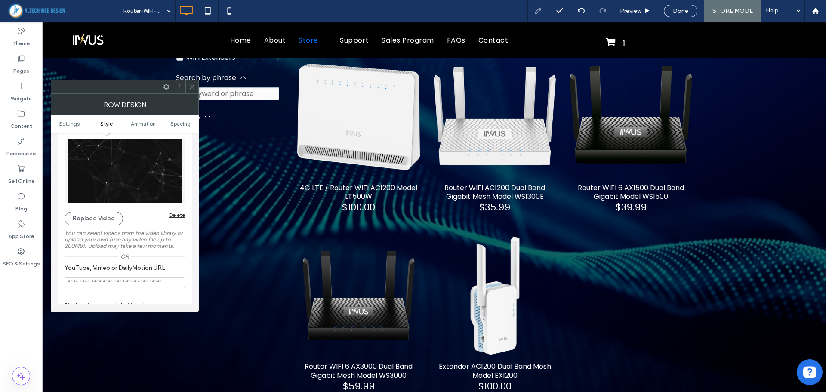
click at [144, 160] on img at bounding box center [124, 170] width 120 height 64
click at [98, 218] on button "Replace Video" at bounding box center [93, 219] width 58 height 14
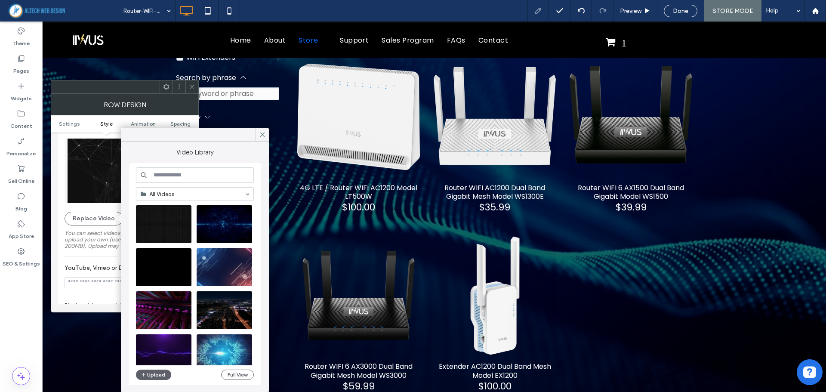
scroll to position [0, 0]
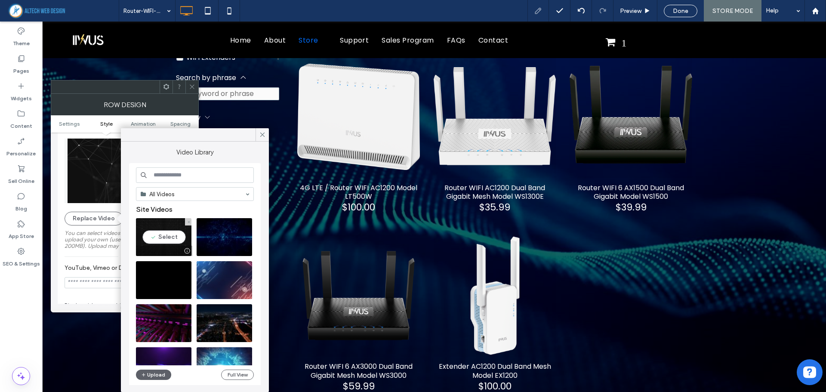
click at [170, 238] on video at bounding box center [163, 237] width 55 height 38
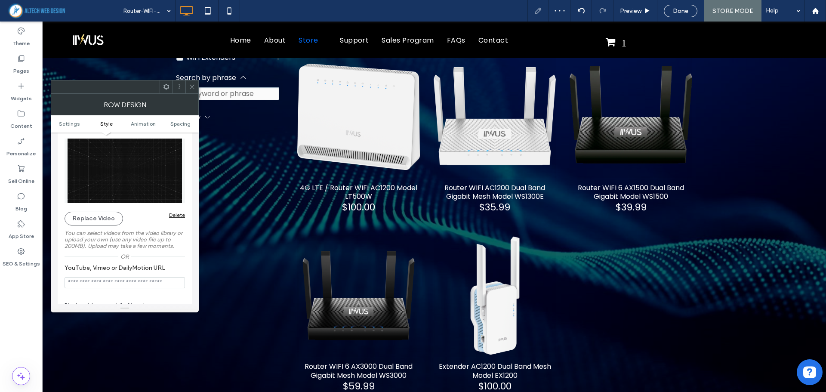
click at [118, 174] on img at bounding box center [124, 170] width 120 height 64
click at [92, 215] on button "Replace Video" at bounding box center [93, 219] width 58 height 14
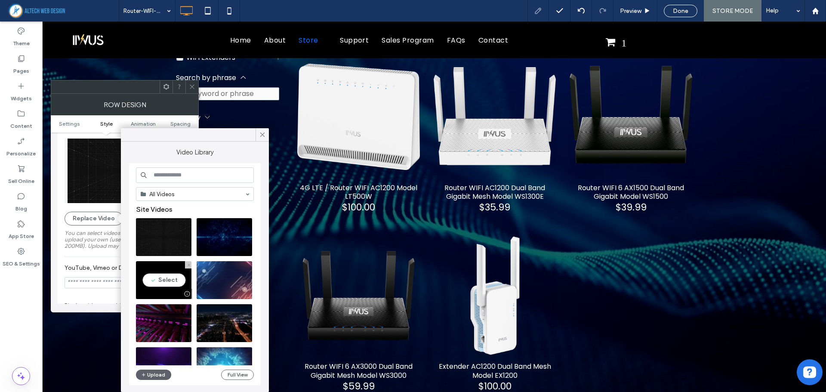
click at [169, 282] on video at bounding box center [163, 280] width 55 height 38
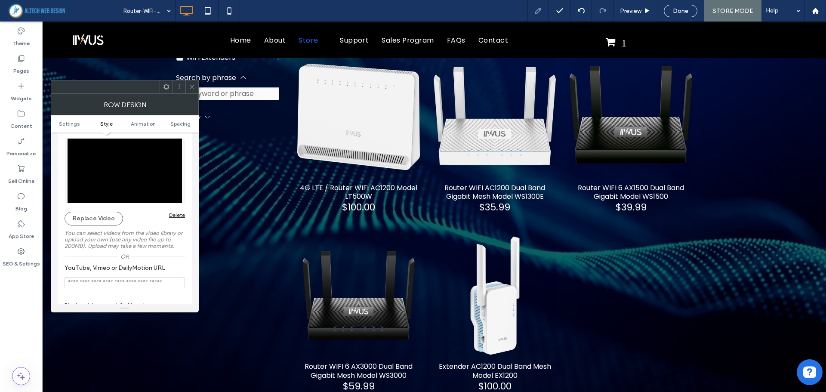
click at [189, 87] on icon at bounding box center [192, 86] width 6 height 6
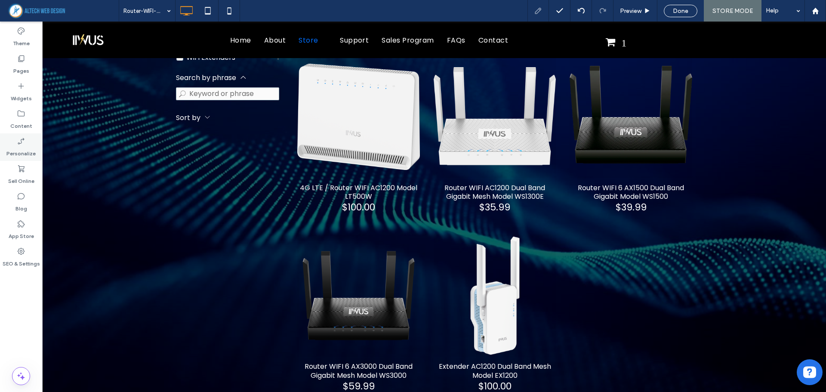
click at [24, 147] on label "Personalize" at bounding box center [20, 151] width 29 height 12
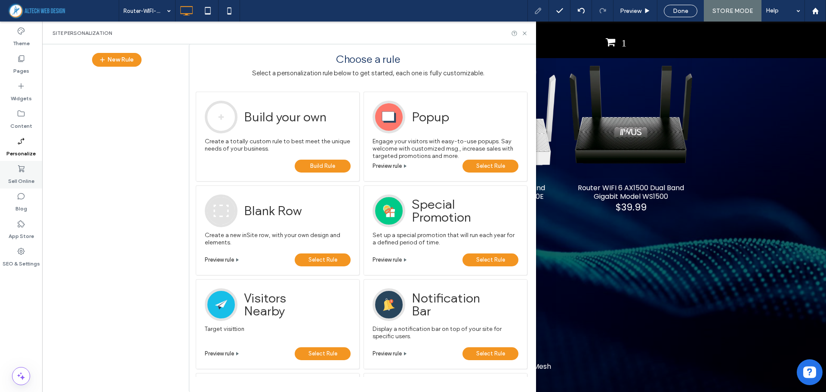
click at [24, 178] on label "Sell Online" at bounding box center [21, 179] width 26 height 12
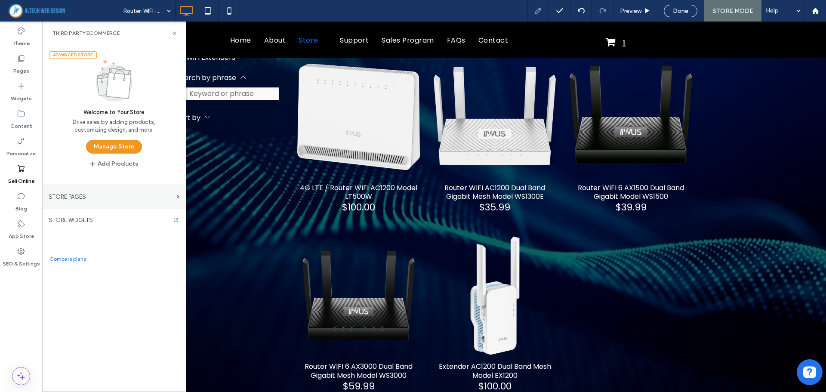
click at [86, 196] on label "STORE PAGES" at bounding box center [111, 196] width 125 height 15
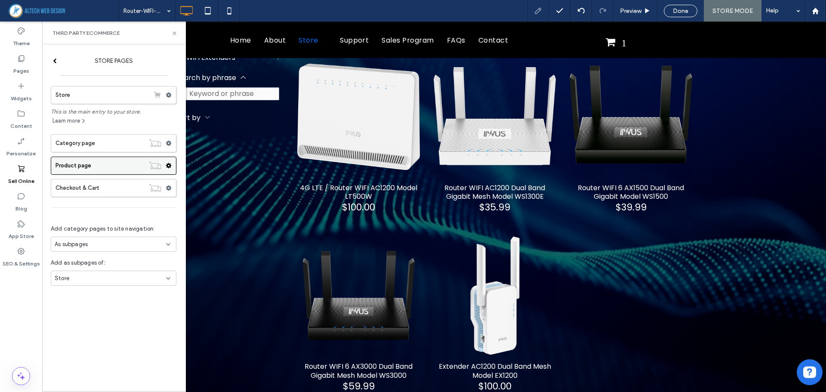
click at [95, 166] on label "Product page" at bounding box center [99, 165] width 89 height 17
click at [101, 144] on label "Category page" at bounding box center [99, 143] width 89 height 17
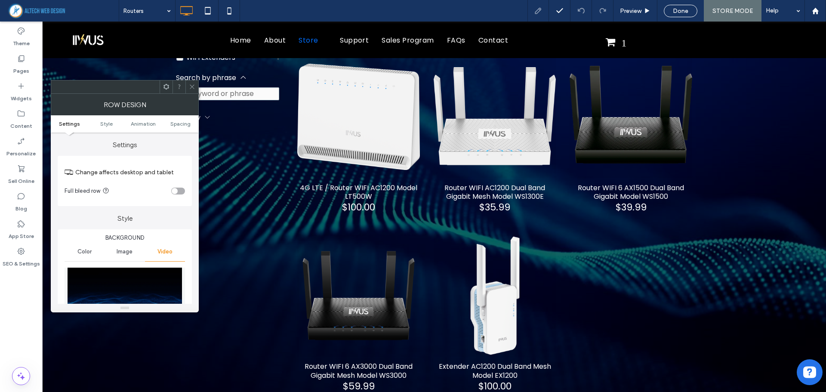
click at [191, 84] on icon at bounding box center [192, 86] width 6 height 6
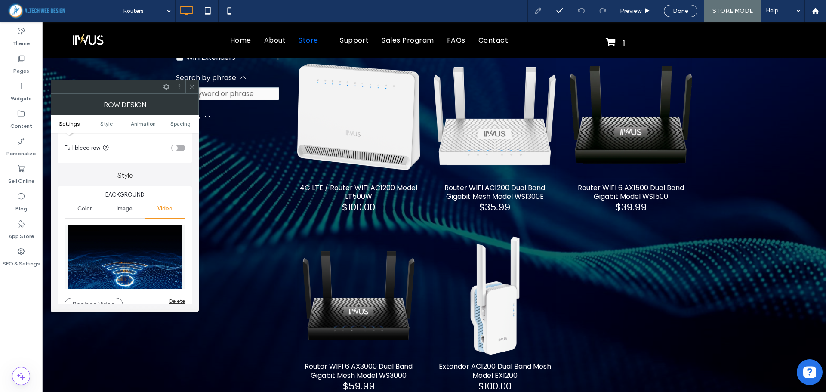
click at [126, 249] on img at bounding box center [124, 256] width 120 height 64
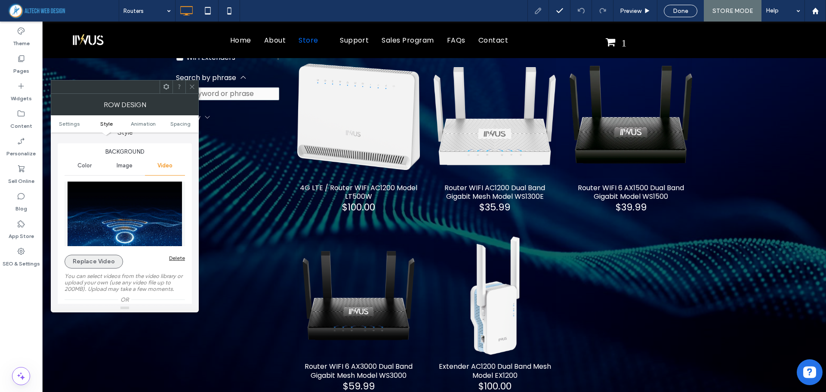
click at [99, 258] on button "Replace Video" at bounding box center [93, 262] width 58 height 14
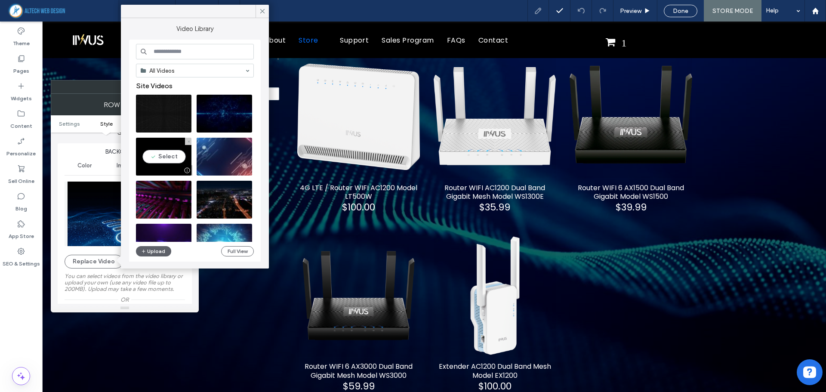
click at [157, 157] on video at bounding box center [163, 157] width 55 height 38
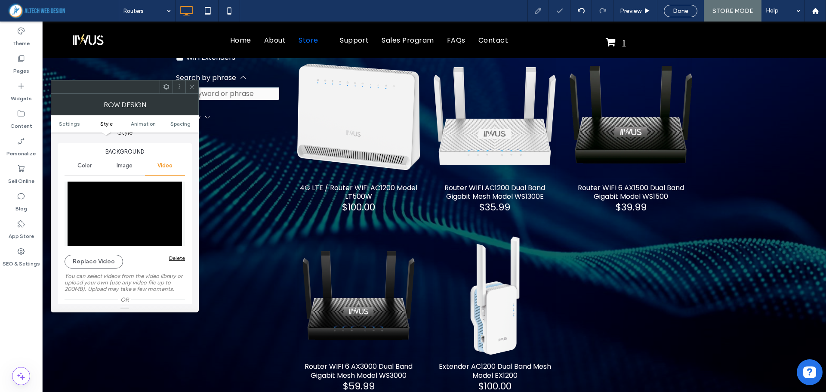
click at [193, 86] on icon at bounding box center [192, 86] width 6 height 6
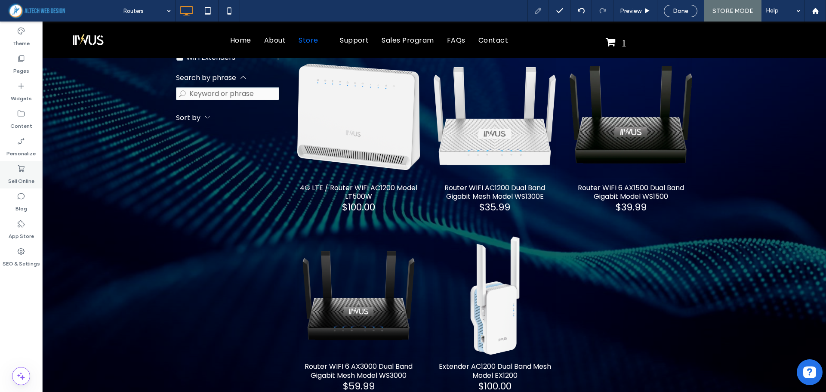
click at [24, 175] on label "Sell Online" at bounding box center [21, 179] width 26 height 12
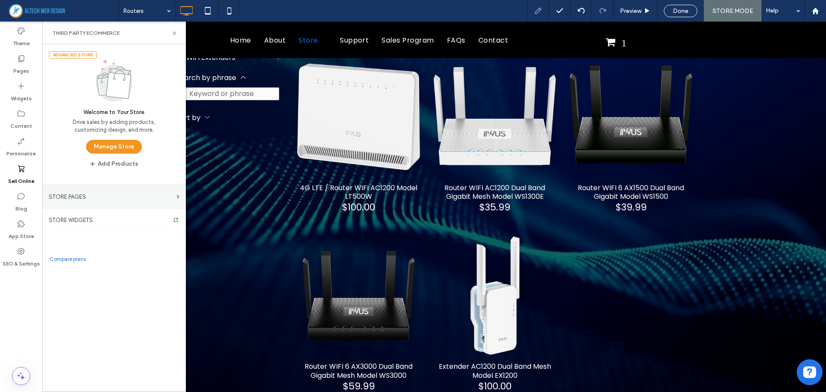
click at [88, 193] on label "STORE PAGES" at bounding box center [111, 196] width 125 height 15
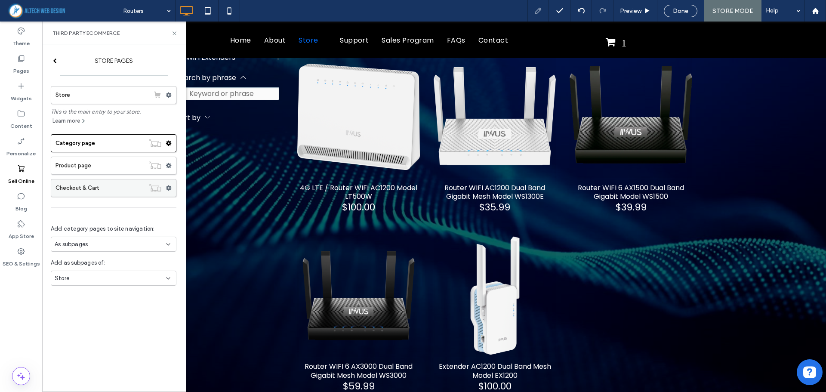
click at [92, 185] on label "Checkout & Cart" at bounding box center [99, 187] width 89 height 17
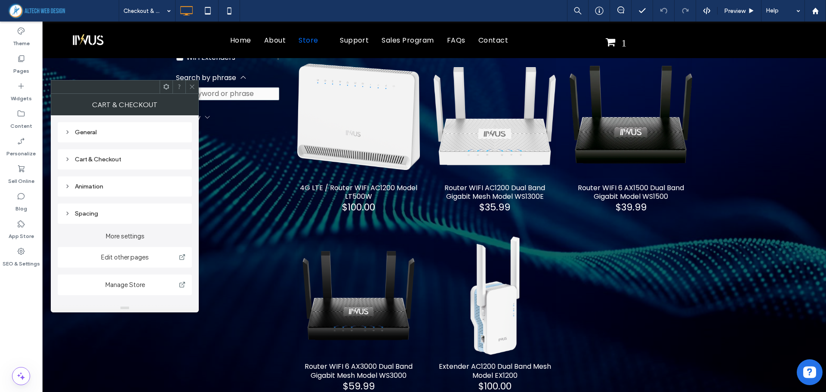
click at [189, 84] on icon at bounding box center [192, 86] width 6 height 6
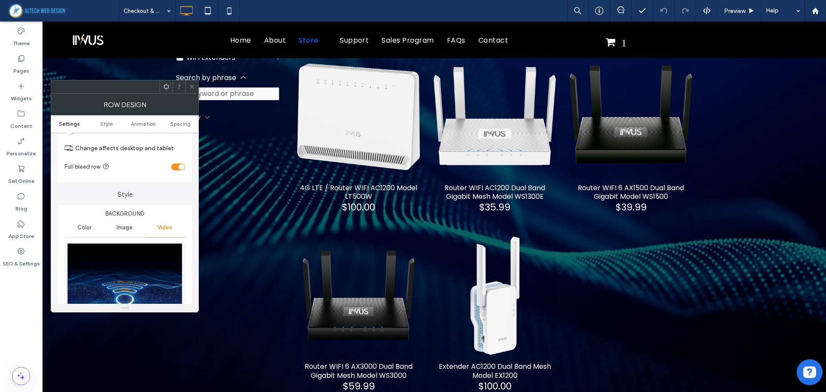
scroll to position [86, 0]
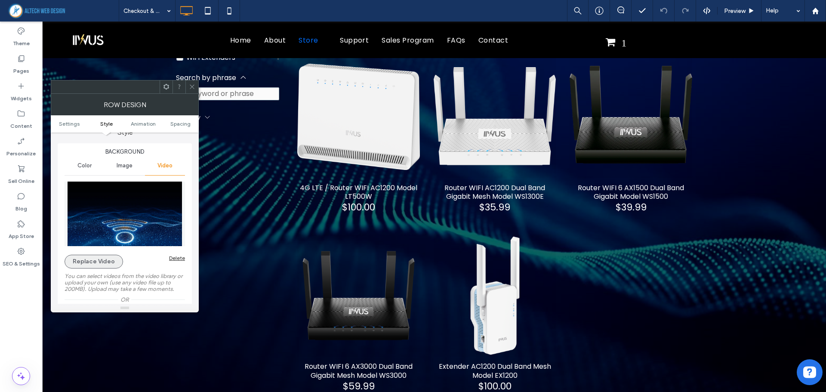
click at [99, 261] on button "Replace Video" at bounding box center [93, 262] width 58 height 14
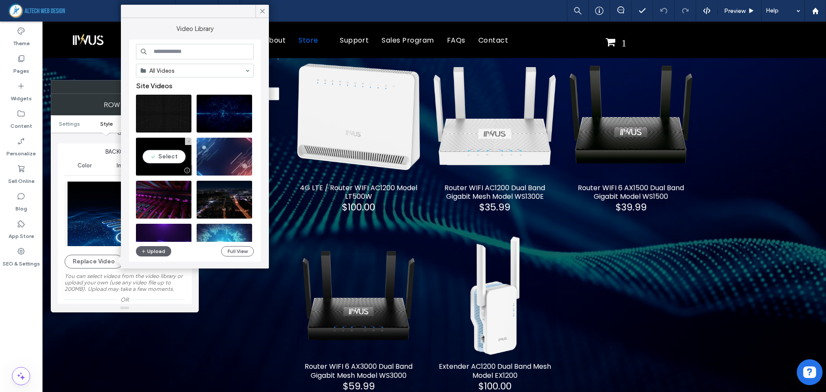
click at [168, 154] on video at bounding box center [163, 157] width 55 height 38
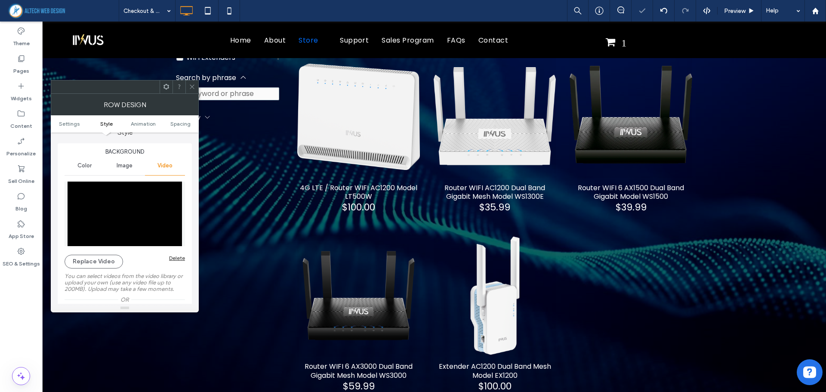
click at [190, 89] on icon at bounding box center [192, 86] width 6 height 6
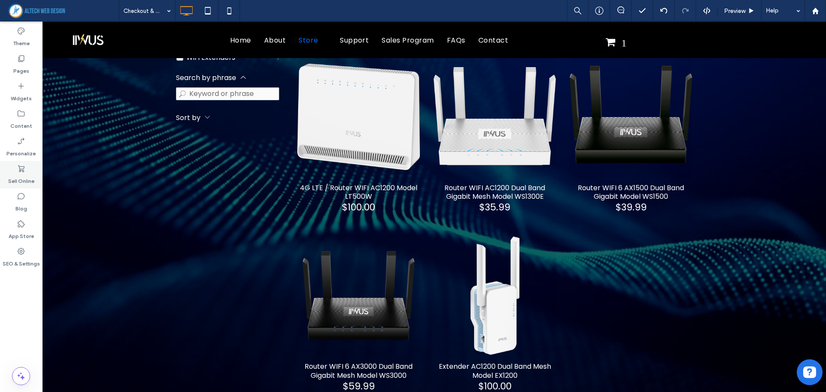
click at [23, 173] on label "Sell Online" at bounding box center [21, 179] width 26 height 12
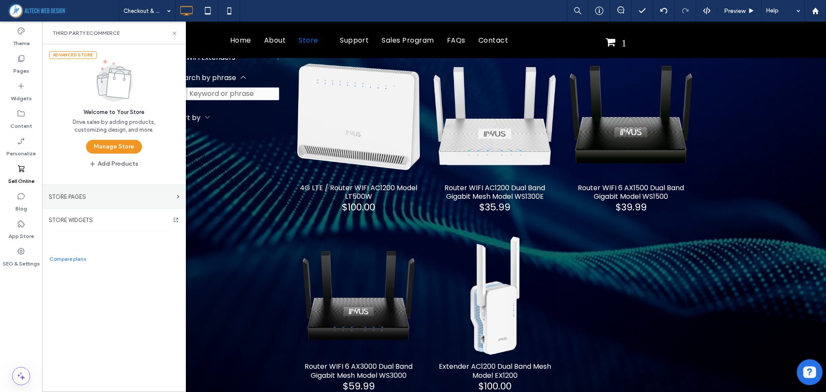
click at [61, 196] on label "STORE PAGES" at bounding box center [111, 196] width 125 height 15
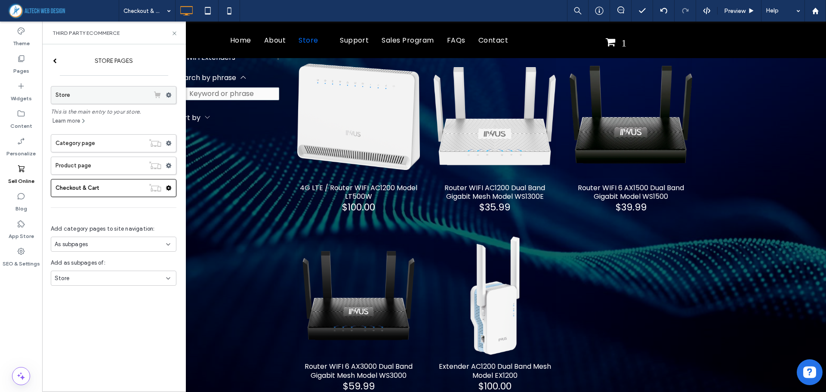
click at [78, 92] on label "Store" at bounding box center [102, 94] width 94 height 17
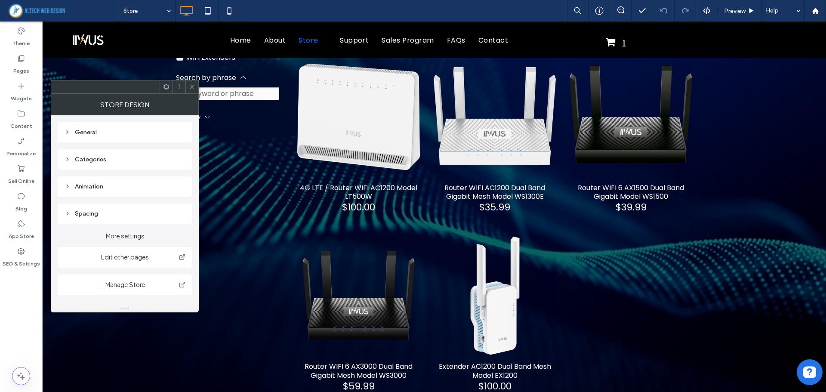
click at [195, 85] on div at bounding box center [191, 86] width 13 height 13
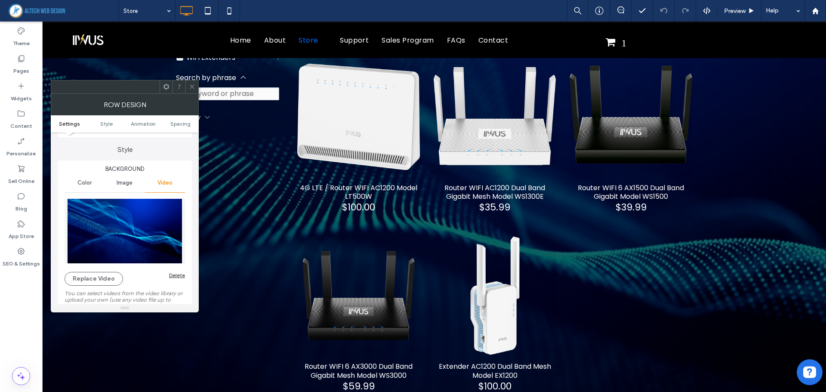
scroll to position [86, 0]
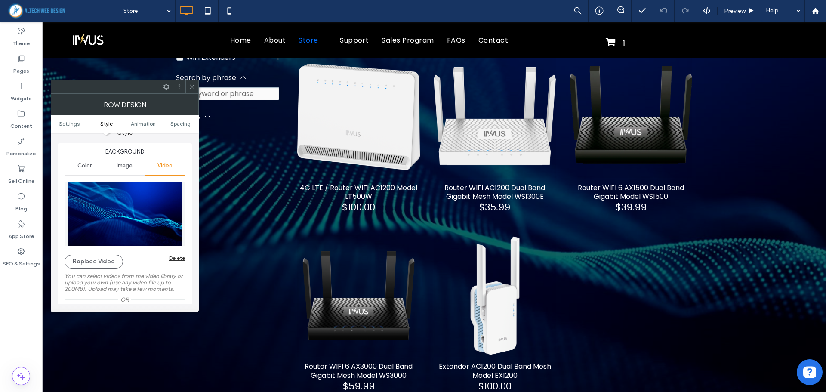
click at [111, 225] on img at bounding box center [124, 213] width 120 height 64
click at [99, 262] on button "Replace Video" at bounding box center [93, 262] width 58 height 14
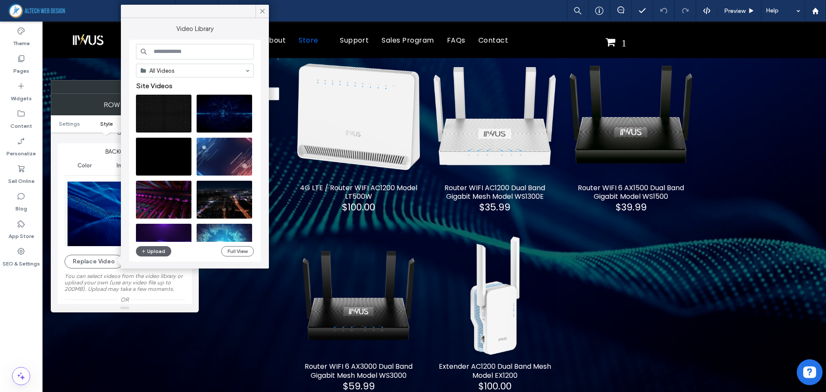
click at [261, 11] on icon at bounding box center [262, 11] width 8 height 8
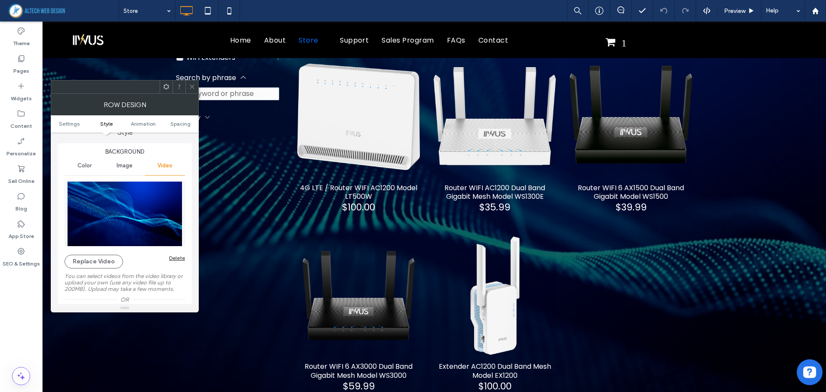
click at [190, 83] on icon at bounding box center [192, 86] width 6 height 6
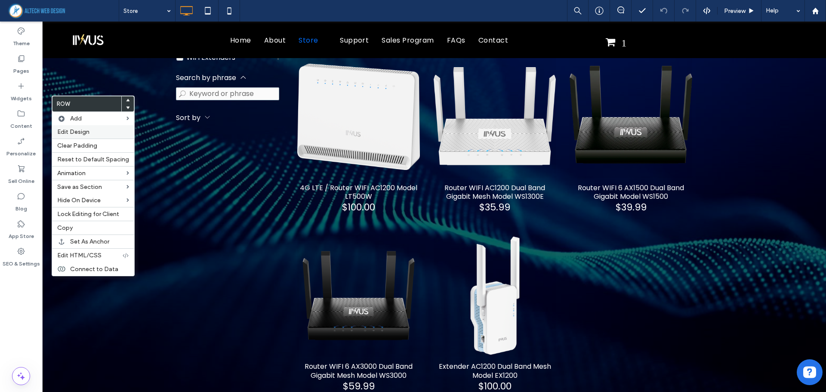
click at [74, 131] on span "Edit Design" at bounding box center [73, 131] width 32 height 7
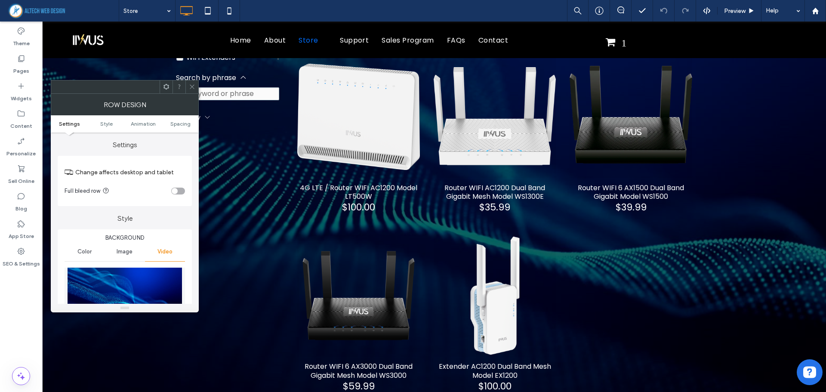
click at [178, 193] on div "toggle" at bounding box center [178, 190] width 14 height 7
click at [178, 123] on span "Spacing" at bounding box center [180, 123] width 20 height 6
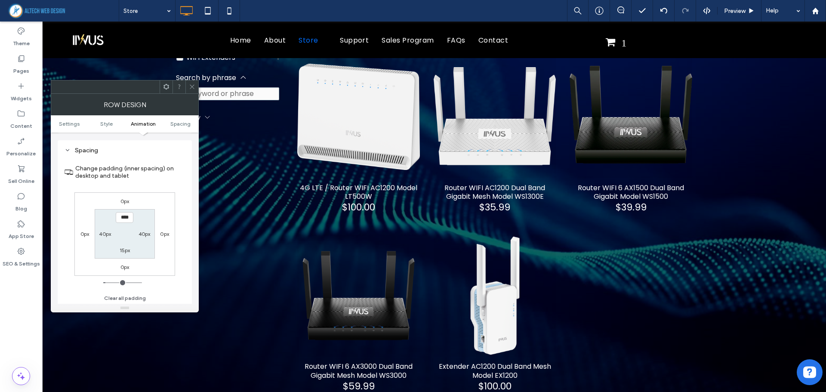
scroll to position [591, 0]
click at [102, 229] on div "40px" at bounding box center [105, 232] width 12 height 9
click at [105, 234] on label "40px" at bounding box center [105, 232] width 12 height 6
type input "**"
click at [105, 234] on input "****" at bounding box center [105, 232] width 18 height 11
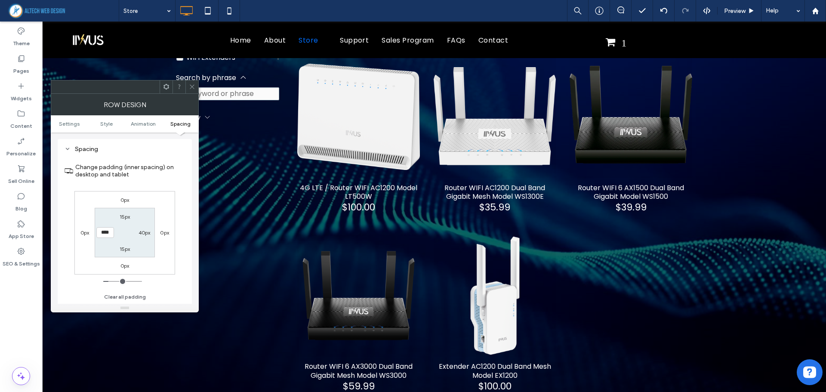
drag, startPoint x: 105, startPoint y: 234, endPoint x: 100, endPoint y: 235, distance: 5.2
click at [100, 235] on input "****" at bounding box center [105, 232] width 18 height 11
type input "*****"
click at [139, 234] on label "40px" at bounding box center [144, 232] width 12 height 6
type input "**"
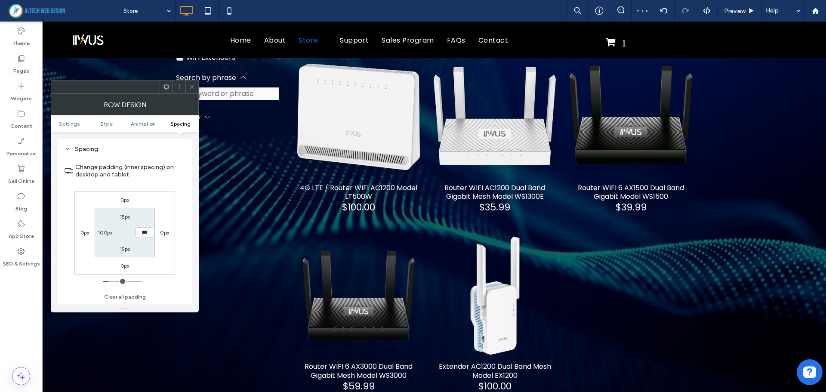
type input "***"
type input "*****"
click at [154, 249] on section "15px ***** 15px 100px" at bounding box center [125, 232] width 60 height 49
click at [194, 85] on use at bounding box center [192, 87] width 4 height 4
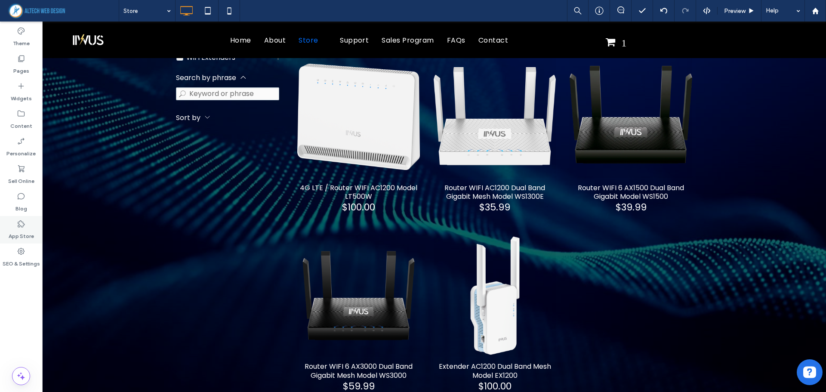
click at [13, 223] on div "App Store" at bounding box center [21, 230] width 42 height 28
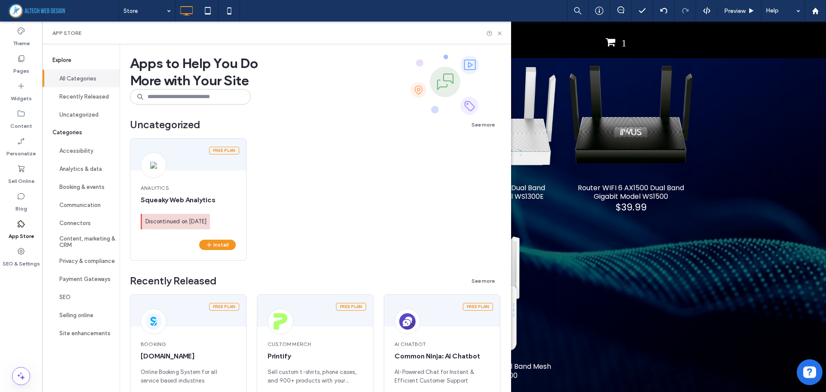
click at [18, 226] on use at bounding box center [21, 223] width 7 height 7
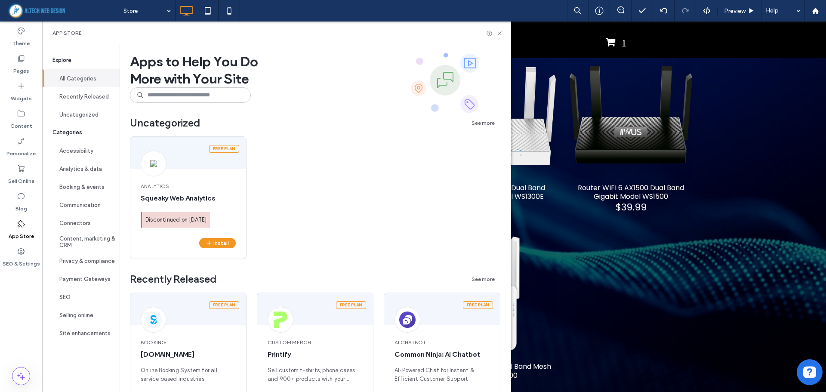
scroll to position [0, 0]
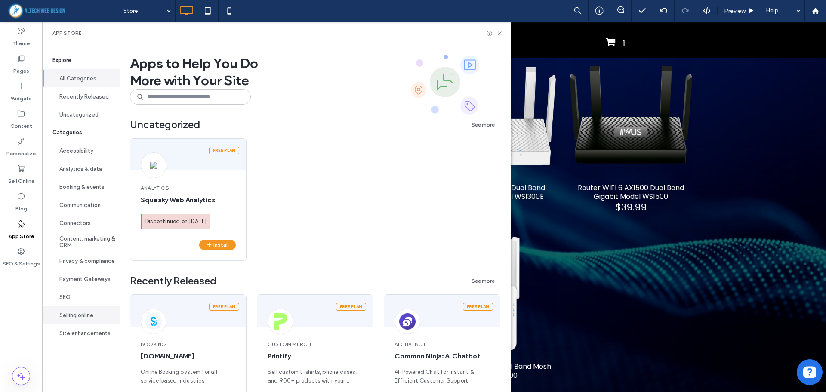
drag, startPoint x: 69, startPoint y: 309, endPoint x: 68, endPoint y: 316, distance: 7.0
click at [68, 316] on button "Selling online" at bounding box center [80, 315] width 77 height 18
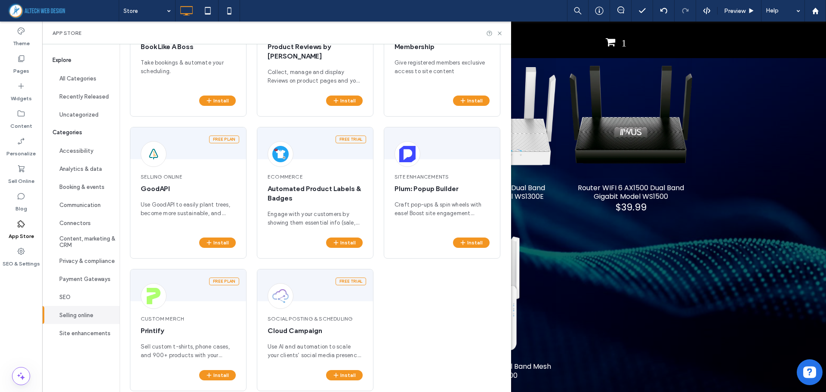
scroll to position [696, 0]
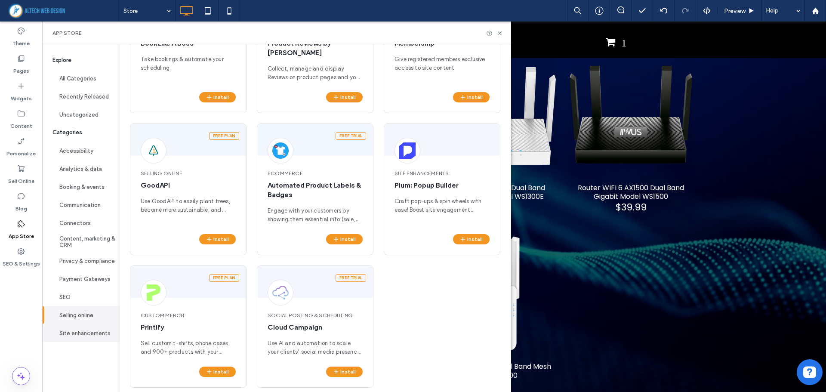
click at [86, 330] on button "Site enhancements" at bounding box center [80, 333] width 77 height 18
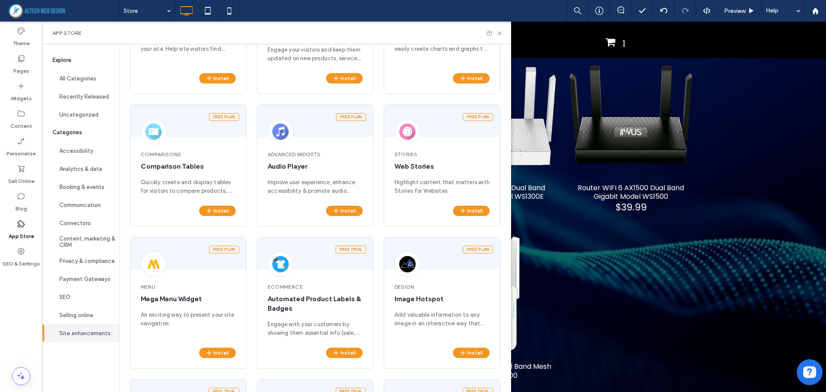
scroll to position [544, 0]
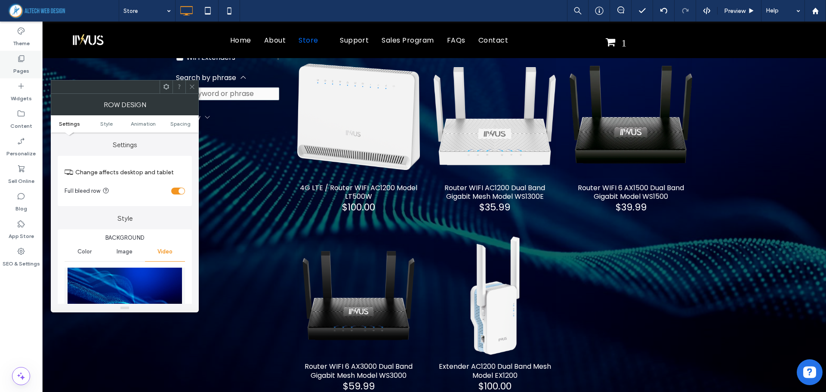
click at [24, 62] on icon at bounding box center [21, 58] width 9 height 9
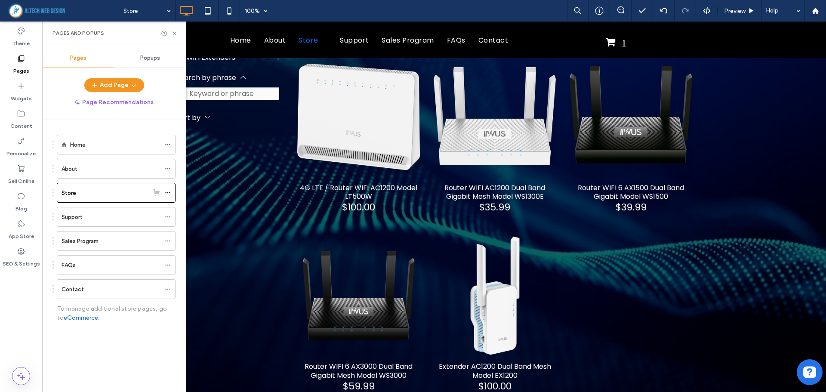
click at [163, 61] on div "Popups" at bounding box center [150, 58] width 72 height 19
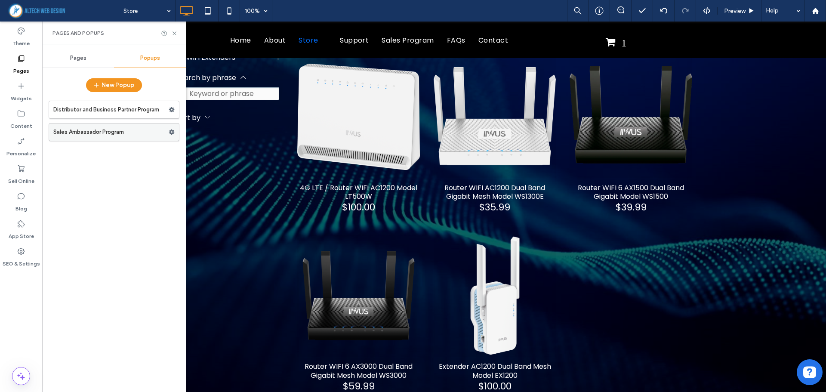
click at [119, 130] on label "Sales Ambassador Program" at bounding box center [110, 131] width 115 height 17
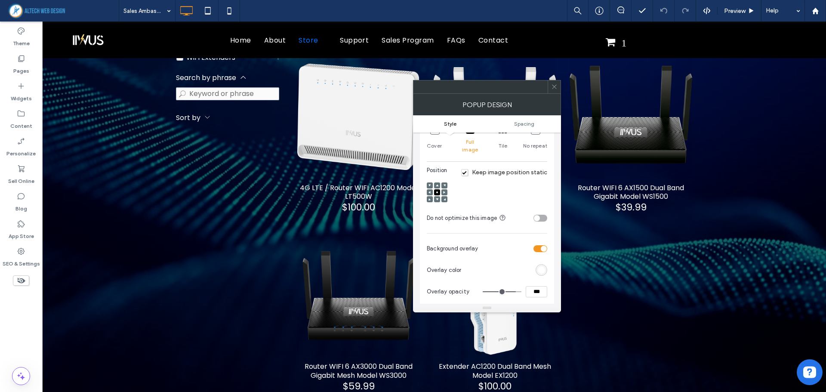
scroll to position [301, 0]
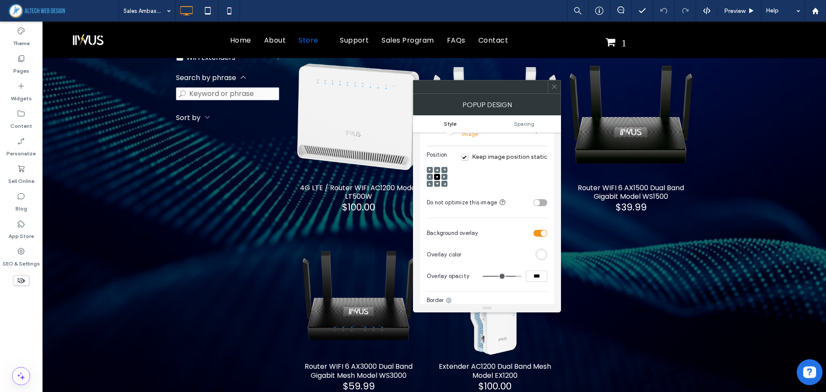
click at [534, 270] on input "***" at bounding box center [535, 275] width 21 height 11
type input "***"
type input "**"
click at [554, 87] on use at bounding box center [554, 87] width 4 height 4
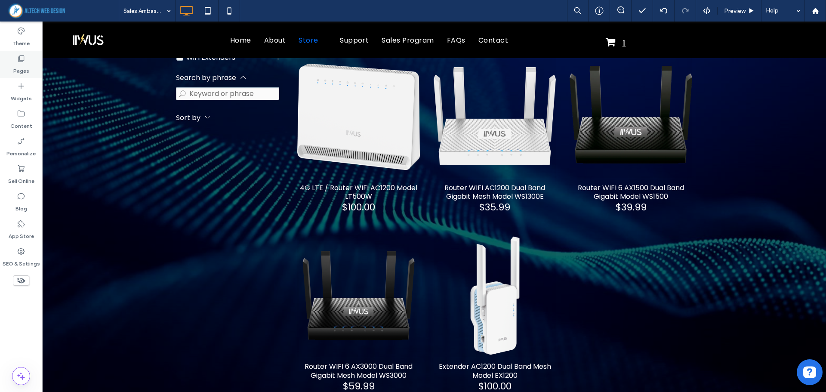
click at [21, 58] on icon at bounding box center [21, 58] width 9 height 9
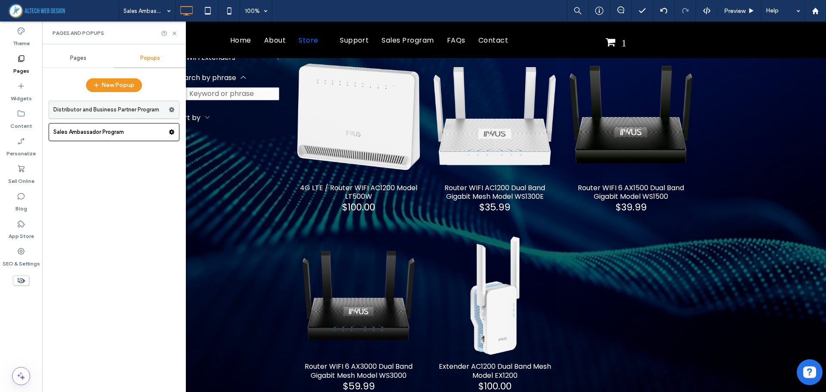
click at [88, 108] on label "Distributor and Business Partner Program" at bounding box center [110, 109] width 115 height 17
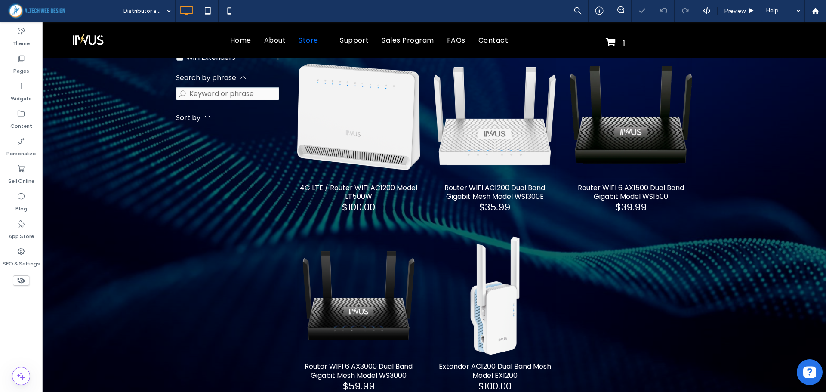
type input "*******"
type input "**"
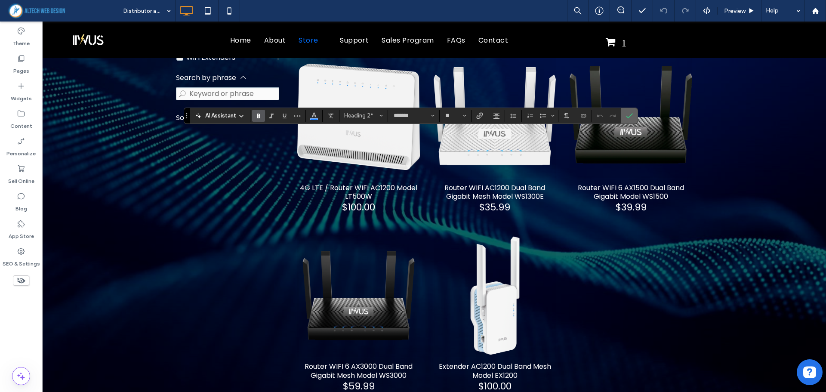
click at [629, 116] on use "Confirm" at bounding box center [629, 115] width 7 height 5
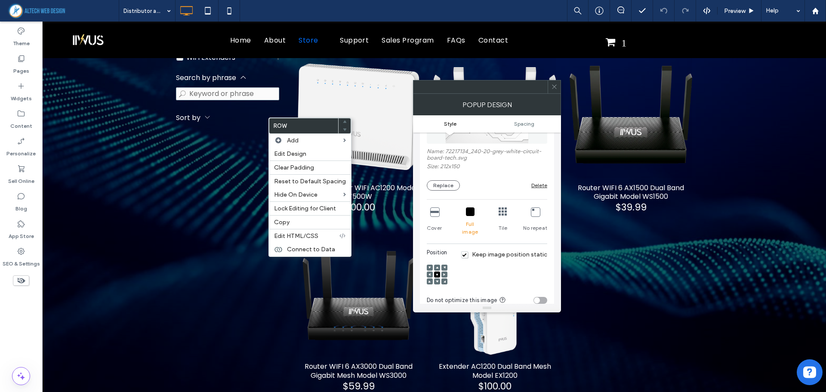
scroll to position [258, 0]
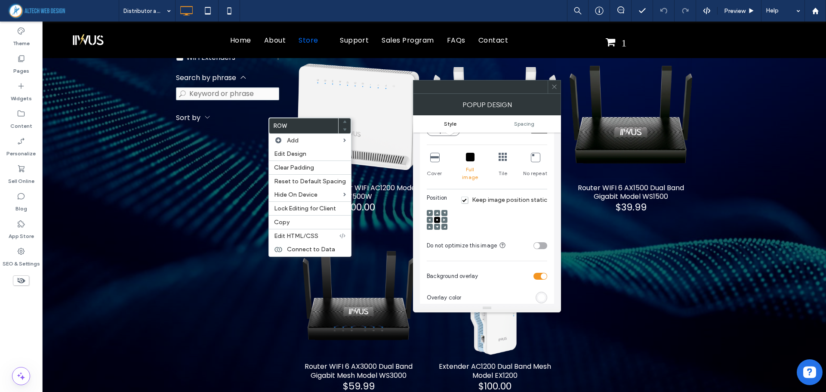
click at [540, 294] on div "rgb(255,255,255)" at bounding box center [540, 297] width 7 height 7
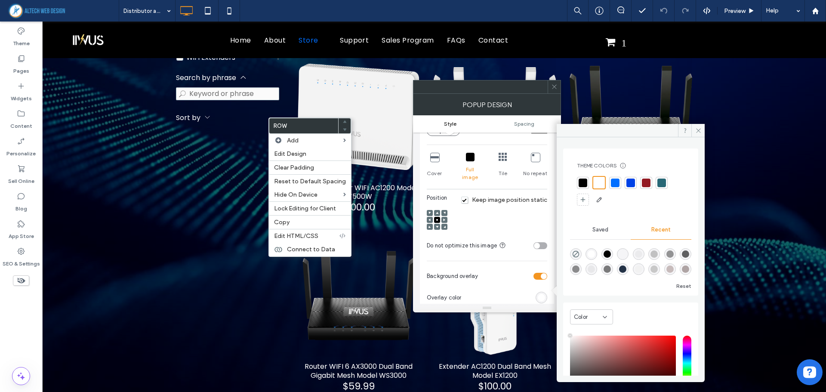
click at [486, 287] on section "Overlay color" at bounding box center [487, 297] width 120 height 21
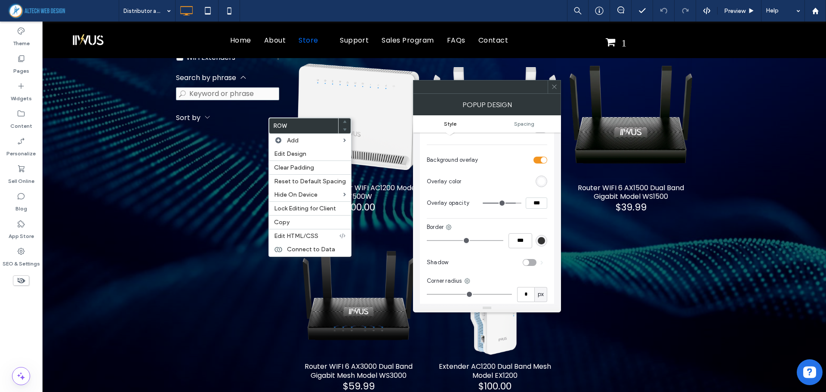
scroll to position [344, 0]
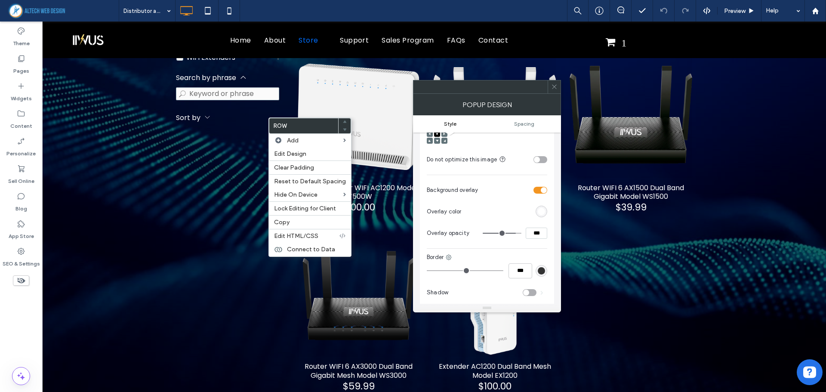
click at [534, 230] on input "***" at bounding box center [535, 232] width 21 height 11
type input "***"
type input "**"
click at [555, 91] on span at bounding box center [554, 86] width 6 height 13
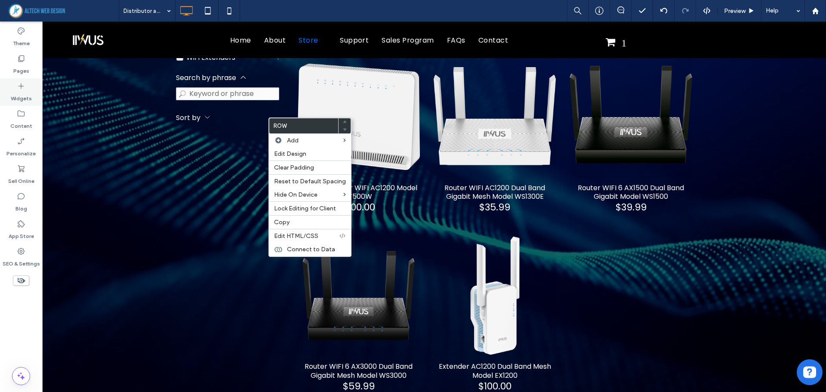
click at [14, 92] on label "Widgets" at bounding box center [21, 96] width 21 height 12
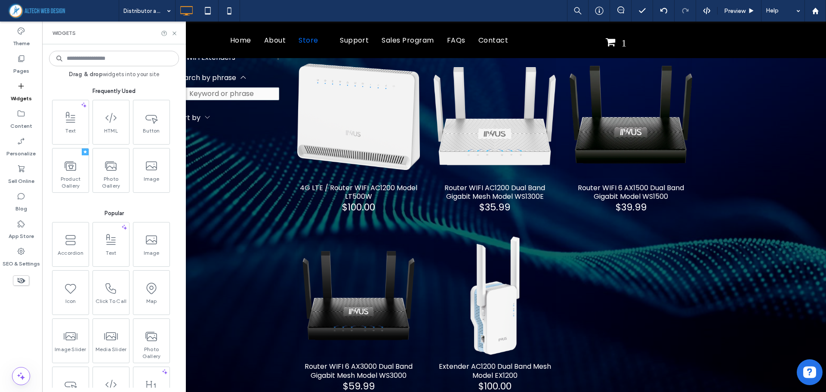
click at [16, 94] on label "Widgets" at bounding box center [21, 96] width 21 height 12
click at [19, 58] on icon at bounding box center [21, 58] width 9 height 9
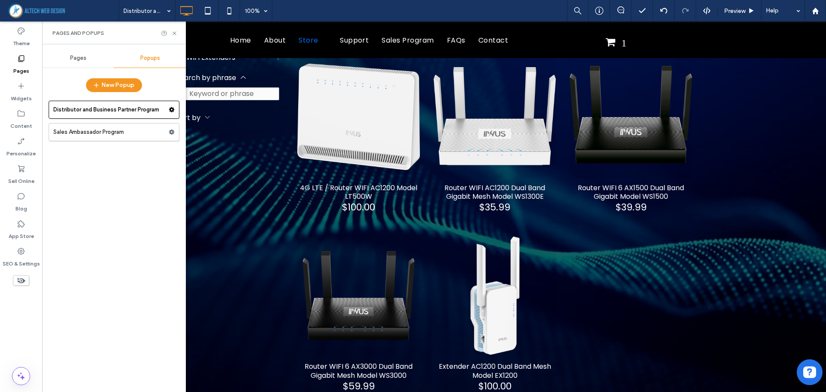
click at [83, 53] on div "Pages" at bounding box center [78, 58] width 72 height 19
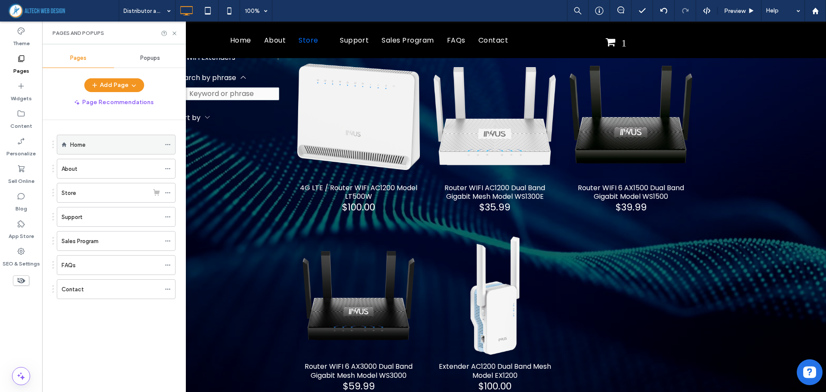
click at [98, 142] on div "Home" at bounding box center [115, 144] width 90 height 9
click at [18, 176] on label "Sell Online" at bounding box center [21, 179] width 26 height 12
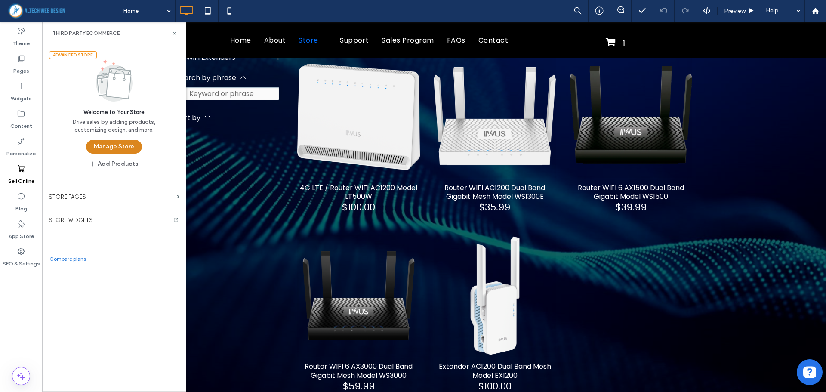
click at [121, 147] on button "Manage Store" at bounding box center [114, 147] width 56 height 14
